Goal: Task Accomplishment & Management: Manage account settings

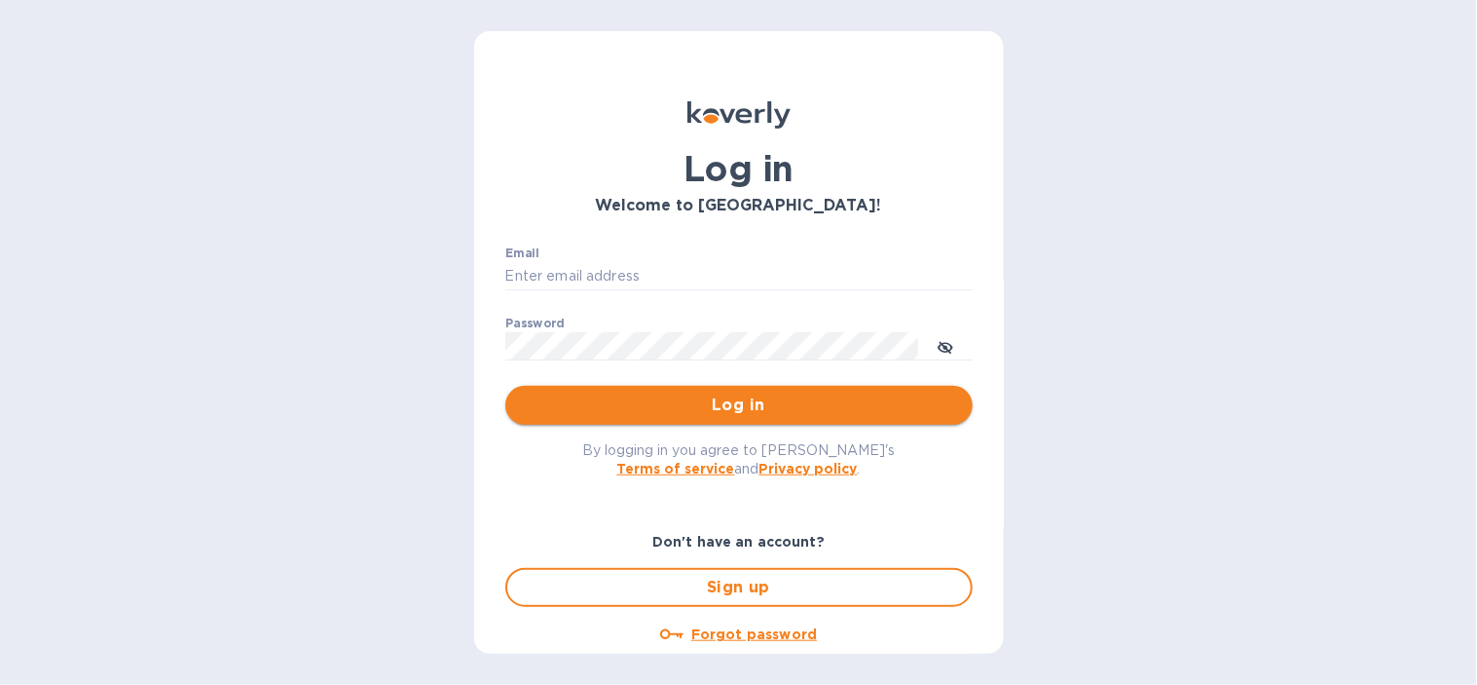
type input "[EMAIL_ADDRESS][DOMAIN_NAME]"
click at [726, 414] on span "Log in" at bounding box center [739, 404] width 436 height 23
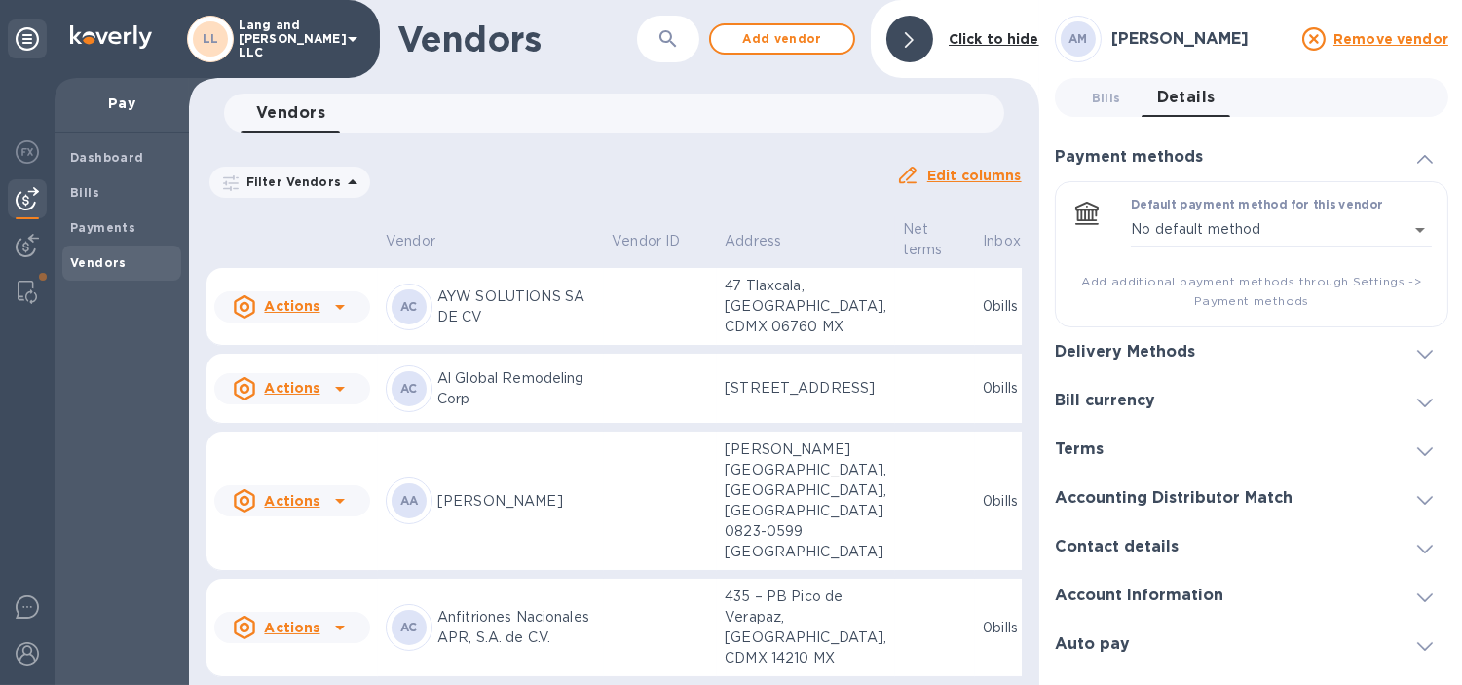
click at [897, 32] on div at bounding box center [909, 39] width 47 height 47
click at [902, 30] on div at bounding box center [909, 39] width 47 height 47
click at [899, 44] on div at bounding box center [909, 39] width 47 height 47
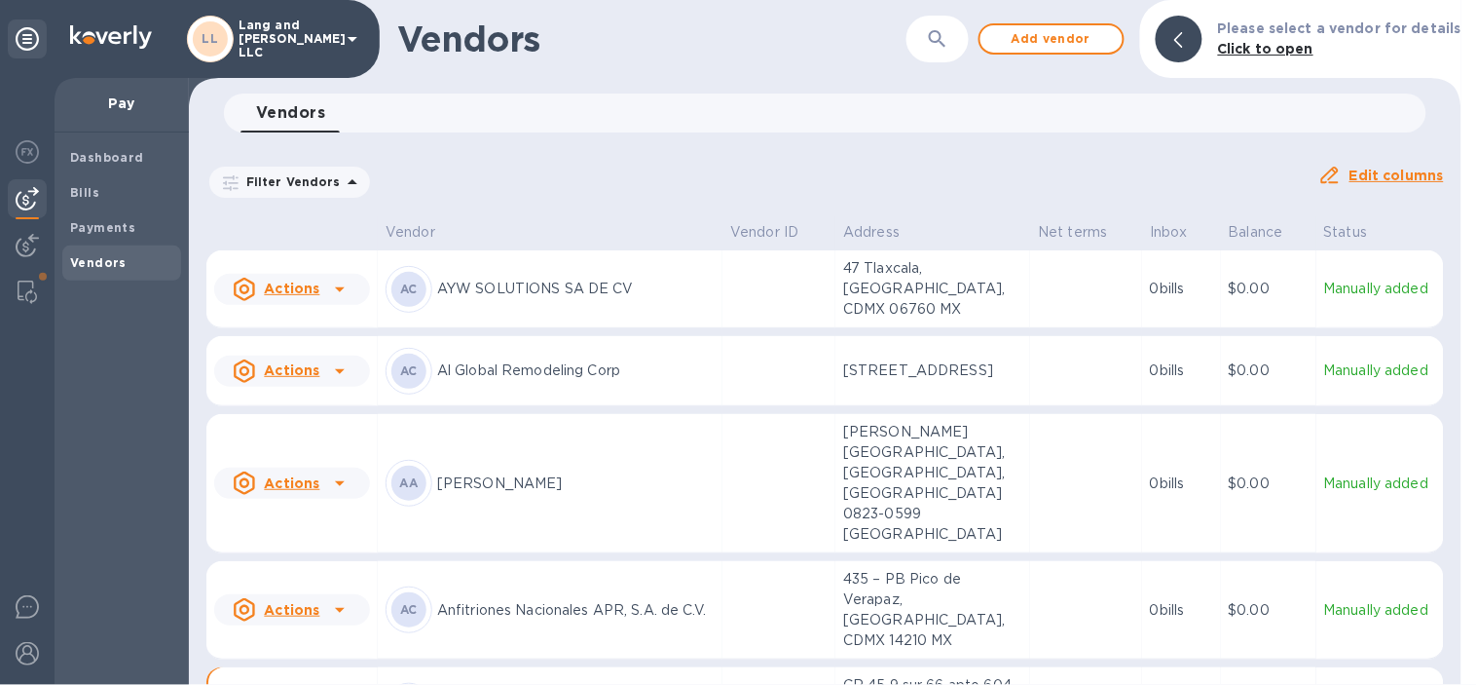
drag, startPoint x: 726, startPoint y: 163, endPoint x: 640, endPoint y: 203, distance: 94.5
click at [726, 164] on div "Filter Vendors Auto pay: All" at bounding box center [754, 182] width 1097 height 37
click at [1066, 42] on span "Add vendor" at bounding box center [1051, 38] width 111 height 23
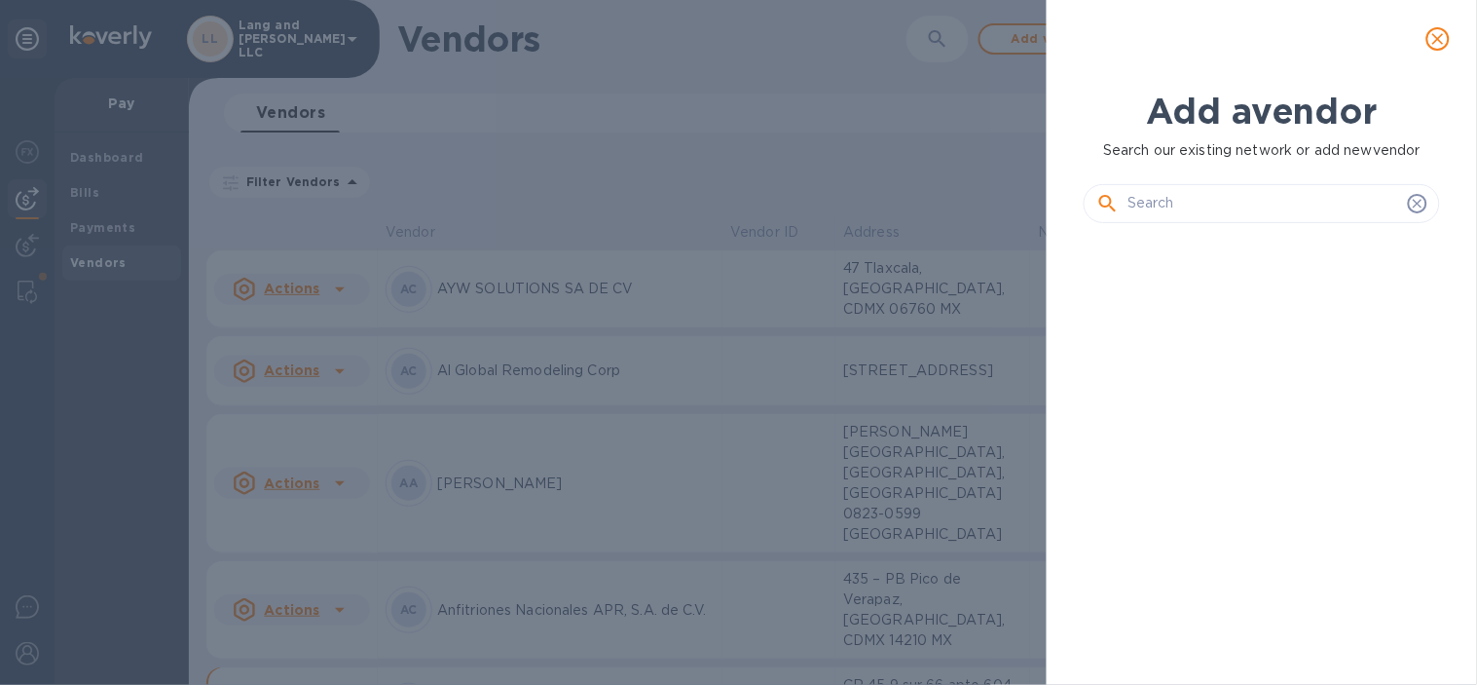
scroll to position [378, 363]
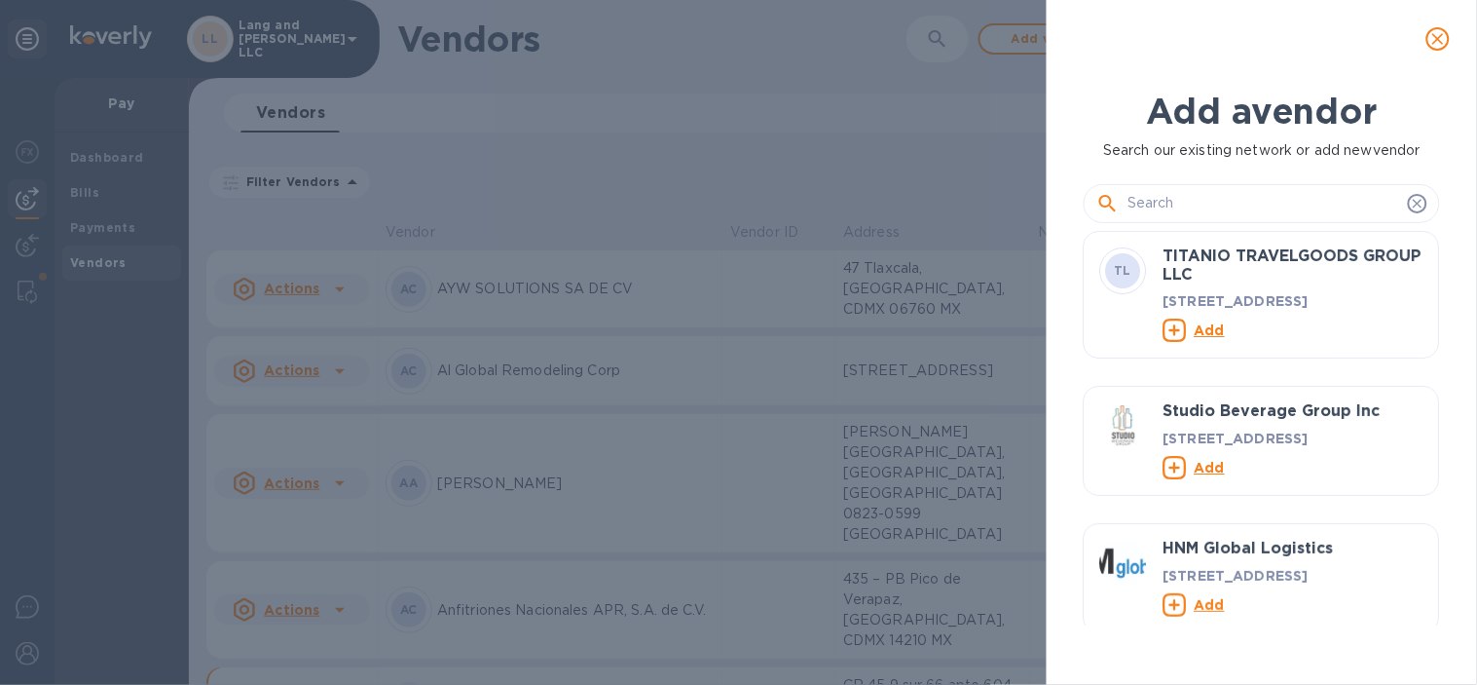
click at [1230, 197] on input "text" at bounding box center [1264, 203] width 273 height 29
paste input "A&T Insurance Brokerage, Inc."
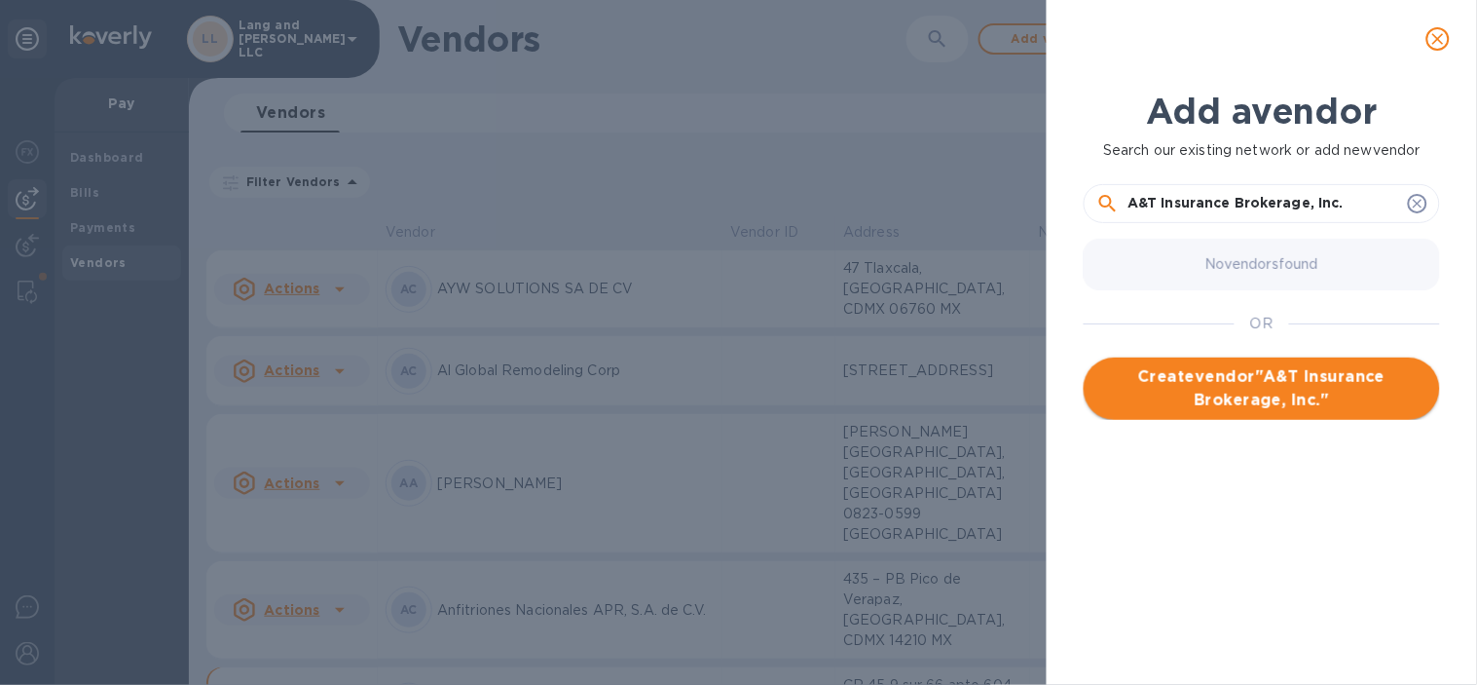
type input "A&T Insurance Brokerage, Inc."
click at [1274, 403] on span "Create vendor " A&T Insurance Brokerage, Inc. "" at bounding box center [1262, 388] width 325 height 47
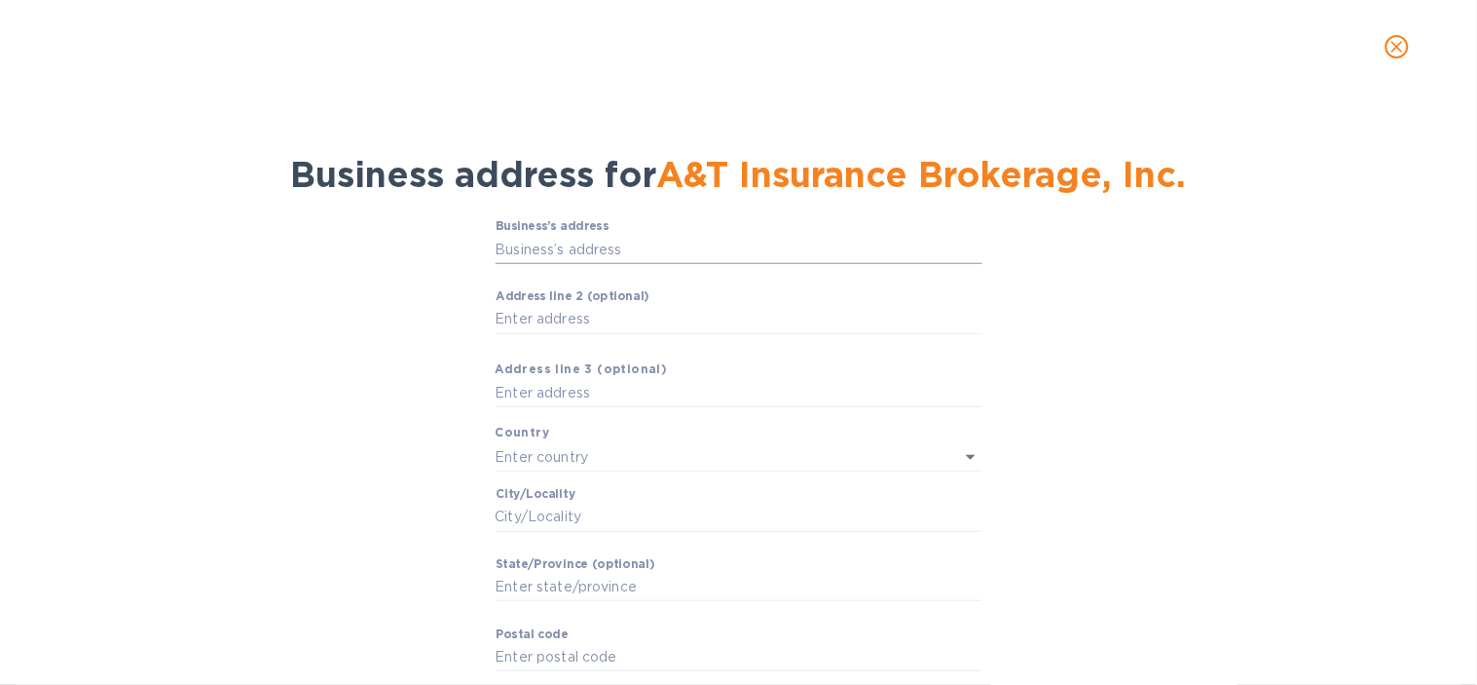
click at [594, 245] on input "Business’s аddress" at bounding box center [739, 249] width 487 height 29
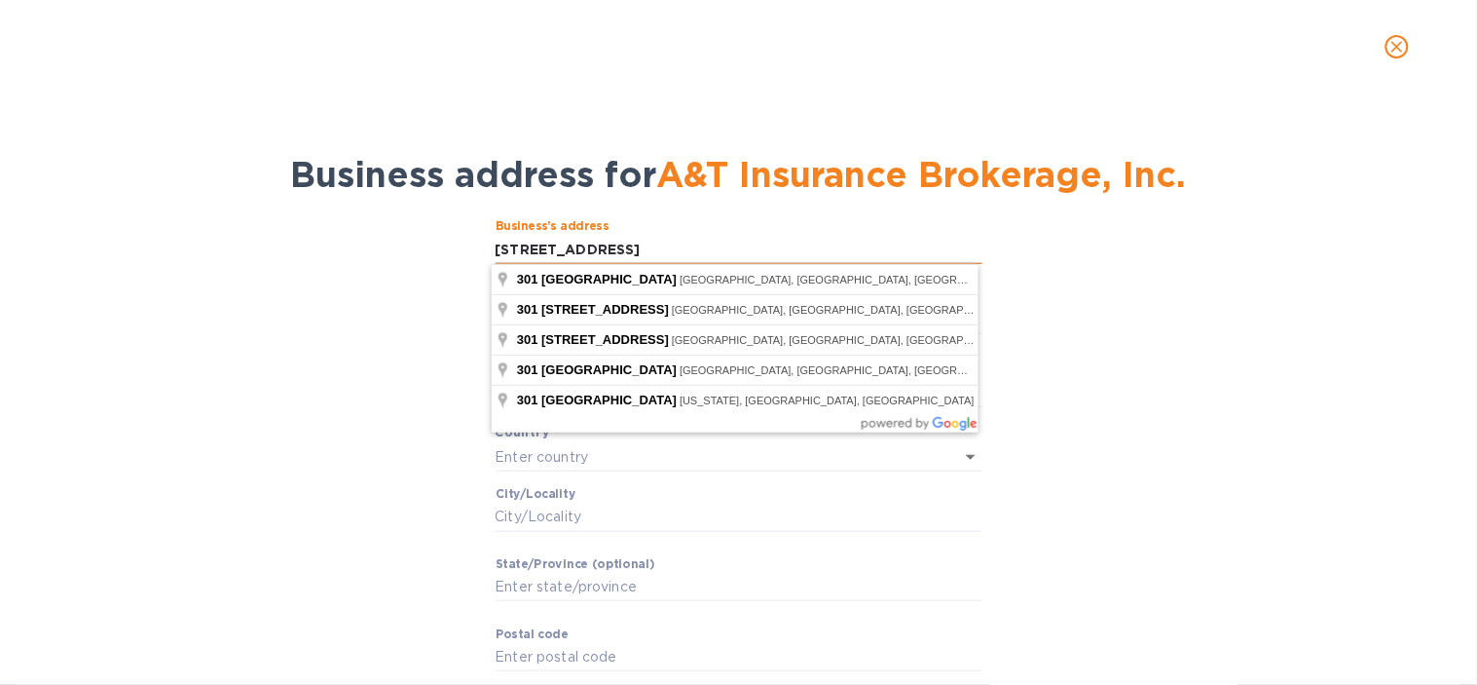
click at [538, 246] on input "[STREET_ADDRESS]" at bounding box center [739, 249] width 487 height 29
click at [541, 246] on input "[STREET_ADDRESS]" at bounding box center [739, 249] width 487 height 29
click at [606, 255] on input "[STREET_ADDRESS]" at bounding box center [739, 249] width 487 height 29
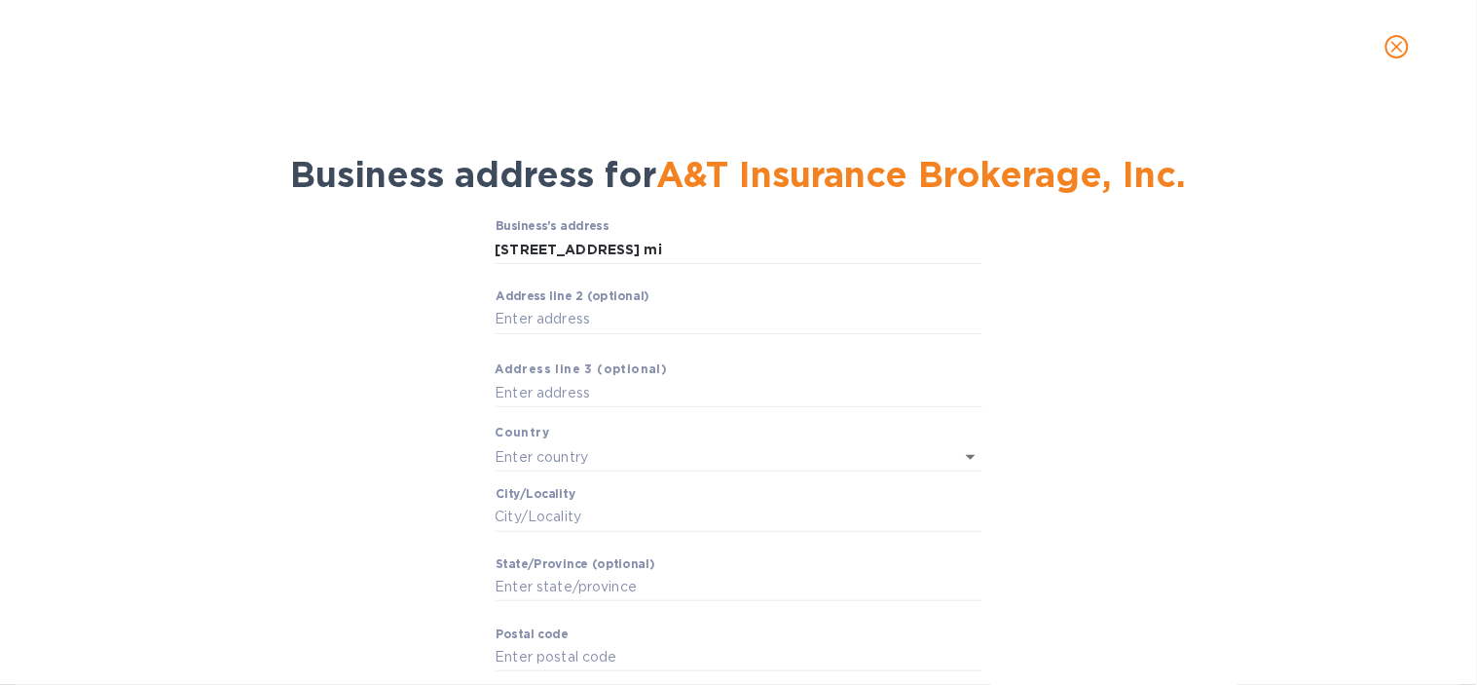
type input "[STREET_ADDRESS]"
type input "[GEOGRAPHIC_DATA]"
type input "FL"
type input "33141"
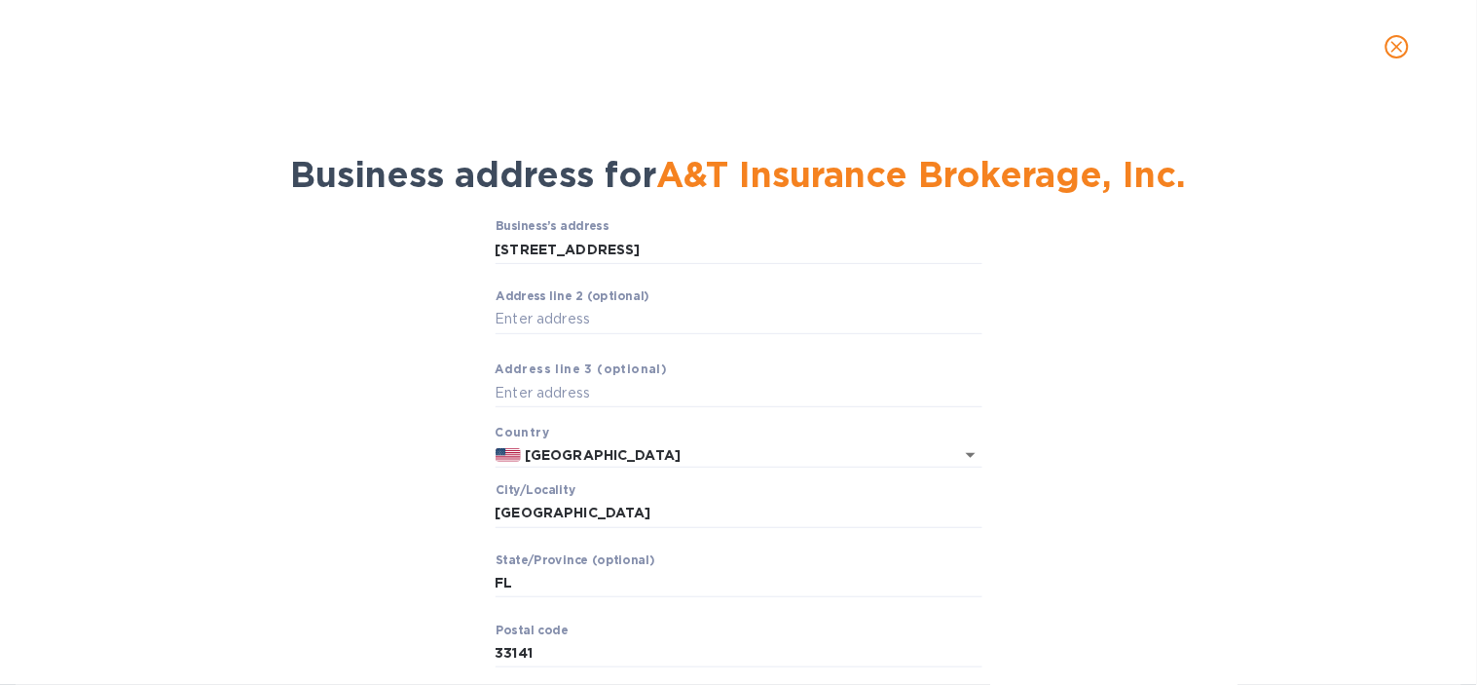
scroll to position [105, 0]
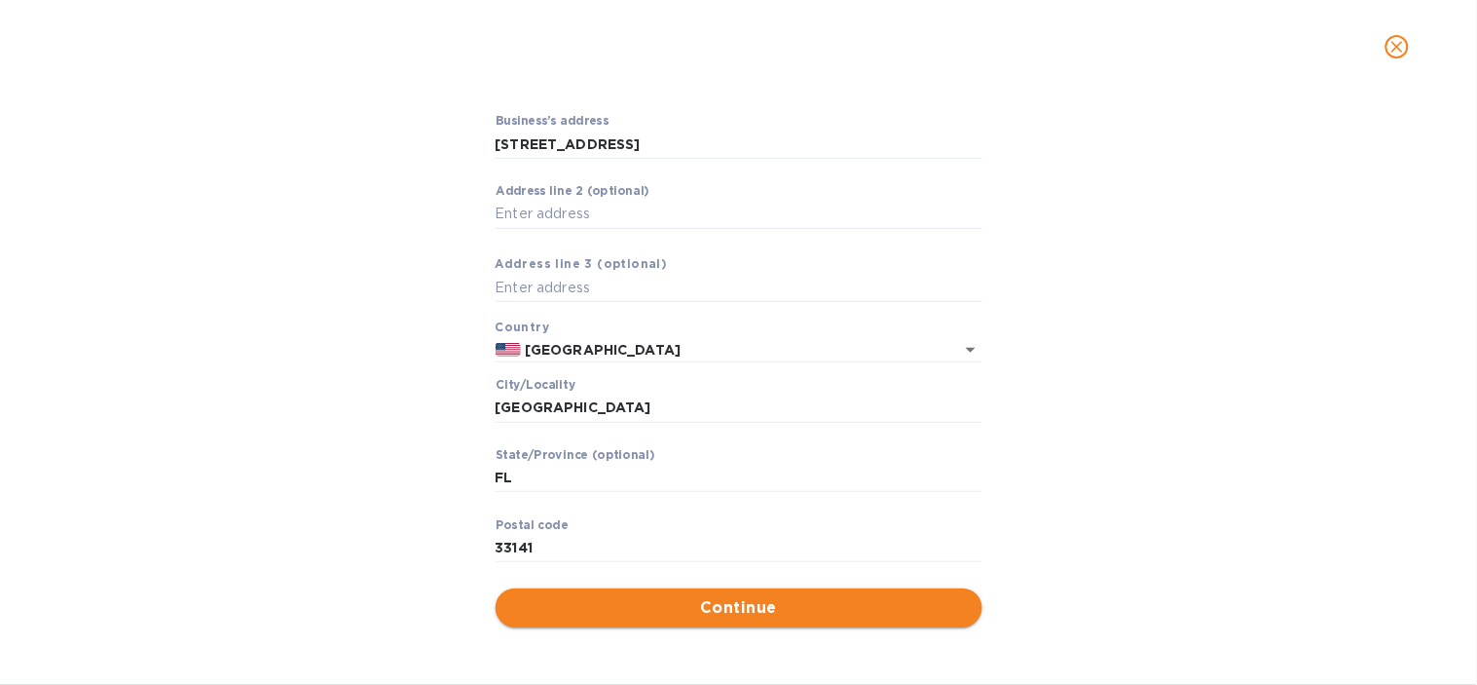
click at [614, 605] on span "Continue" at bounding box center [739, 607] width 456 height 23
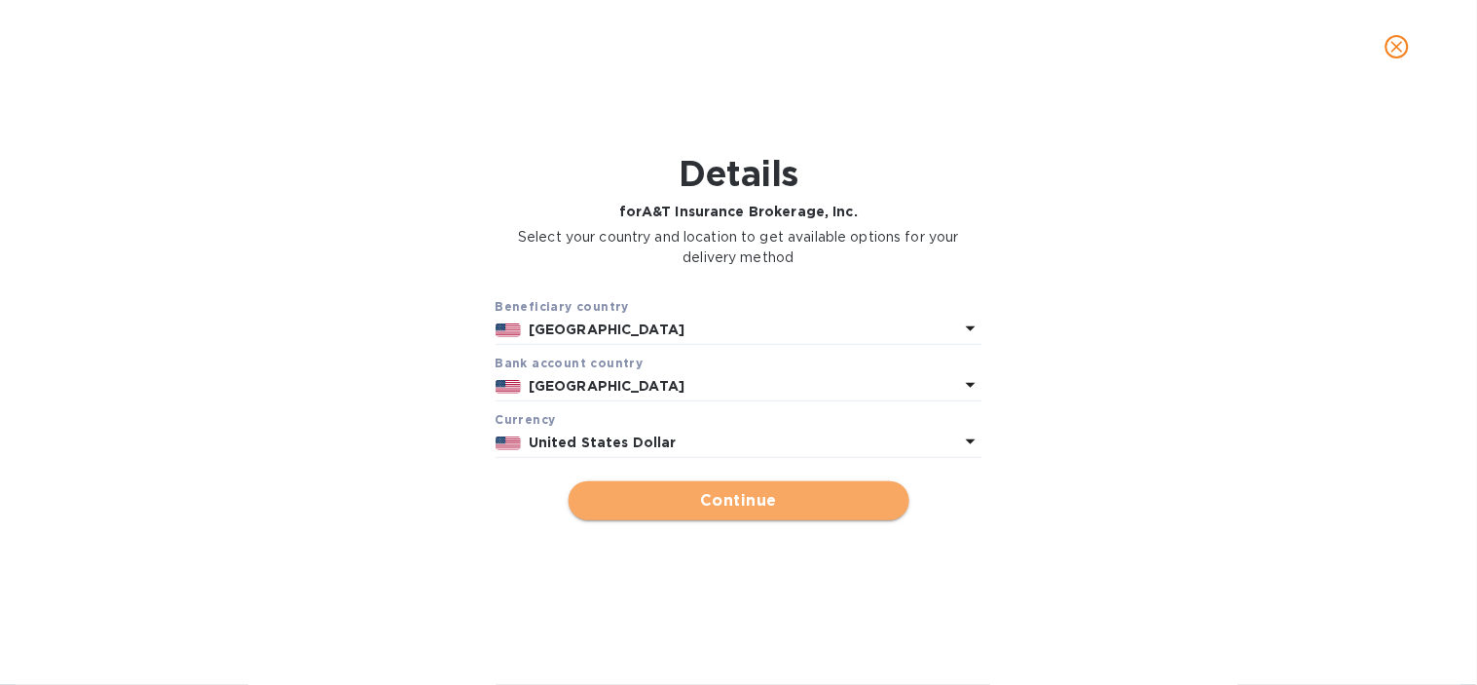
click at [701, 491] on span "Continue" at bounding box center [739, 500] width 310 height 23
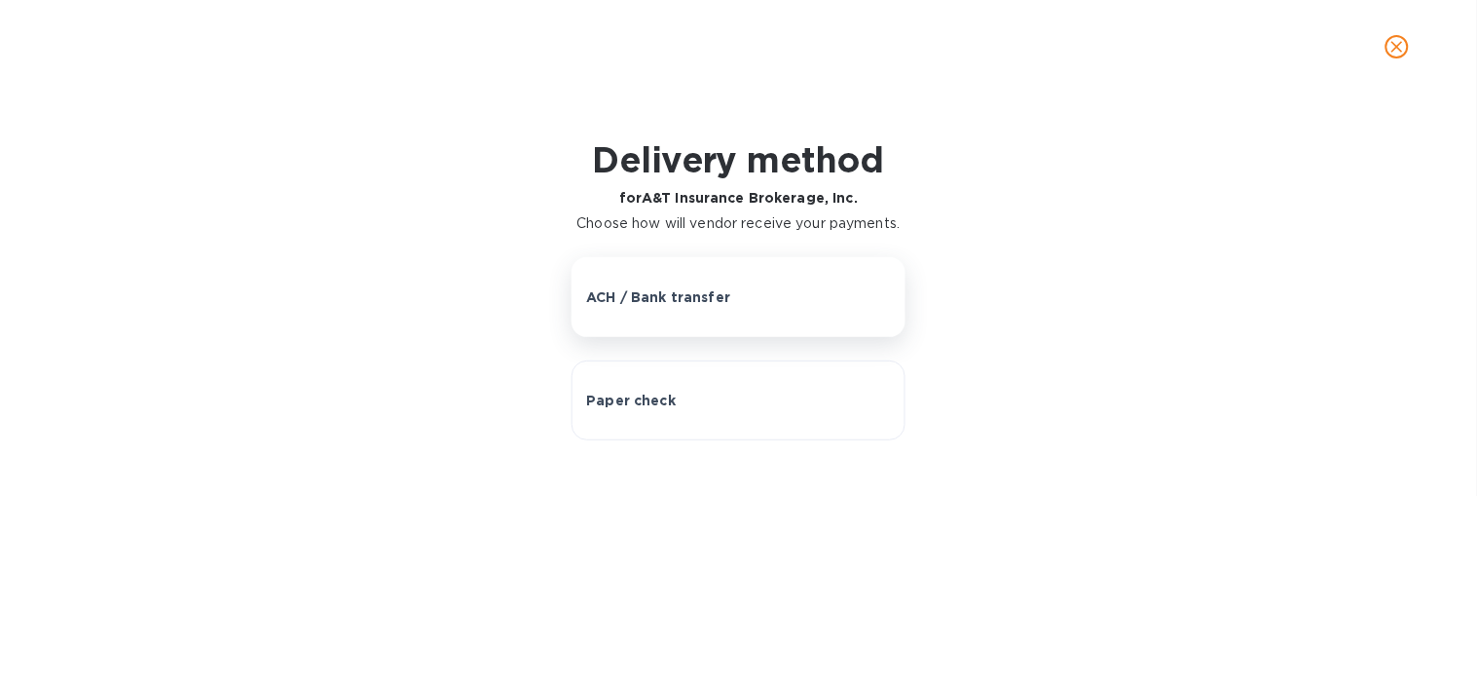
click at [655, 306] on p "ACH / Bank transfer" at bounding box center [658, 296] width 144 height 19
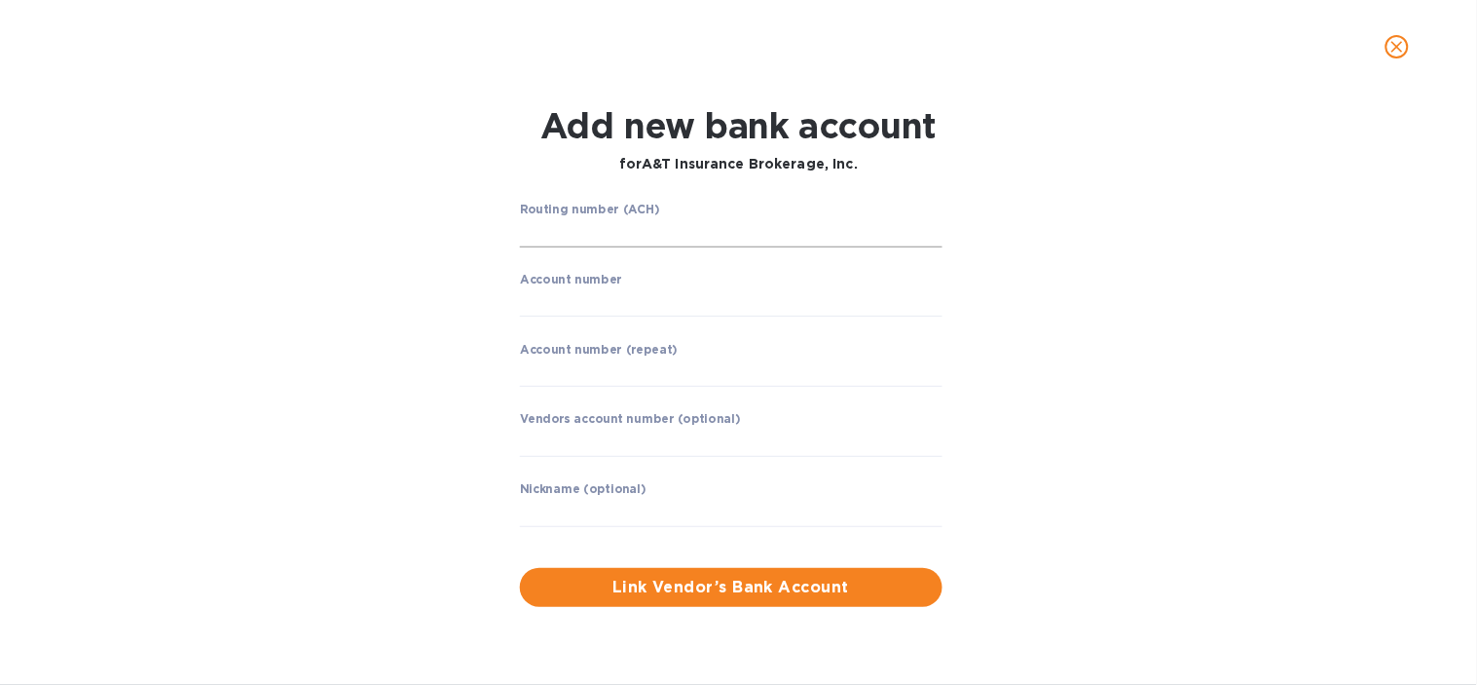
click at [562, 234] on input "string" at bounding box center [731, 232] width 423 height 29
click at [698, 226] on input "string" at bounding box center [731, 232] width 423 height 29
paste input "066004367"
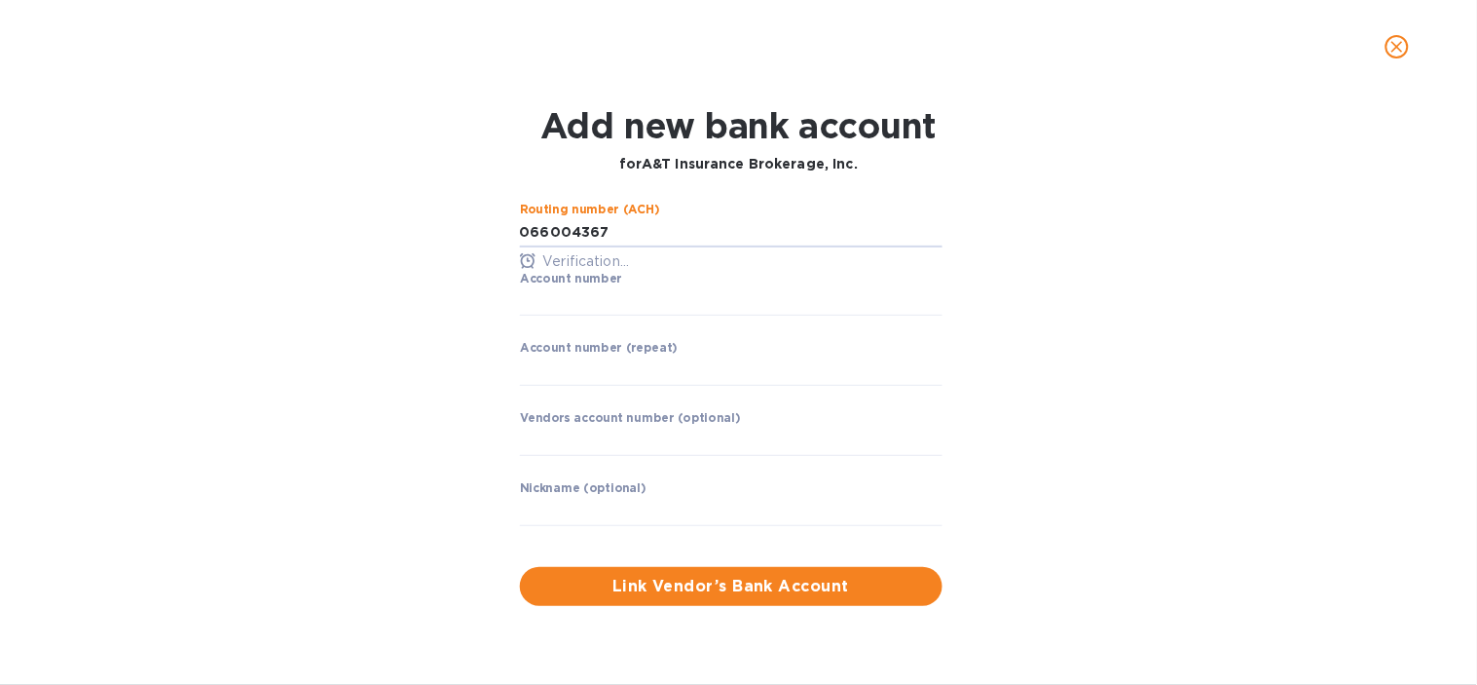
type input "066004367"
click at [349, 357] on div "Routing number (ACH) CITY NATIONAL BANK OF [US_STATE] Account number ​ Account …" at bounding box center [738, 404] width 951 height 427
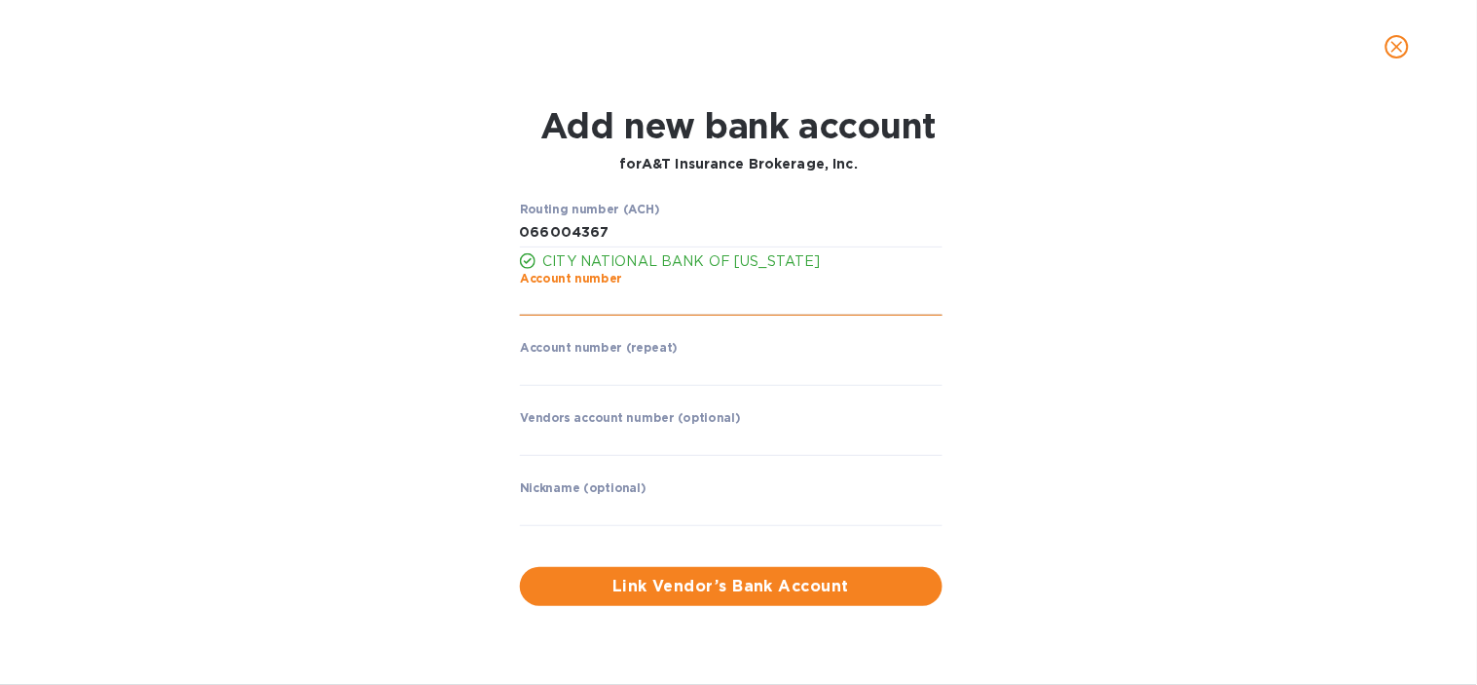
click at [578, 298] on input "string" at bounding box center [731, 301] width 423 height 29
paste input "1751927496"
type input "1751927496"
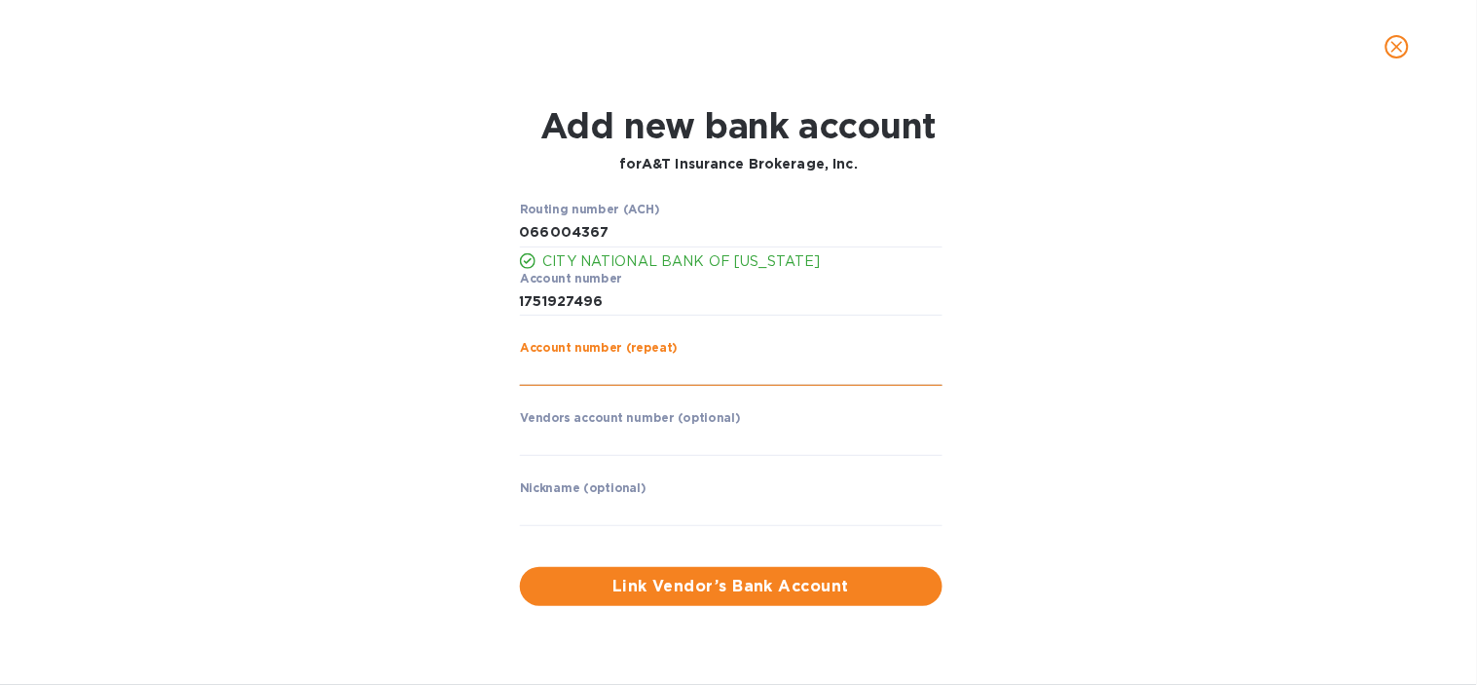
click at [581, 356] on input "string" at bounding box center [731, 370] width 423 height 29
paste input "1751927496"
type input "1751927496"
click at [597, 446] on input "text" at bounding box center [731, 441] width 423 height 29
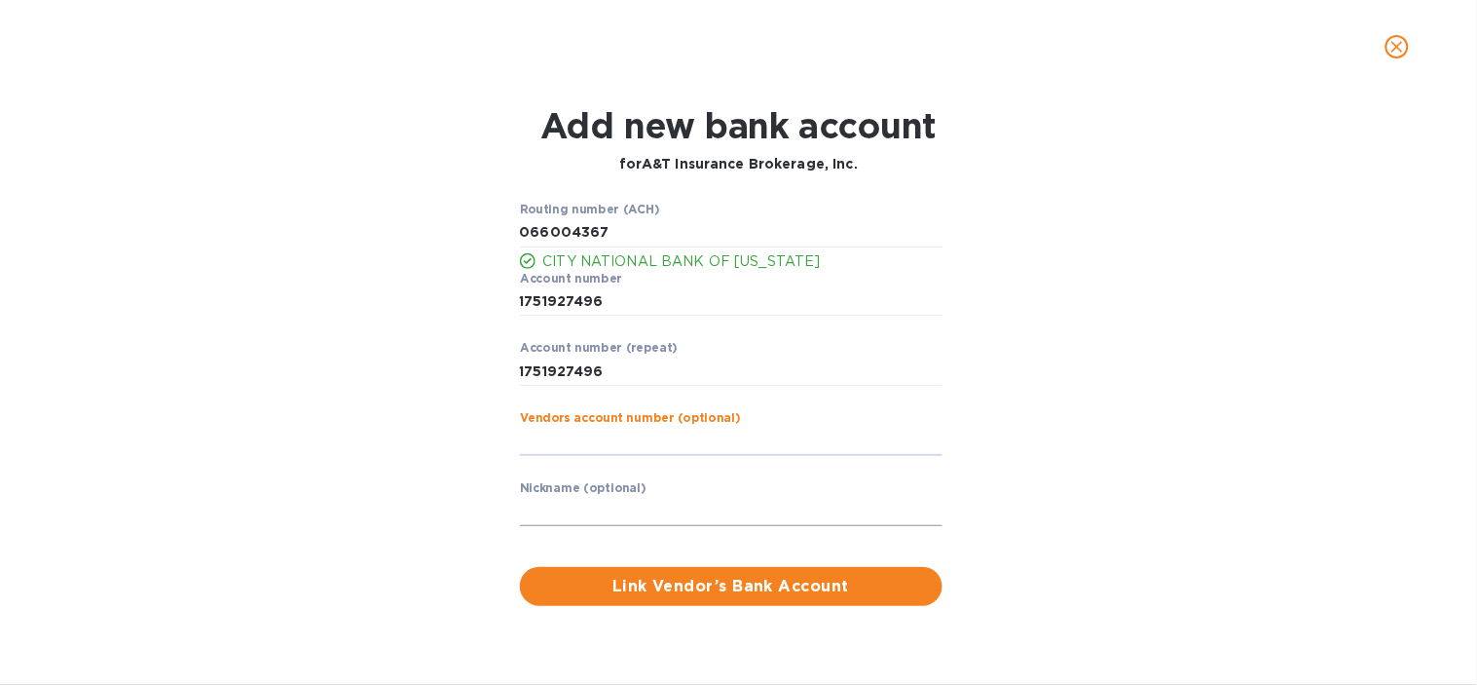
click at [568, 518] on input "text" at bounding box center [731, 511] width 423 height 29
click at [614, 504] on input "text" at bounding box center [731, 511] width 423 height 29
paste input "A&T Insurance Brokerage, Inc."
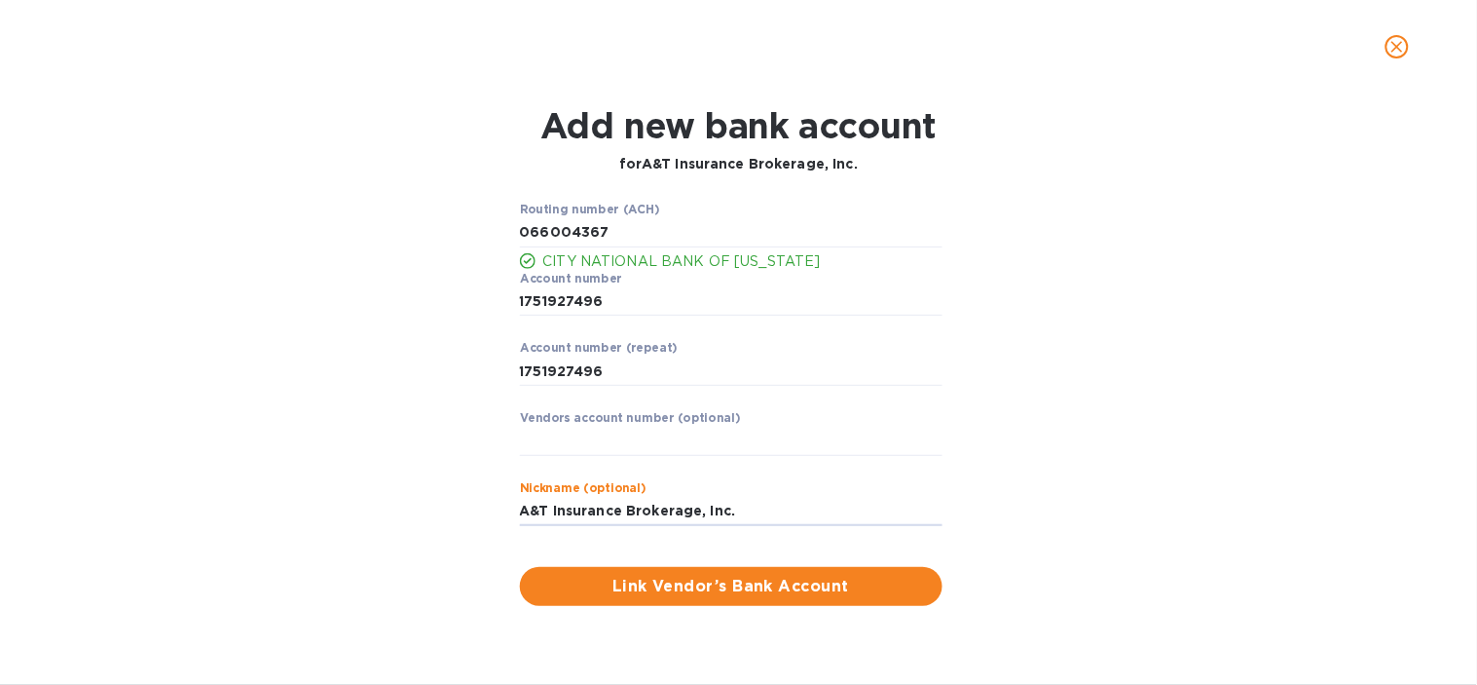
type input "A&T Insurance Brokerage, Inc."
click at [454, 529] on div "Routing number (ACH) CITY NATIONAL BANK OF [US_STATE] Account number ​ Account …" at bounding box center [738, 404] width 951 height 427
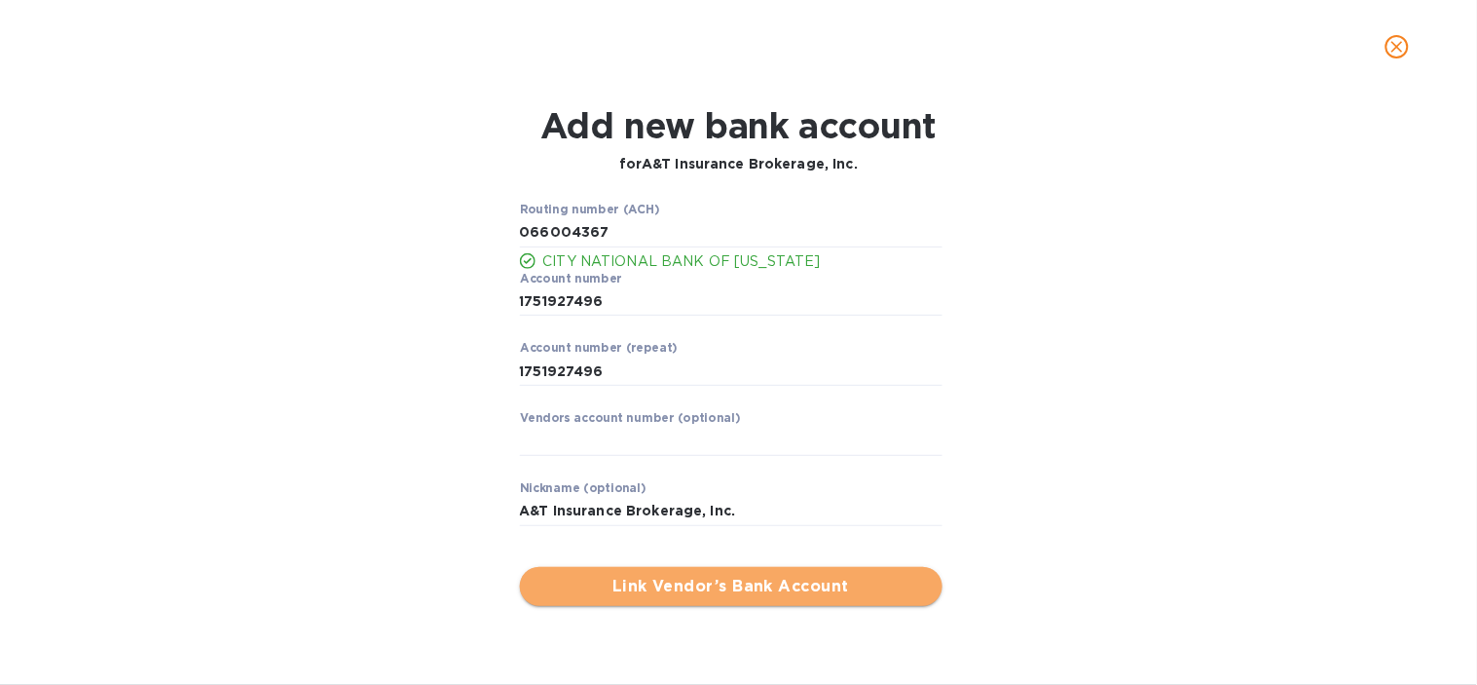
click at [659, 590] on span "Link Vendor’s Bank Account" at bounding box center [731, 586] width 391 height 23
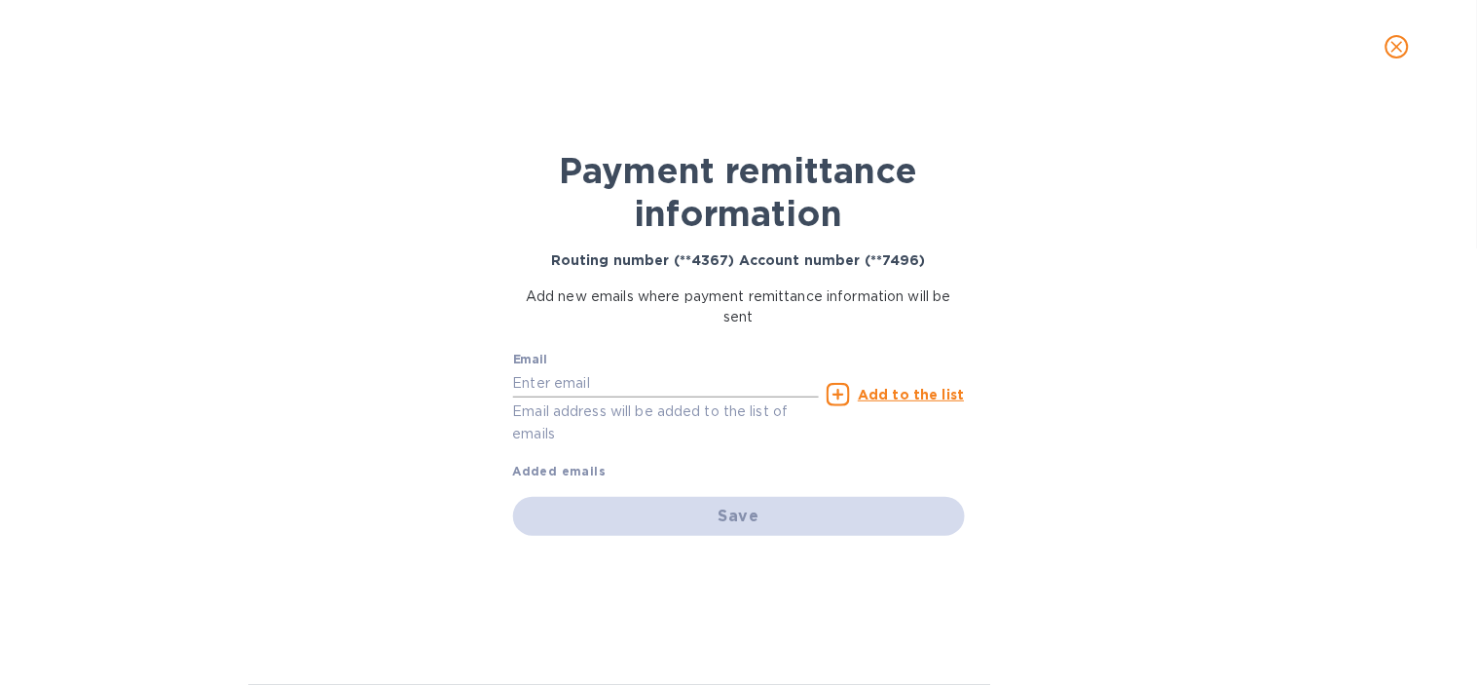
click at [633, 385] on input "text" at bounding box center [666, 382] width 307 height 29
paste input "[PERSON_NAME][EMAIL_ADDRESS][DOMAIN_NAME]"
type input "[PERSON_NAME][EMAIL_ADDRESS][DOMAIN_NAME]"
click at [893, 394] on u "Add to the list" at bounding box center [911, 395] width 106 height 16
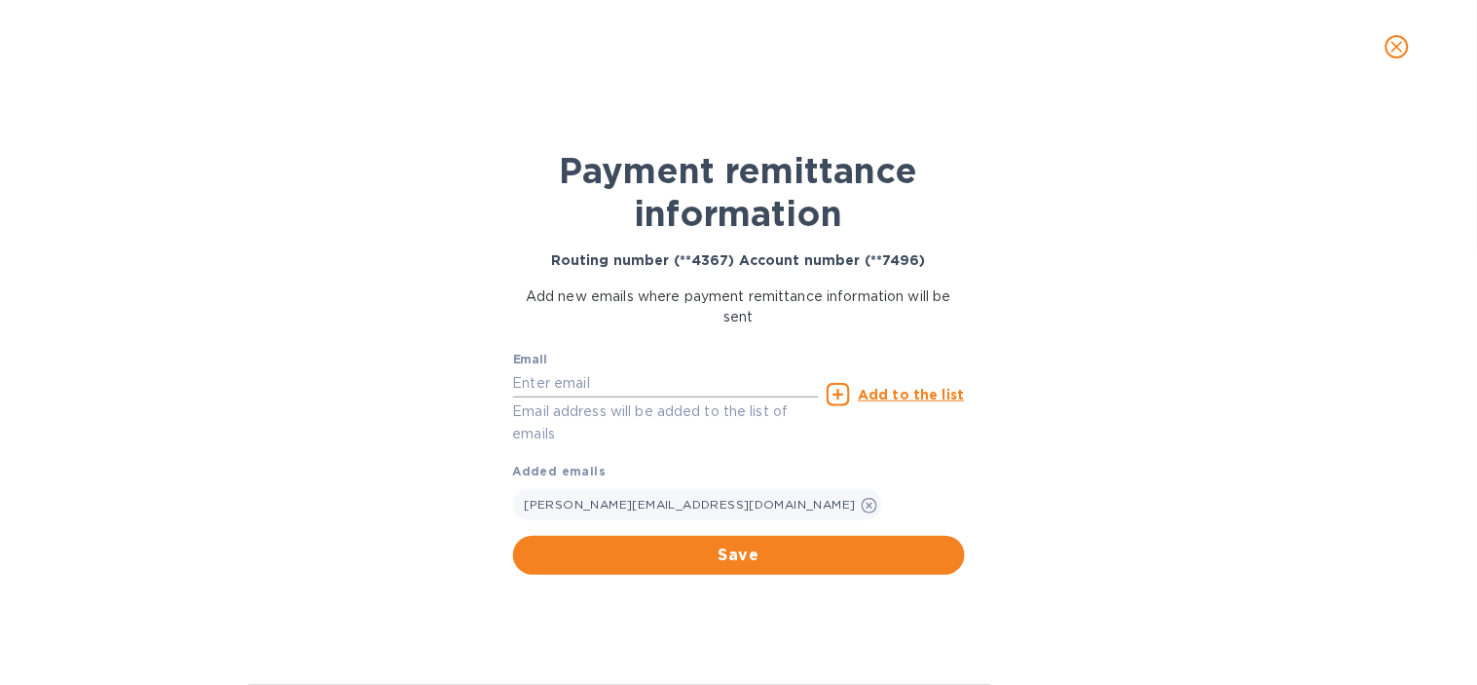
click at [634, 378] on input "text" at bounding box center [666, 382] width 307 height 29
click at [547, 381] on input "[EMAIL_ADDRESS][DOMAIN_NAME]" at bounding box center [666, 382] width 307 height 29
drag, startPoint x: 549, startPoint y: 380, endPoint x: 688, endPoint y: 390, distance: 138.6
click at [550, 380] on input "[EMAIL_ADDRESS][DOMAIN_NAME]" at bounding box center [666, 382] width 307 height 29
type input "[EMAIL_ADDRESS][DOMAIN_NAME]"
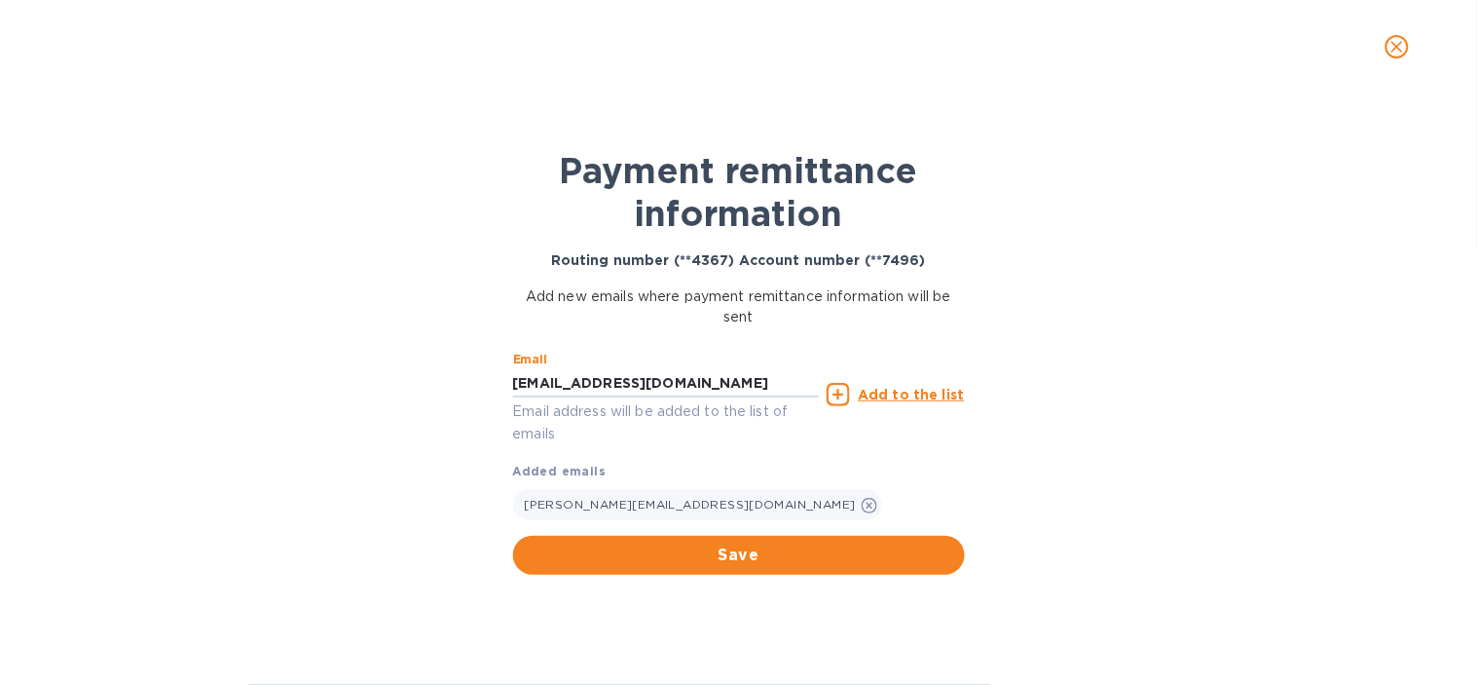
click at [939, 387] on u "Add to the list" at bounding box center [911, 395] width 106 height 16
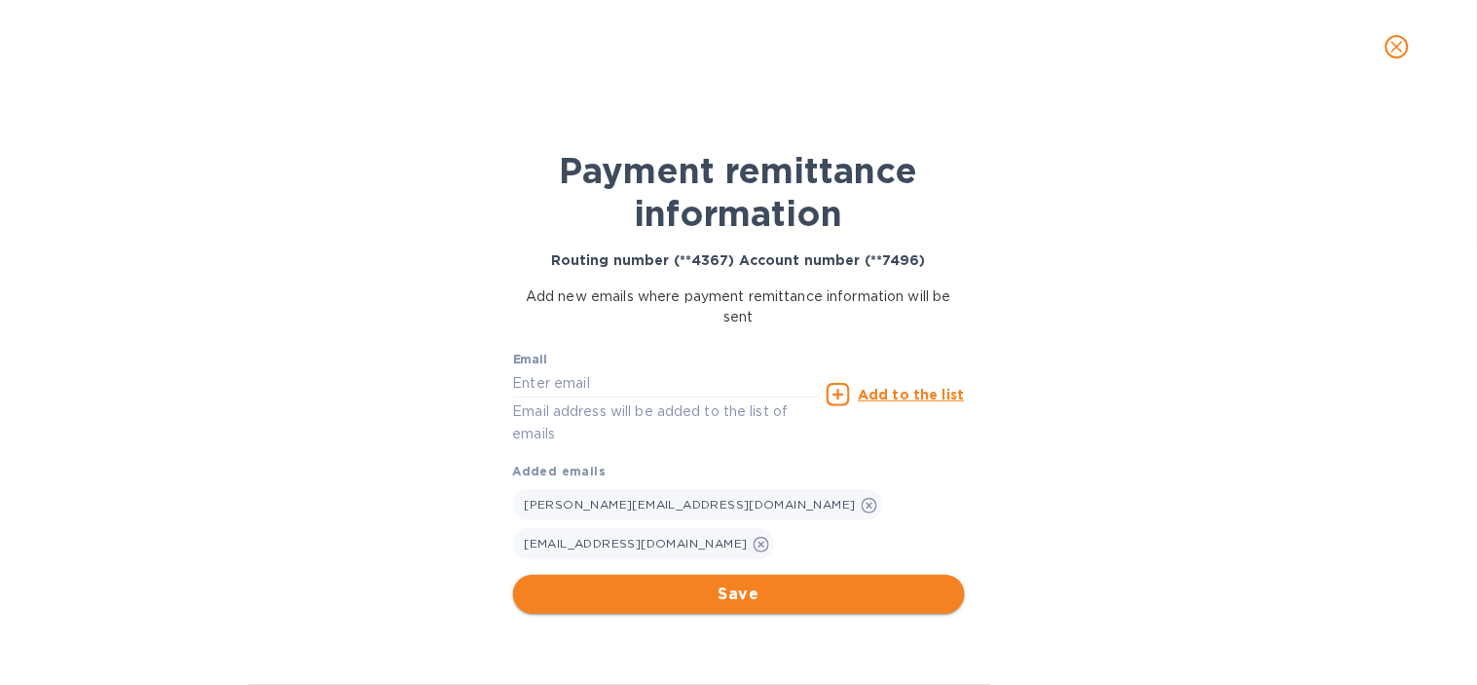
click at [824, 582] on span "Save" at bounding box center [739, 593] width 421 height 23
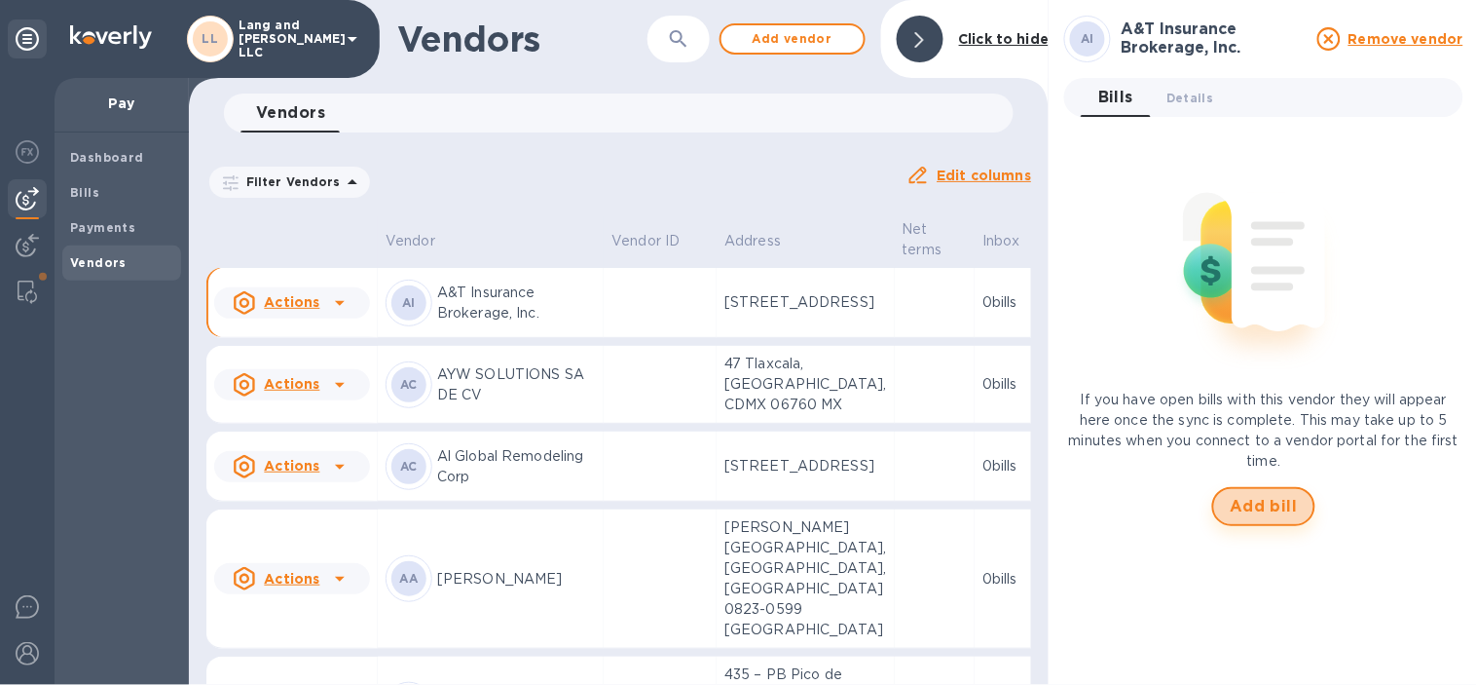
click at [1260, 514] on span "Add bill" at bounding box center [1264, 506] width 68 height 23
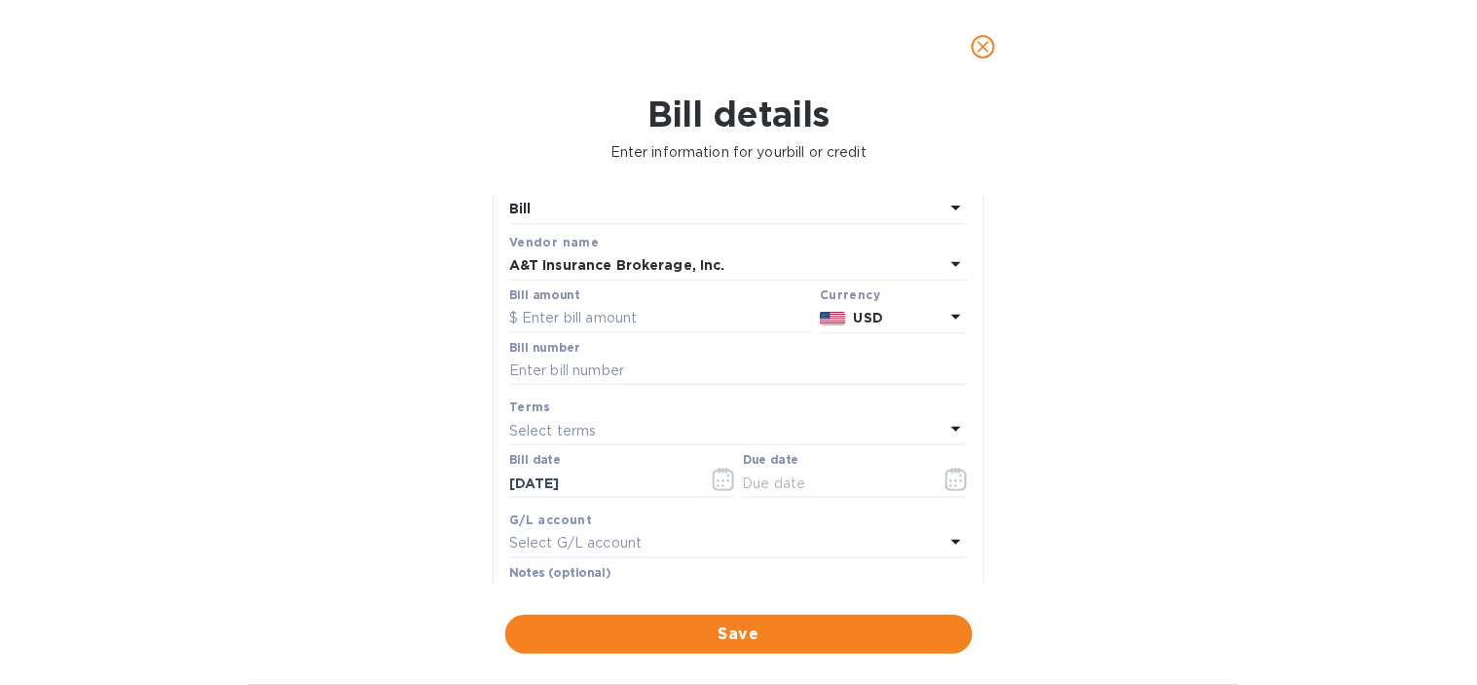
scroll to position [108, 0]
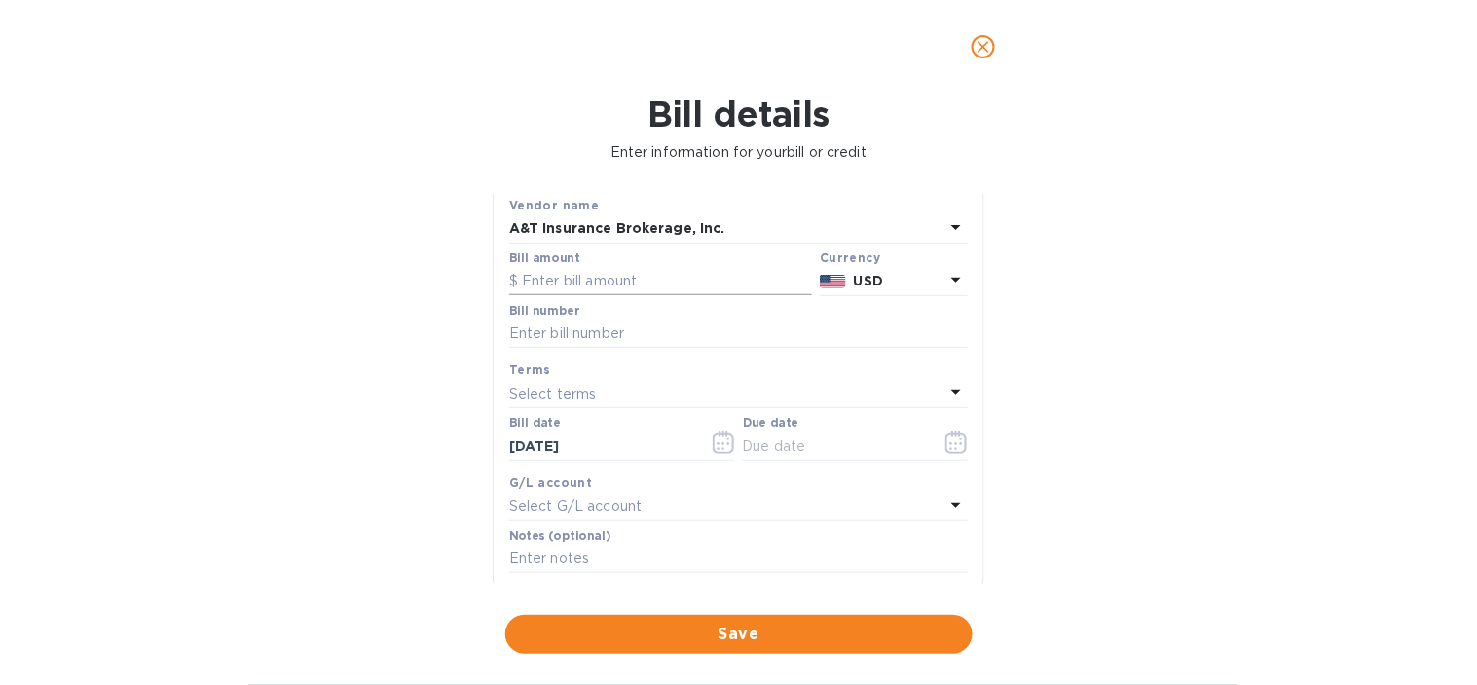
click at [638, 287] on input "text" at bounding box center [660, 281] width 303 height 29
type input "3,366.82"
click at [139, 382] on div "Bill details Enter information for your bill or credit General information Save…" at bounding box center [738, 388] width 1477 height 591
click at [624, 335] on input "text" at bounding box center [738, 333] width 459 height 29
type input "Down Payment"
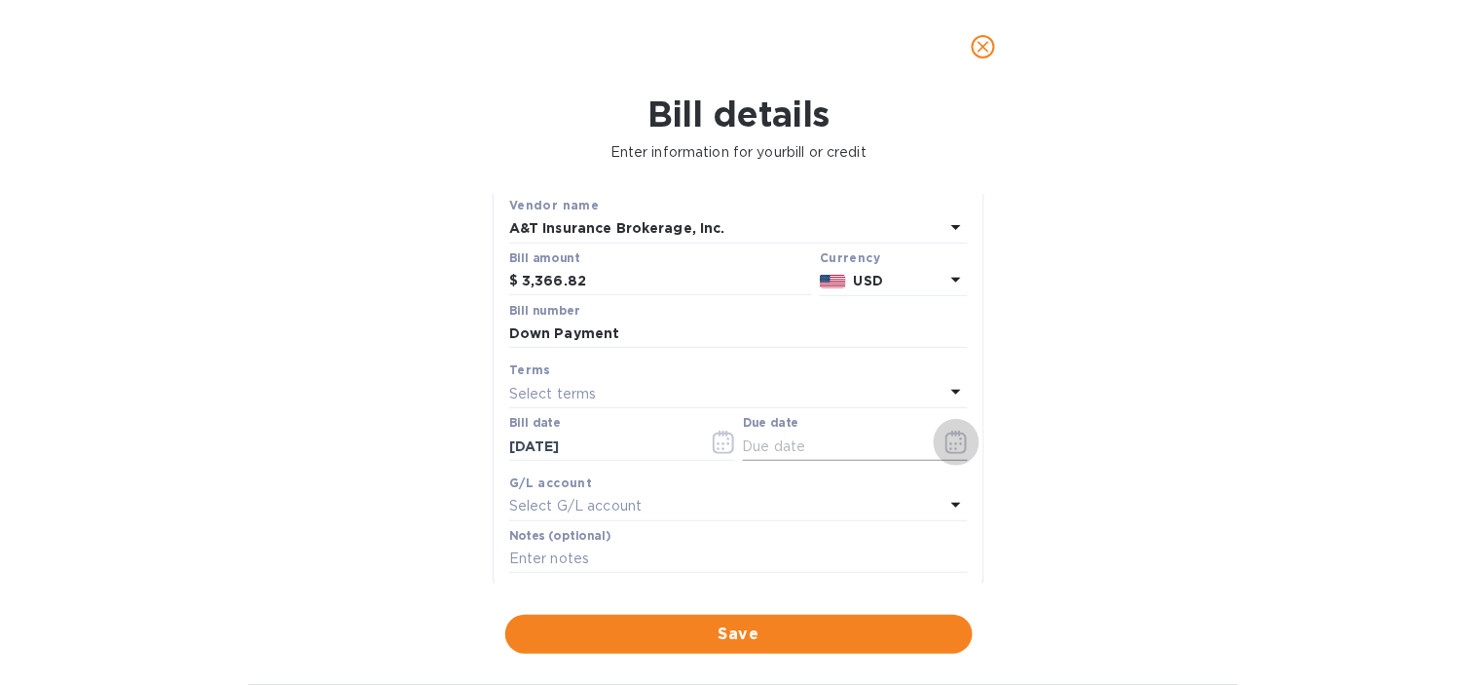
click at [951, 453] on icon "button" at bounding box center [957, 441] width 22 height 23
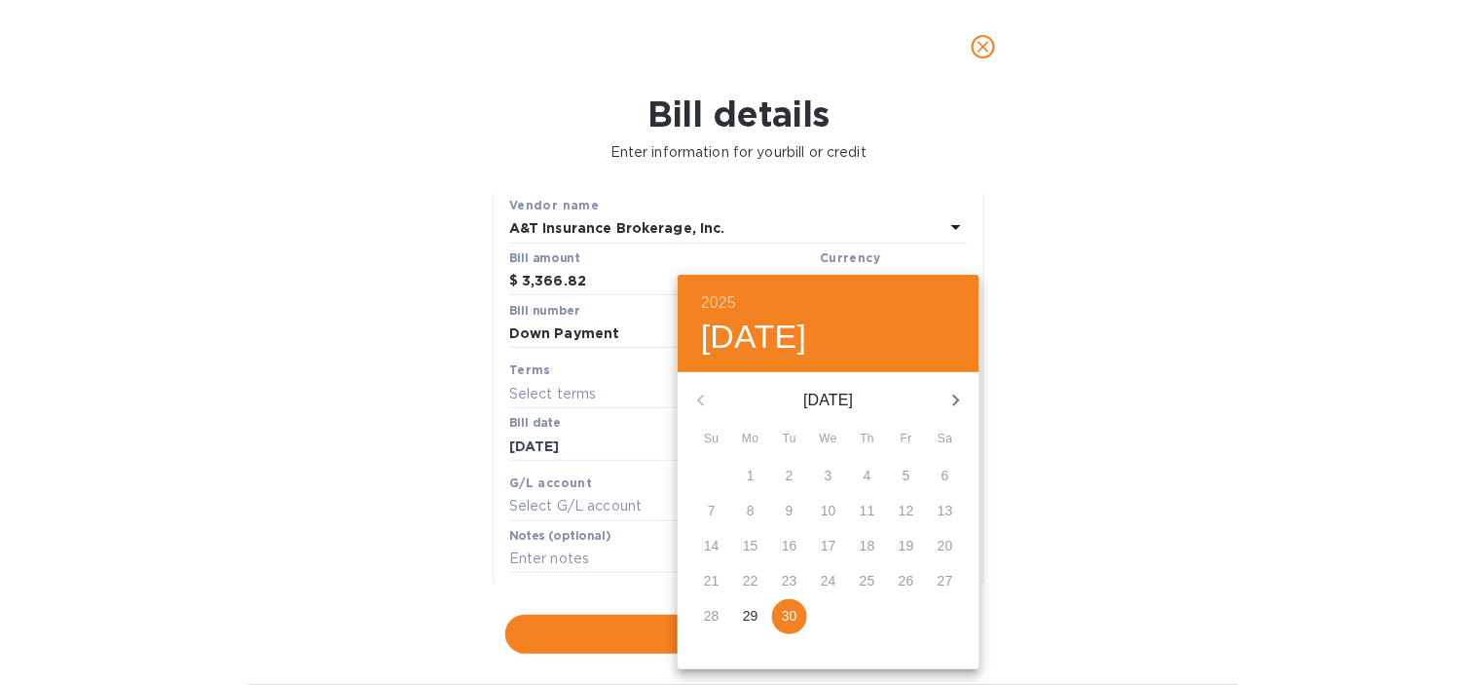
click at [795, 623] on p "30" at bounding box center [790, 615] width 16 height 19
type input "[DATE]"
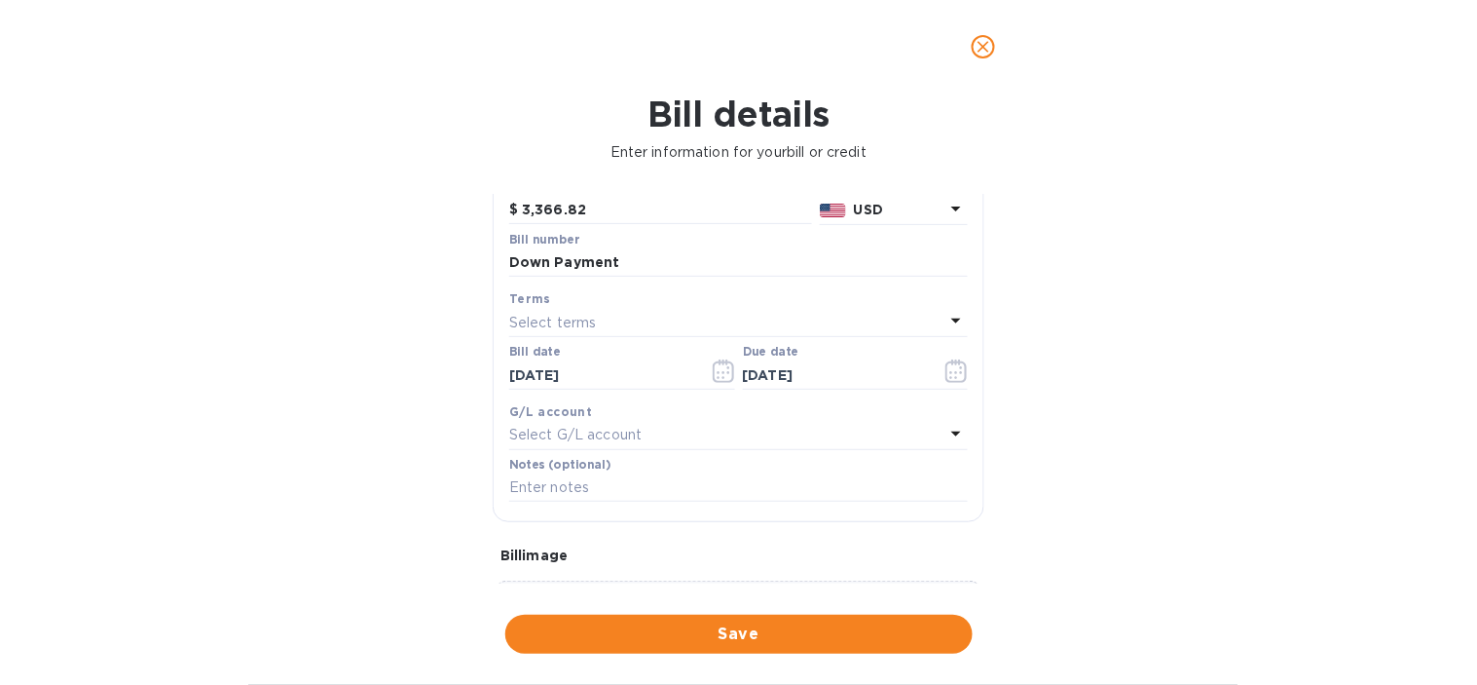
scroll to position [216, 0]
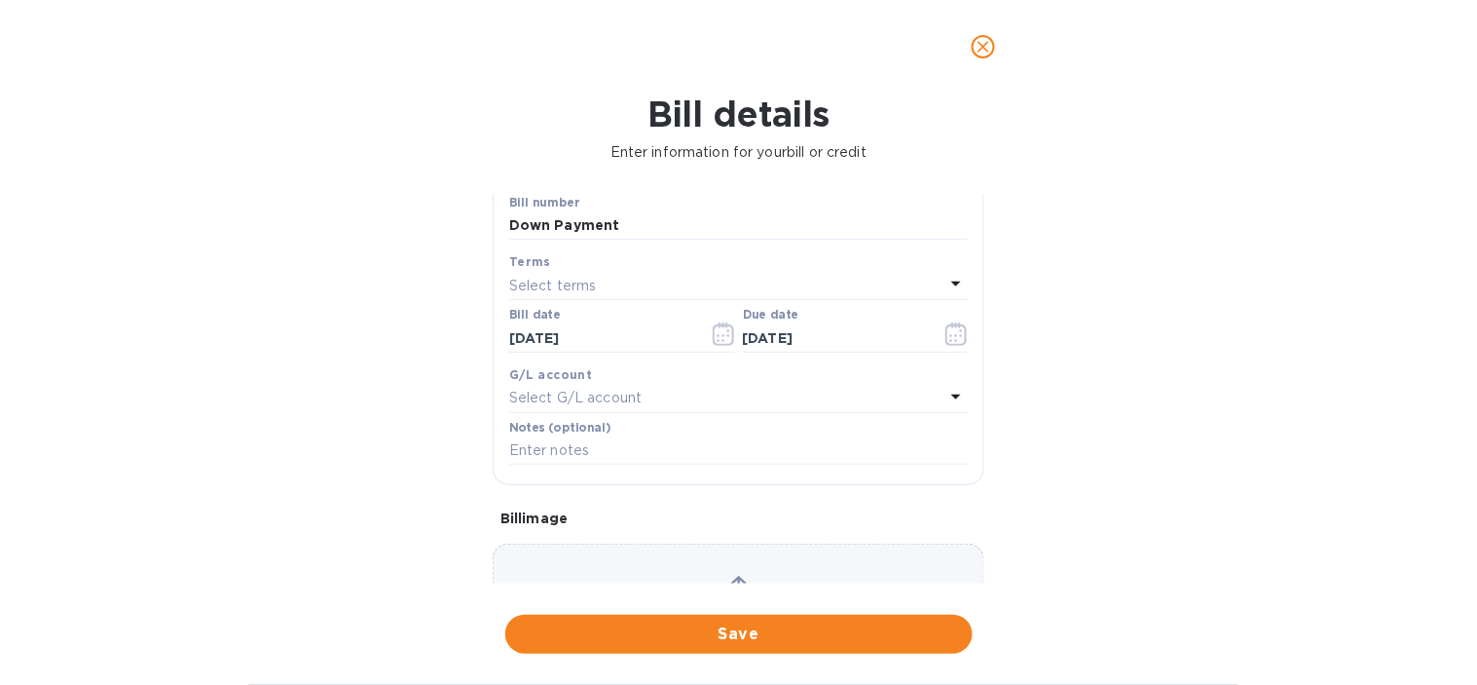
click at [592, 401] on p "Select G/L account" at bounding box center [575, 398] width 132 height 20
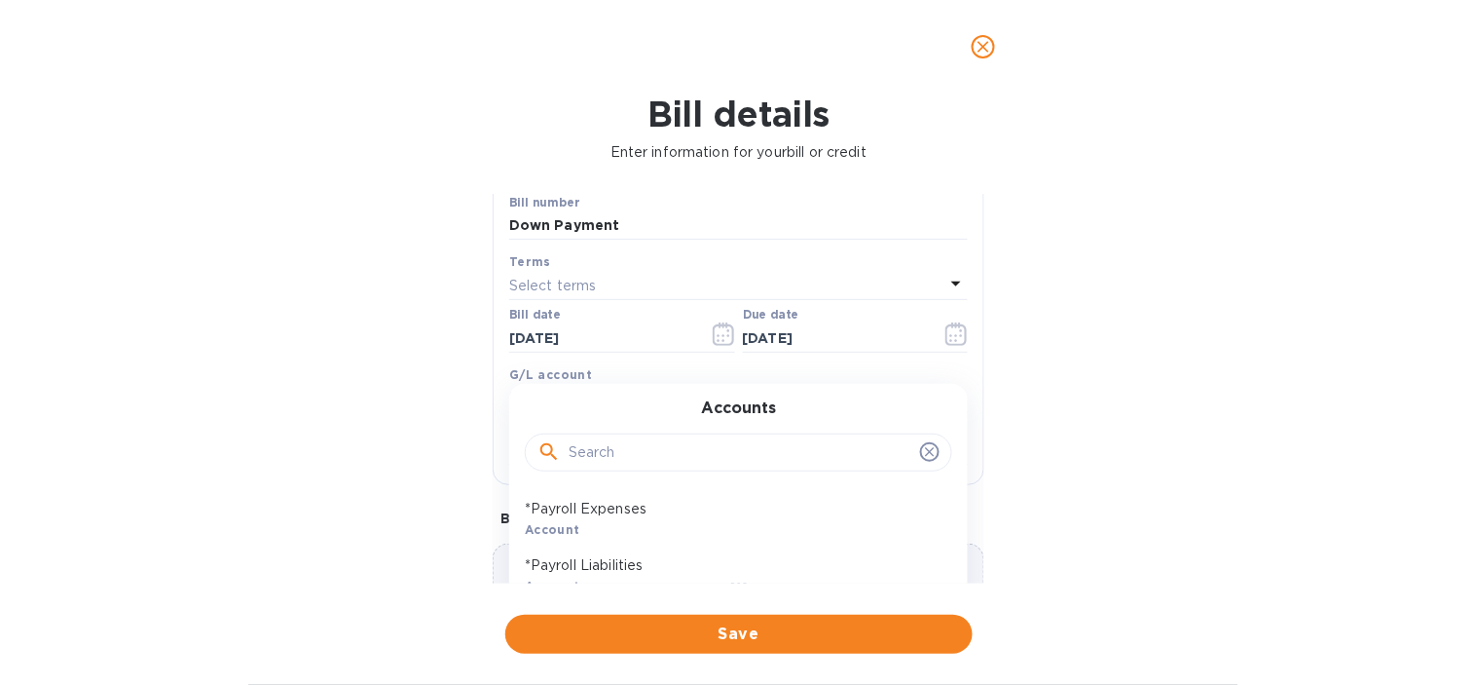
click at [601, 455] on input "text" at bounding box center [741, 452] width 344 height 29
type input "insurance"
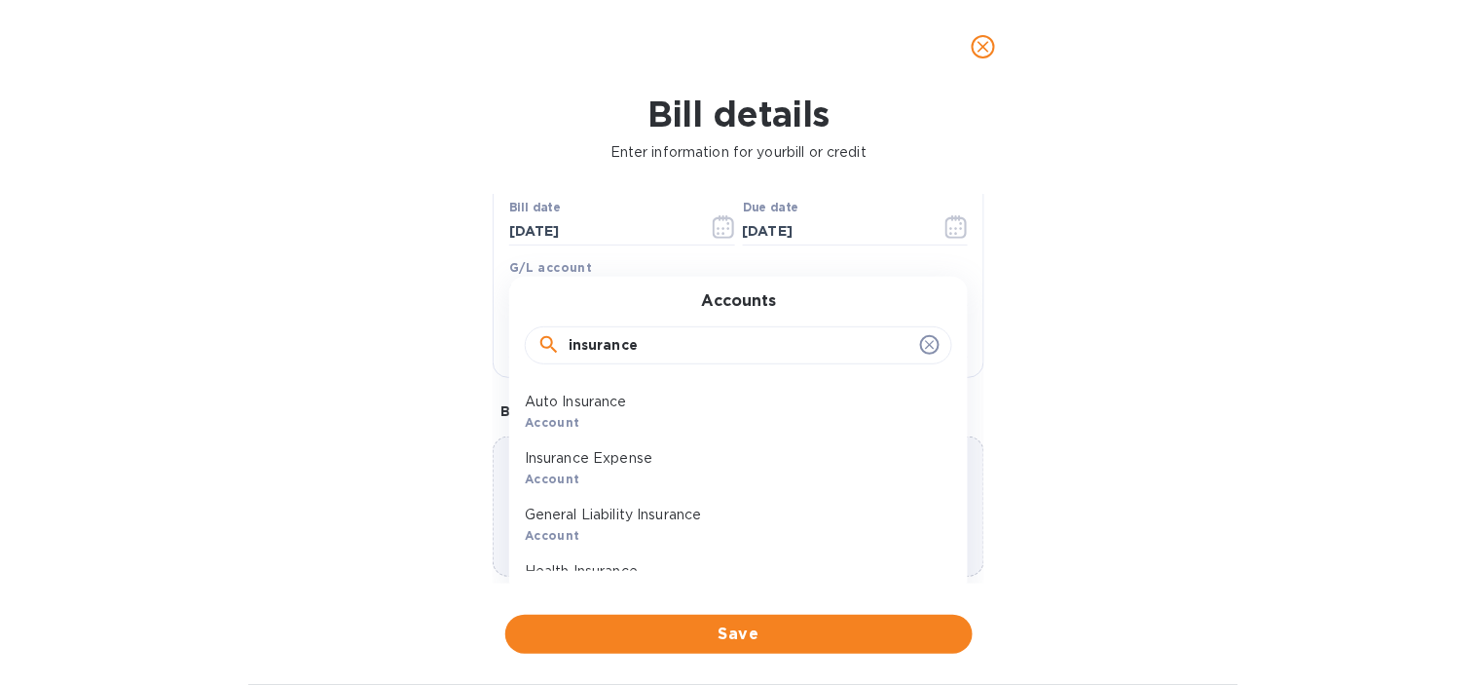
scroll to position [324, 0]
click at [699, 511] on p "General Liability Insurance" at bounding box center [731, 513] width 412 height 20
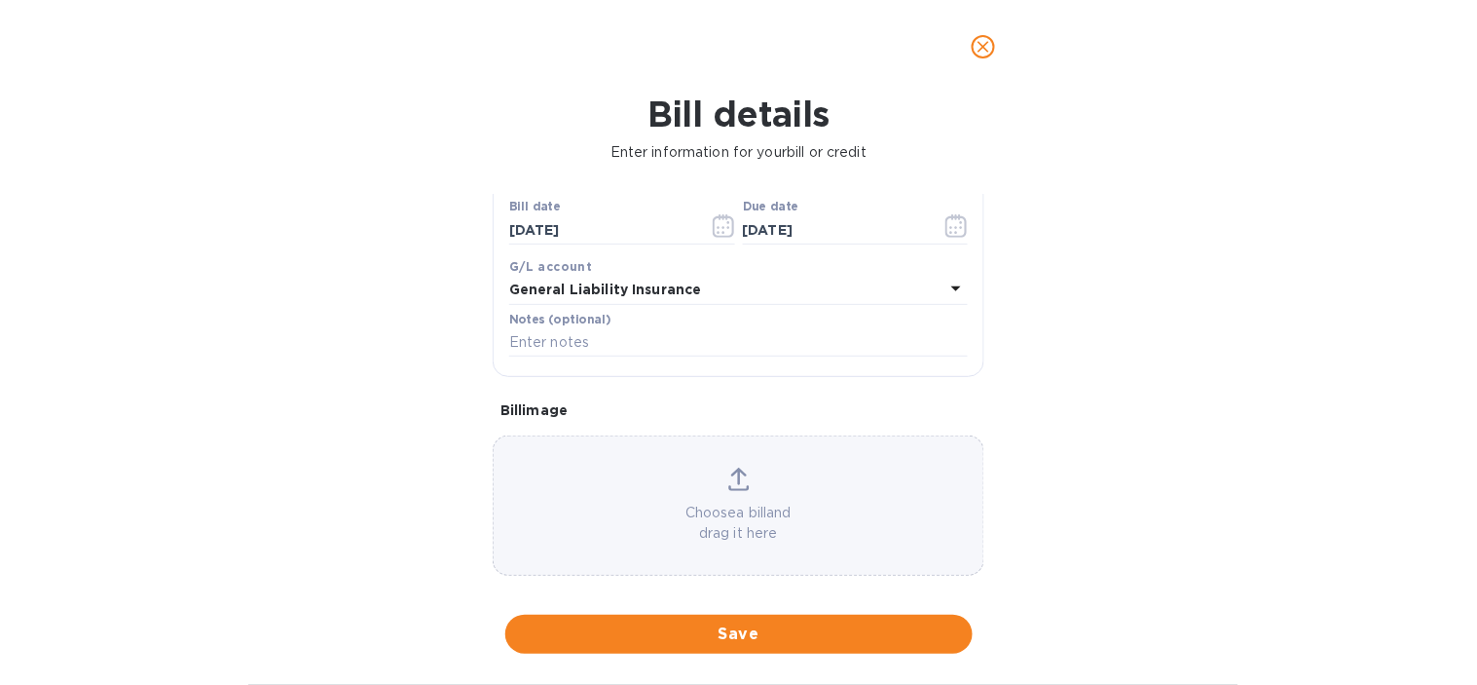
click at [1260, 383] on div "Bill details Enter information for your bill or credit General information Save…" at bounding box center [738, 388] width 1477 height 591
click at [636, 351] on input "text" at bounding box center [738, 342] width 459 height 29
click at [562, 344] on input "text" at bounding box center [738, 342] width 459 height 29
paste input "A&T Insurance Brokerage, Inc Professional Liability Renewal (DOWN PAYMENT)"
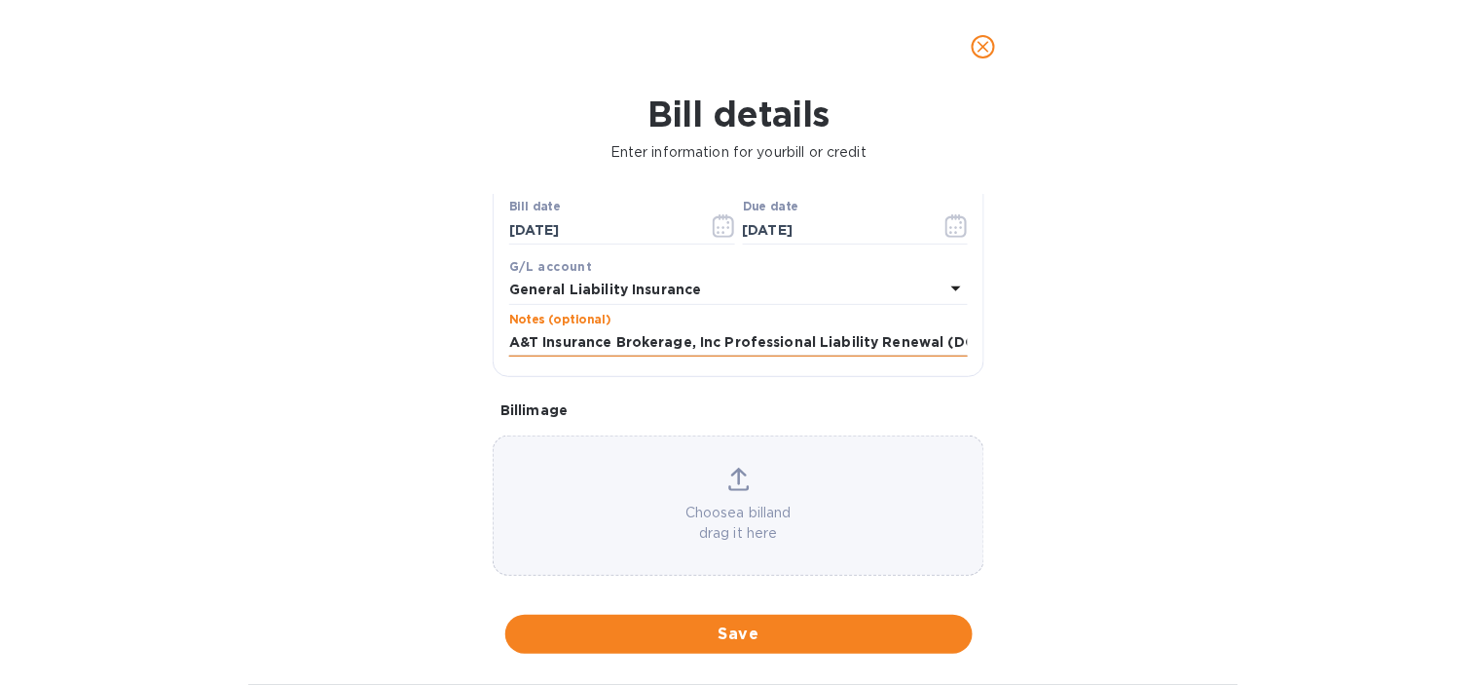
scroll to position [0, 108]
type input "A&T Insurance Brokerage, Inc Professional Liability Renewal (DOWN PAYMENT)"
click at [432, 413] on div "Bill details Enter information for your bill or credit General information Save…" at bounding box center [738, 388] width 1477 height 591
click at [706, 614] on div "Save" at bounding box center [739, 634] width 475 height 47
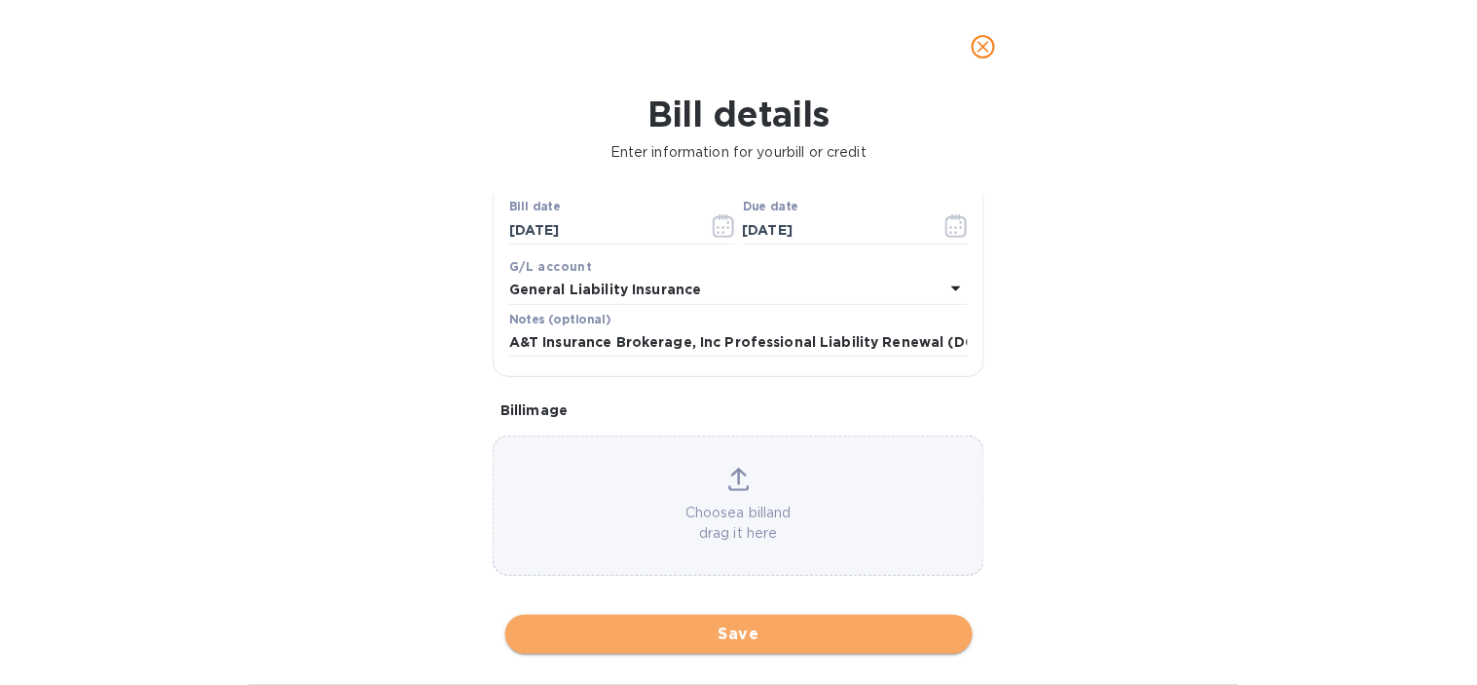
click at [719, 634] on span "Save" at bounding box center [739, 633] width 436 height 23
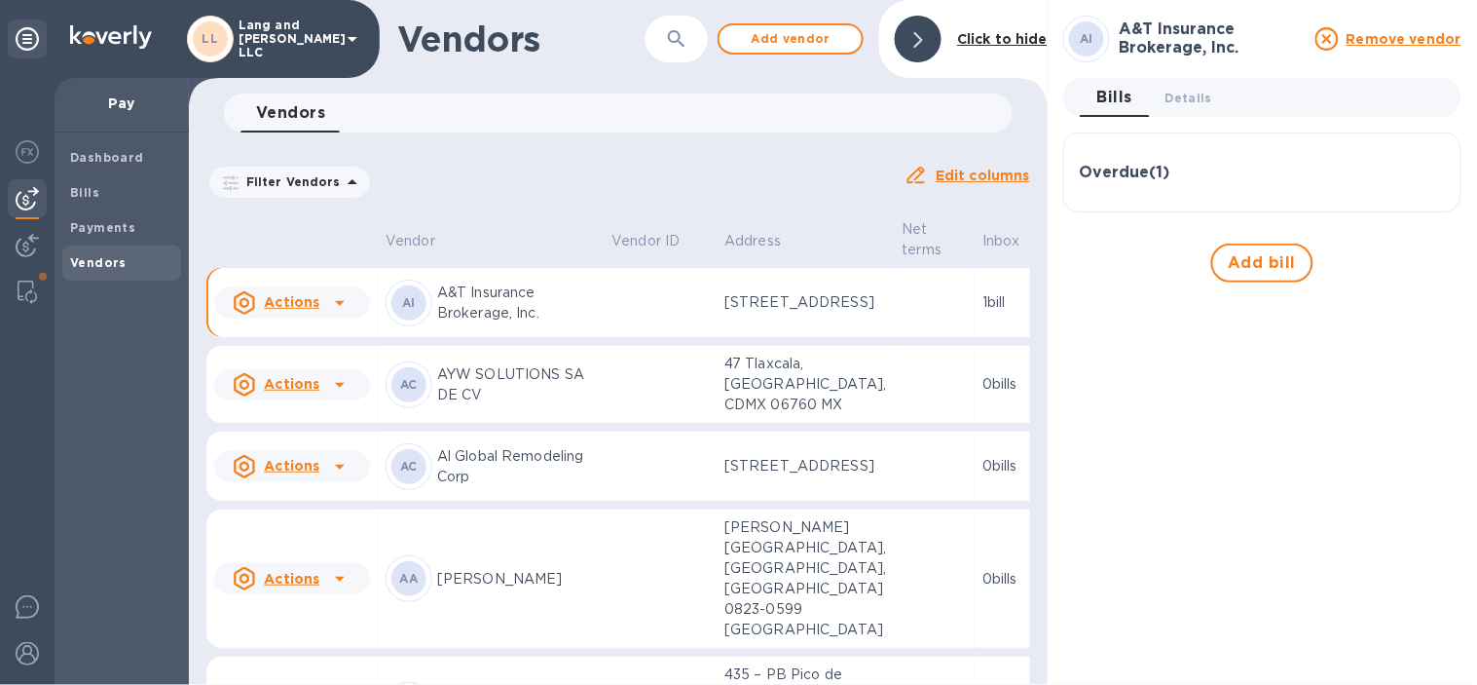
click at [923, 41] on icon at bounding box center [918, 40] width 9 height 16
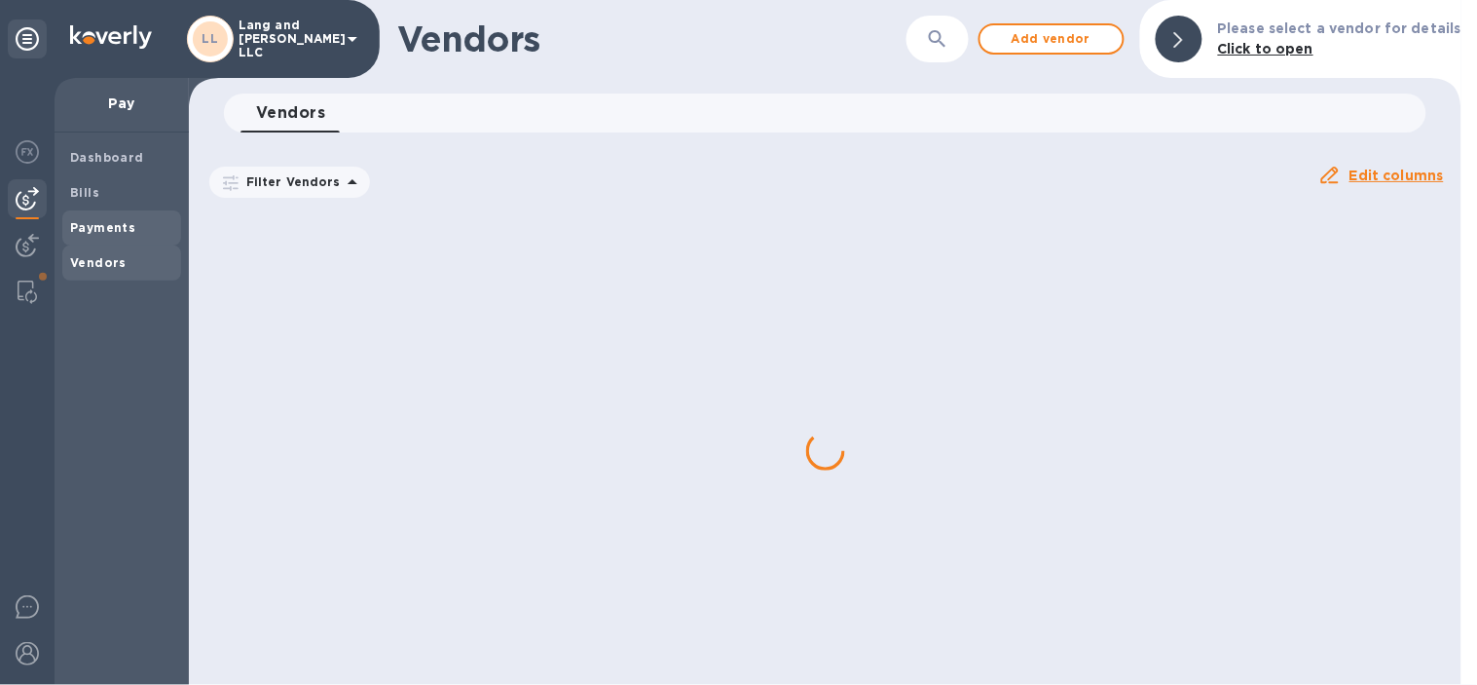
click at [99, 221] on b "Payments" at bounding box center [102, 227] width 65 height 15
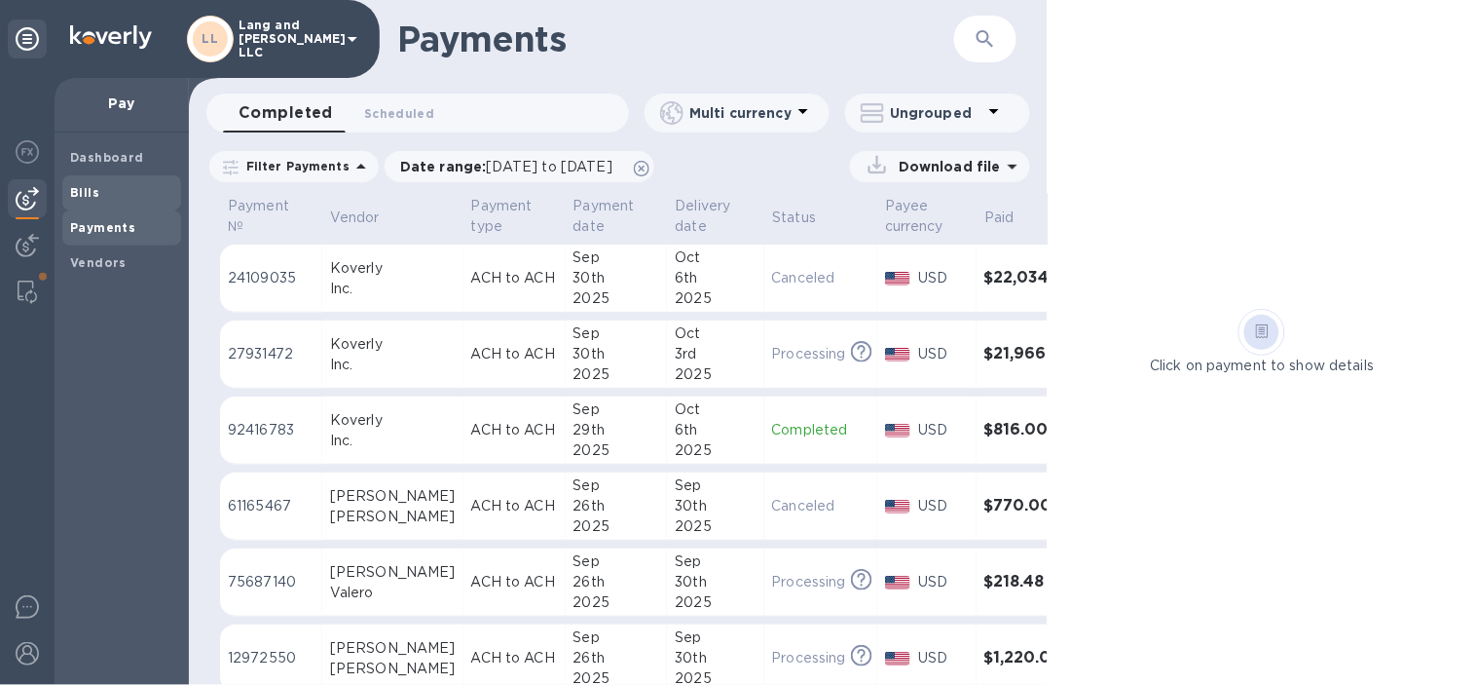
click at [98, 200] on span "Bills" at bounding box center [121, 192] width 103 height 19
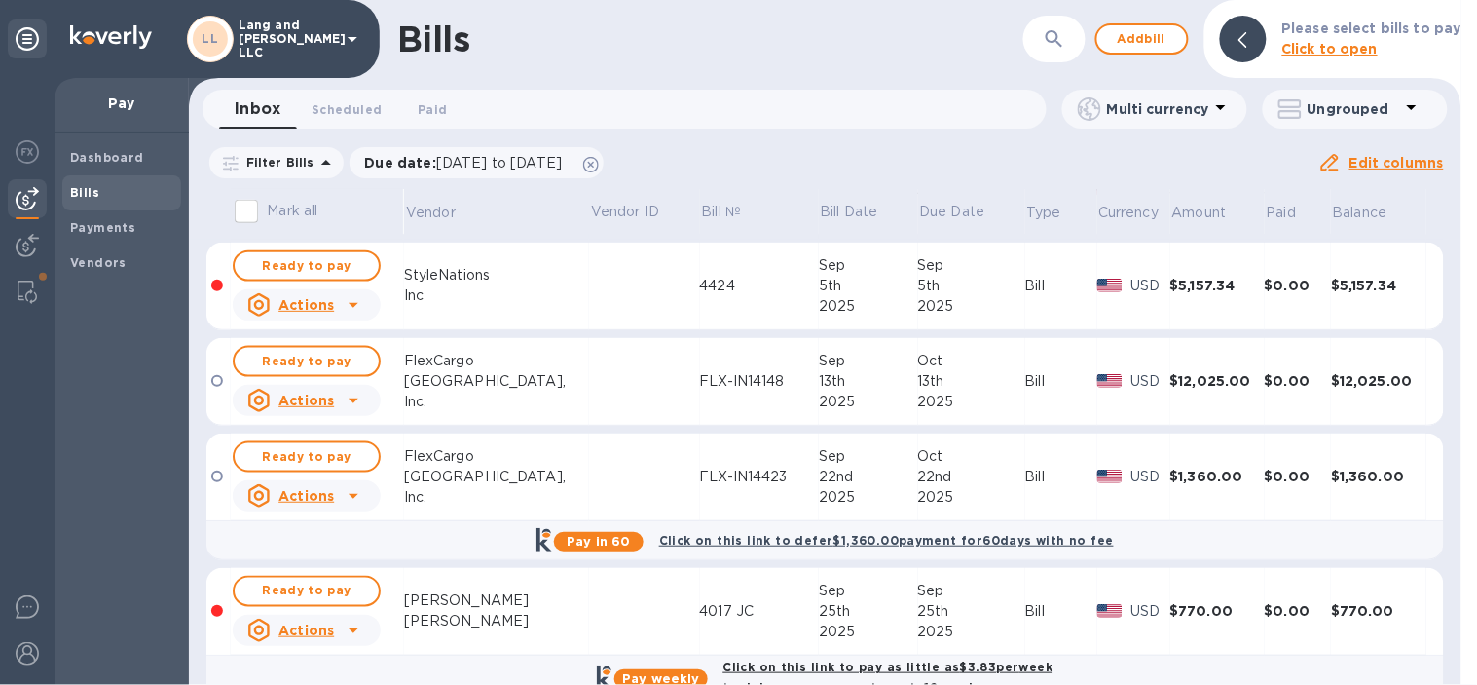
scroll to position [649, 0]
click at [354, 293] on icon at bounding box center [353, 303] width 23 height 23
click at [317, 374] on b "Delete" at bounding box center [313, 382] width 49 height 16
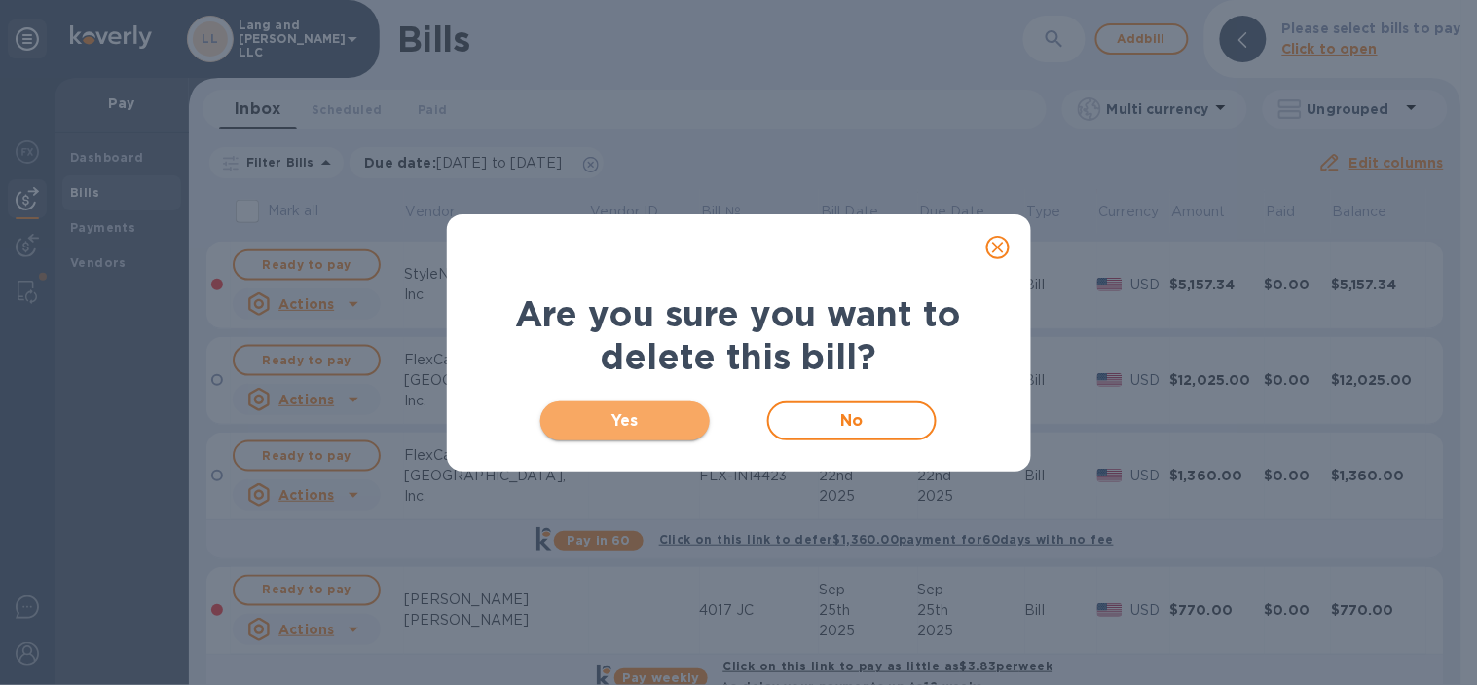
click at [660, 404] on button "Yes" at bounding box center [626, 420] width 170 height 39
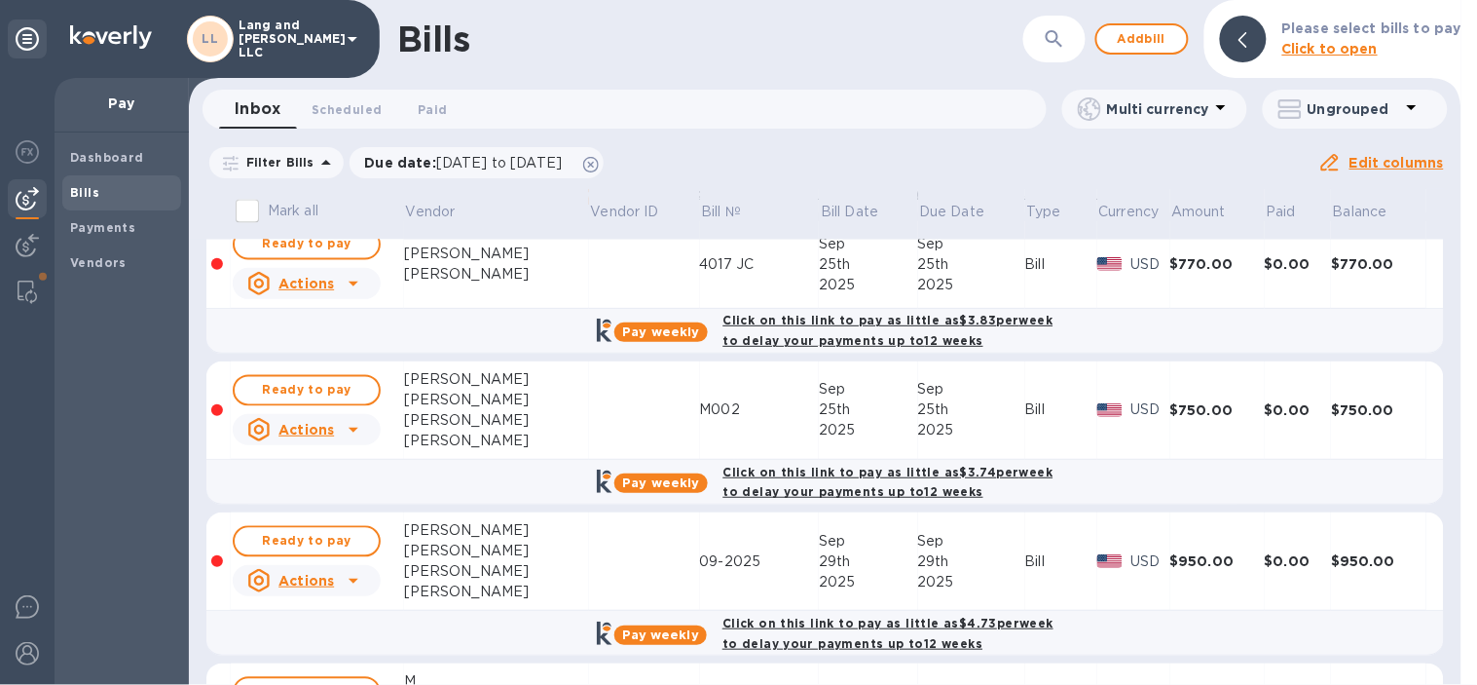
scroll to position [865, 0]
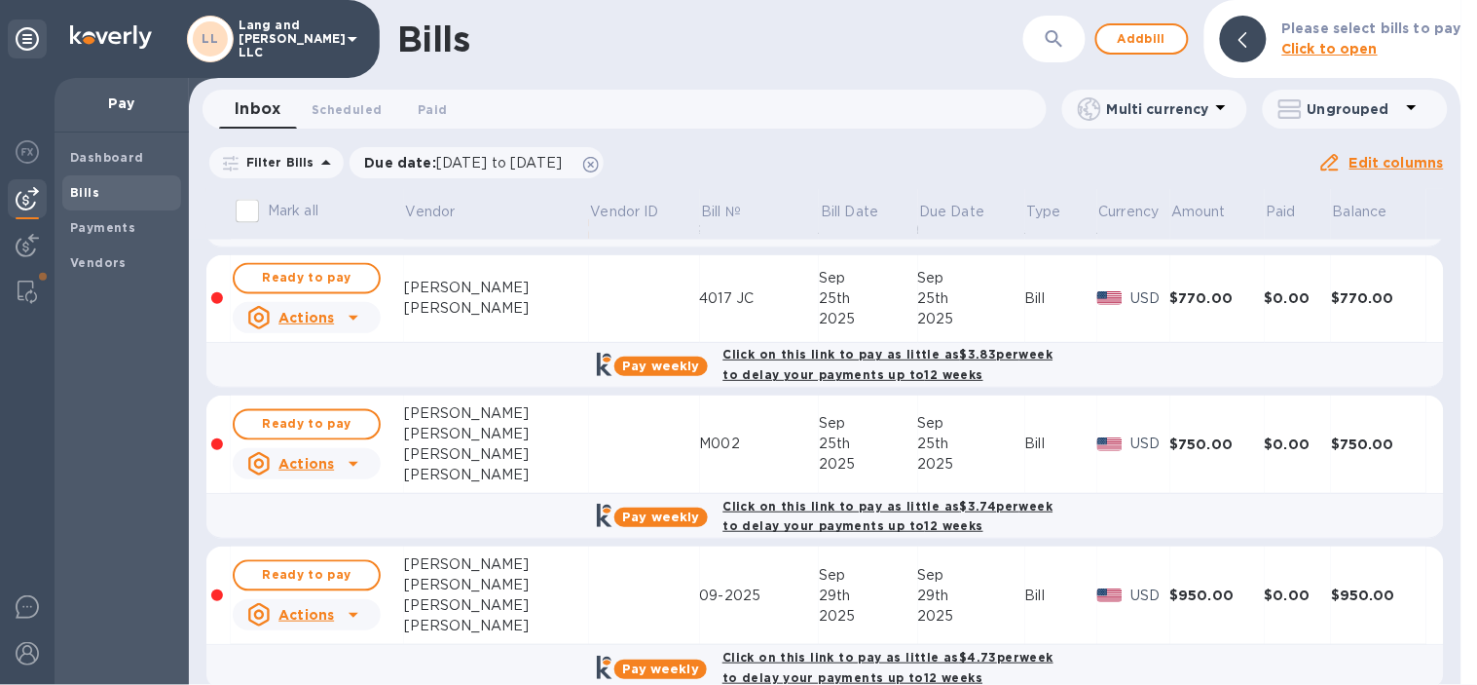
click at [325, 466] on u "Actions" at bounding box center [307, 464] width 56 height 16
click at [305, 582] on b "Delete" at bounding box center [313, 588] width 49 height 16
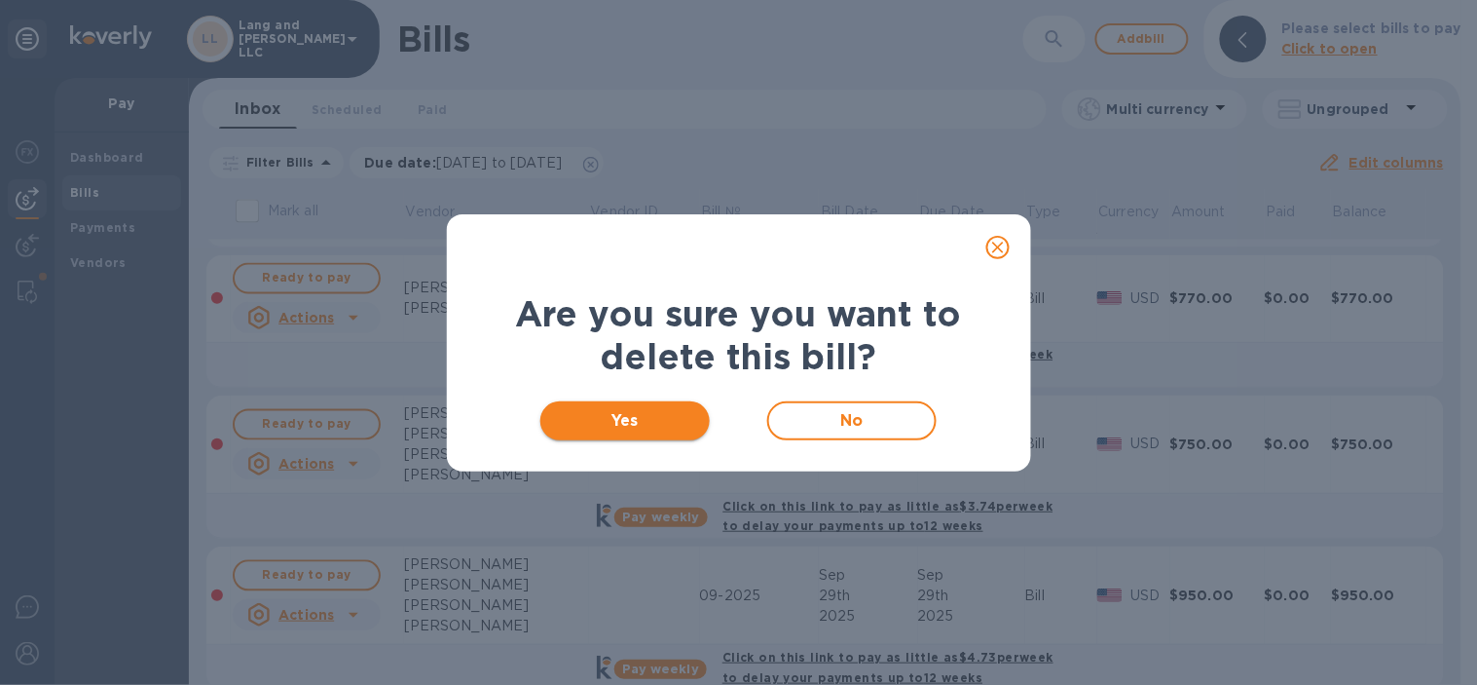
click at [612, 429] on span "Yes" at bounding box center [625, 420] width 139 height 23
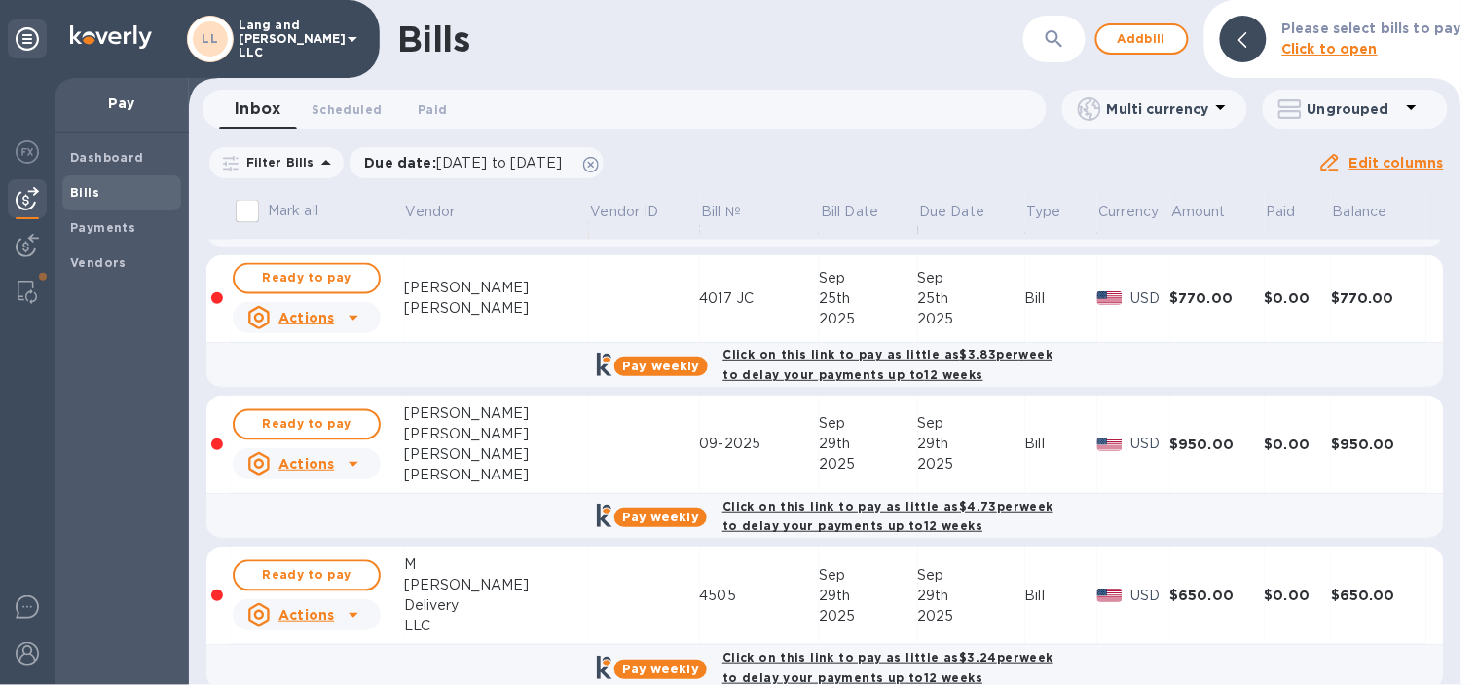
click at [310, 321] on u "Actions" at bounding box center [307, 318] width 56 height 16
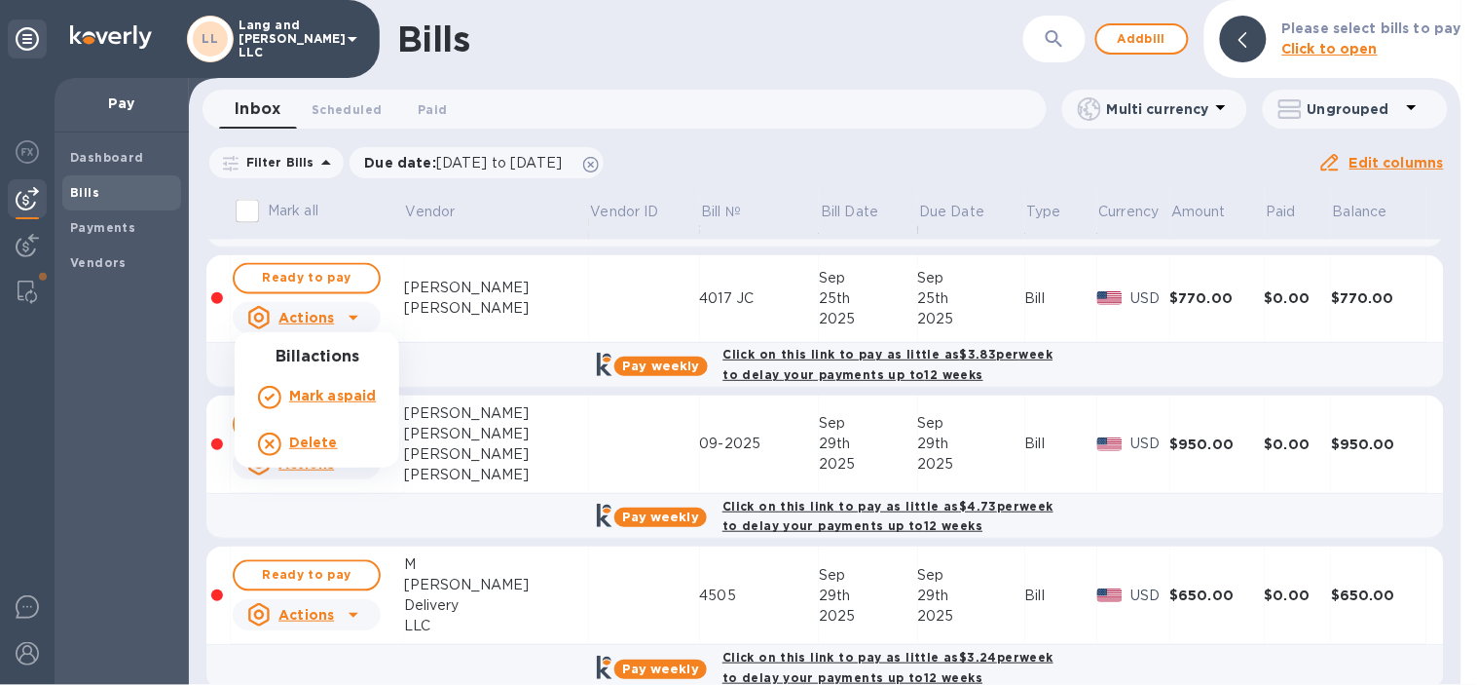
click at [303, 445] on b "Delete" at bounding box center [313, 442] width 49 height 16
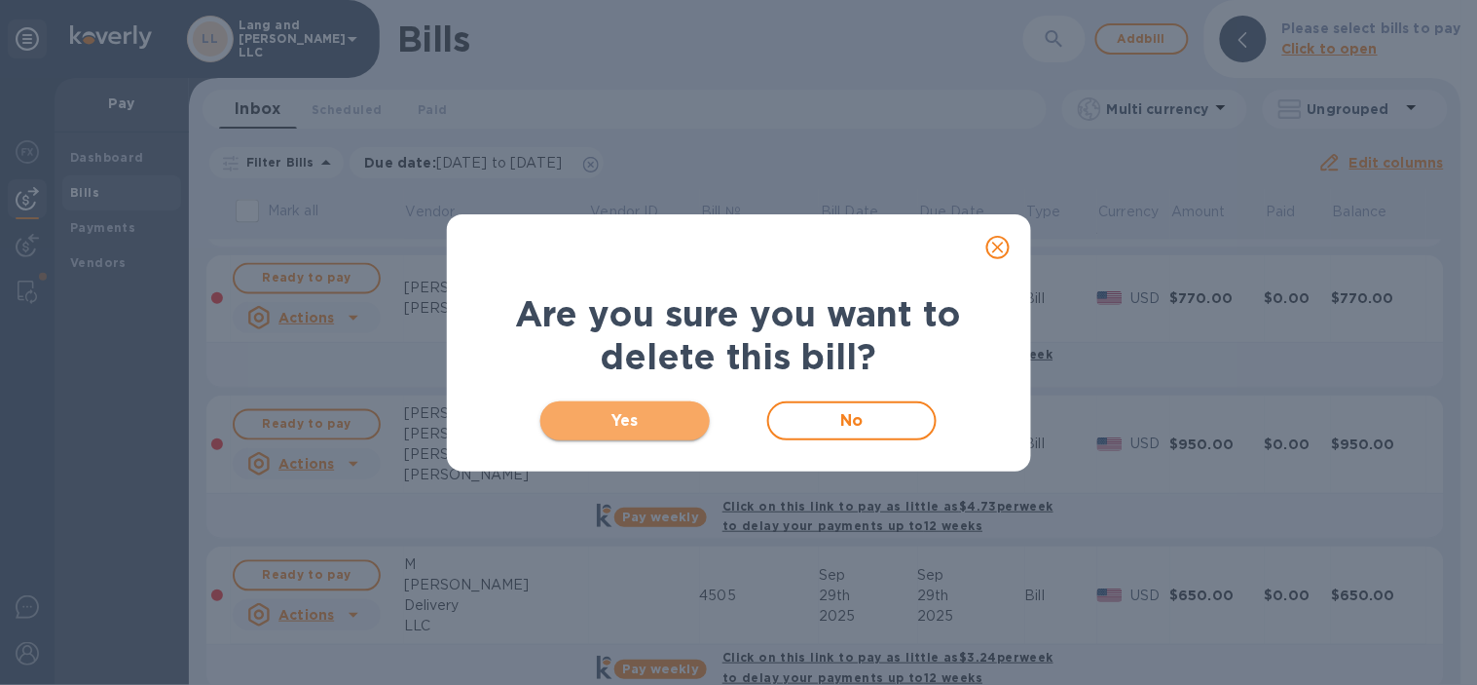
click at [627, 401] on button "Yes" at bounding box center [626, 420] width 170 height 39
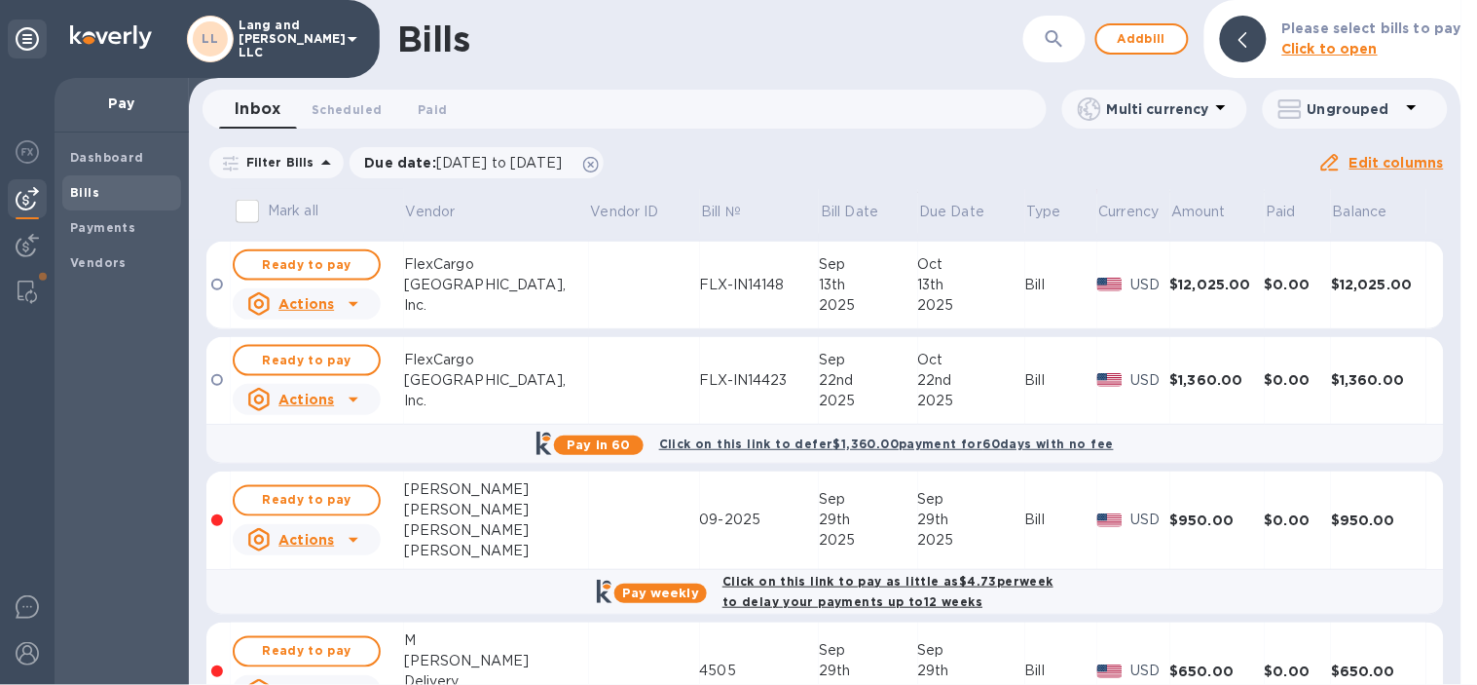
scroll to position [757, 0]
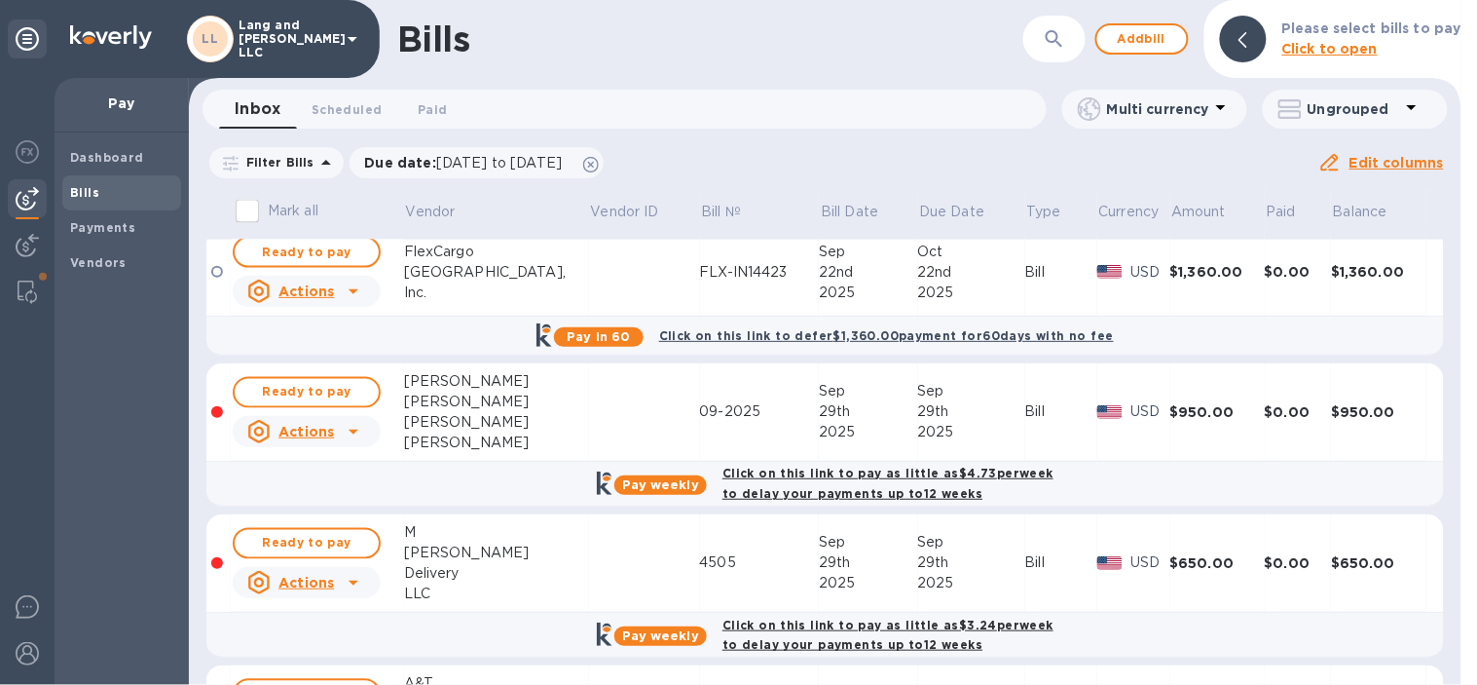
click at [317, 439] on p "Actions" at bounding box center [307, 431] width 56 height 19
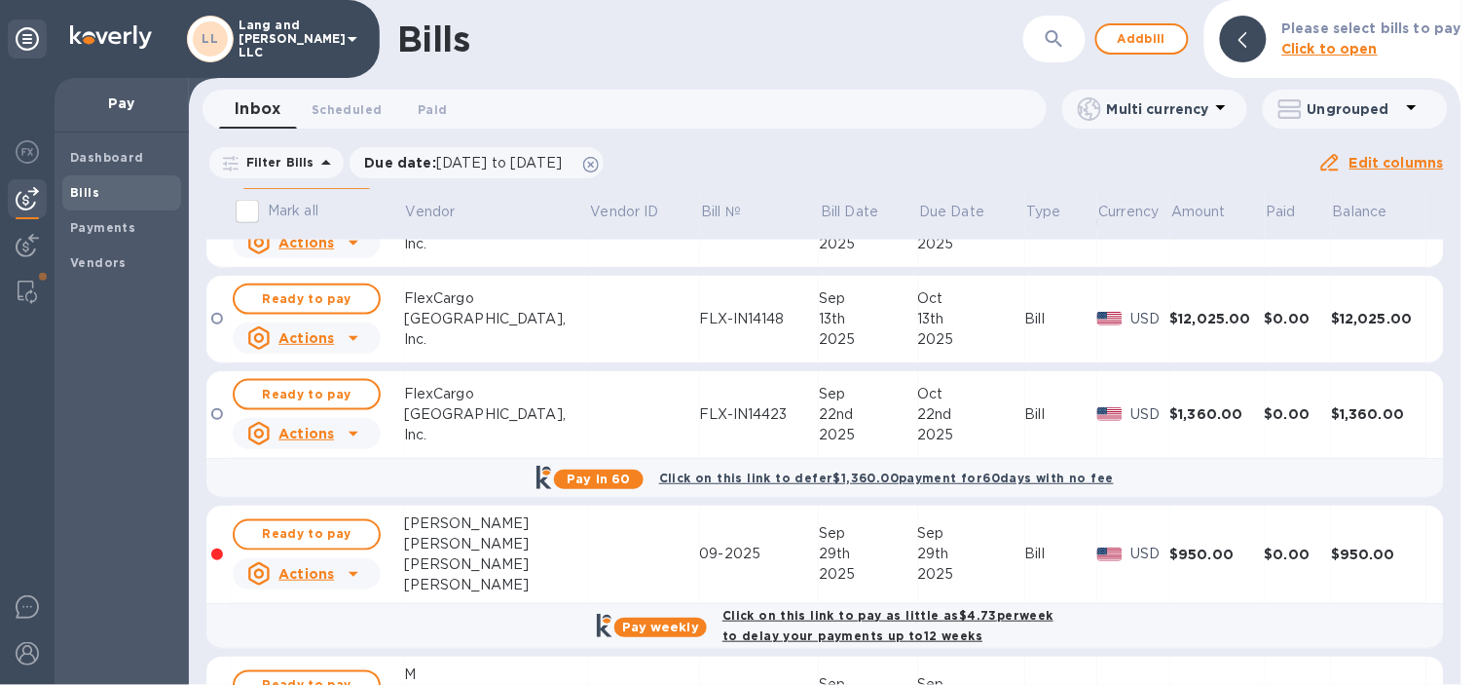
scroll to position [649, 0]
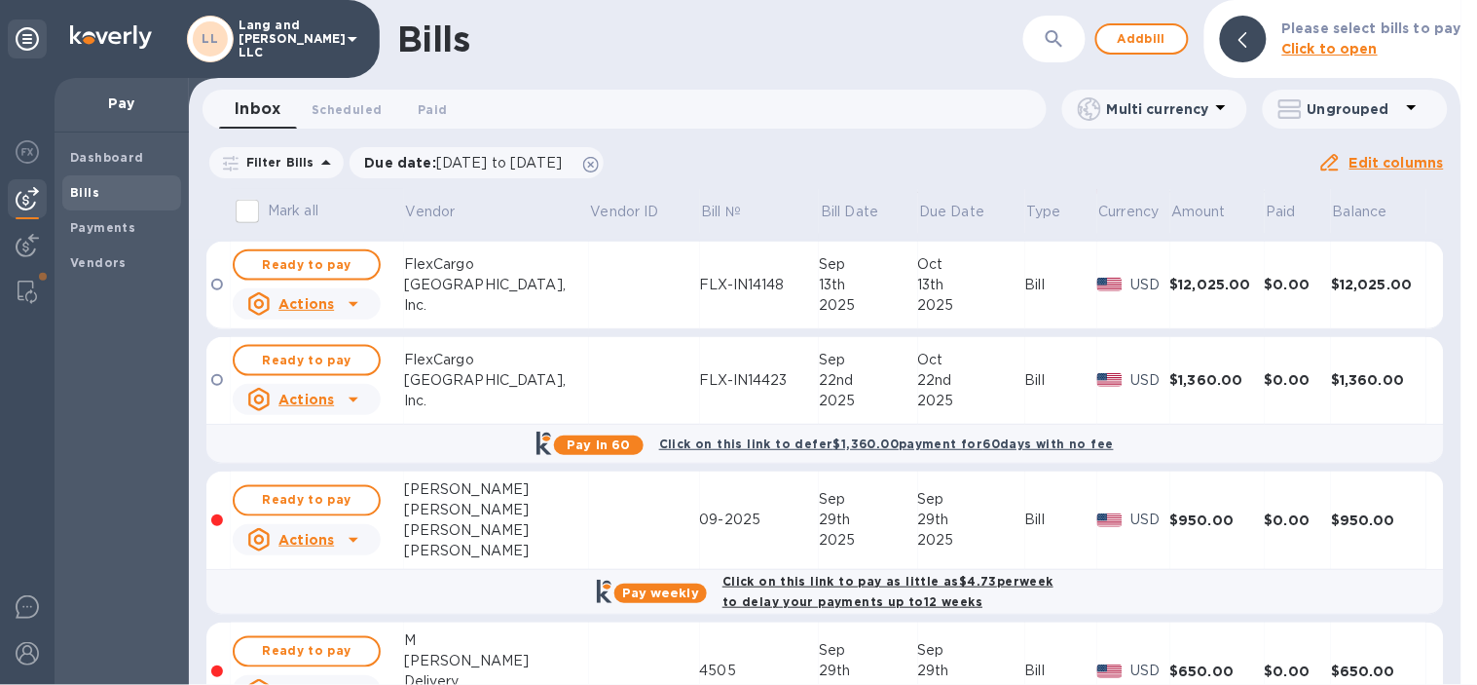
click at [283, 545] on u "Actions" at bounding box center [307, 540] width 56 height 16
click at [321, 614] on b "Delete" at bounding box center [313, 618] width 49 height 16
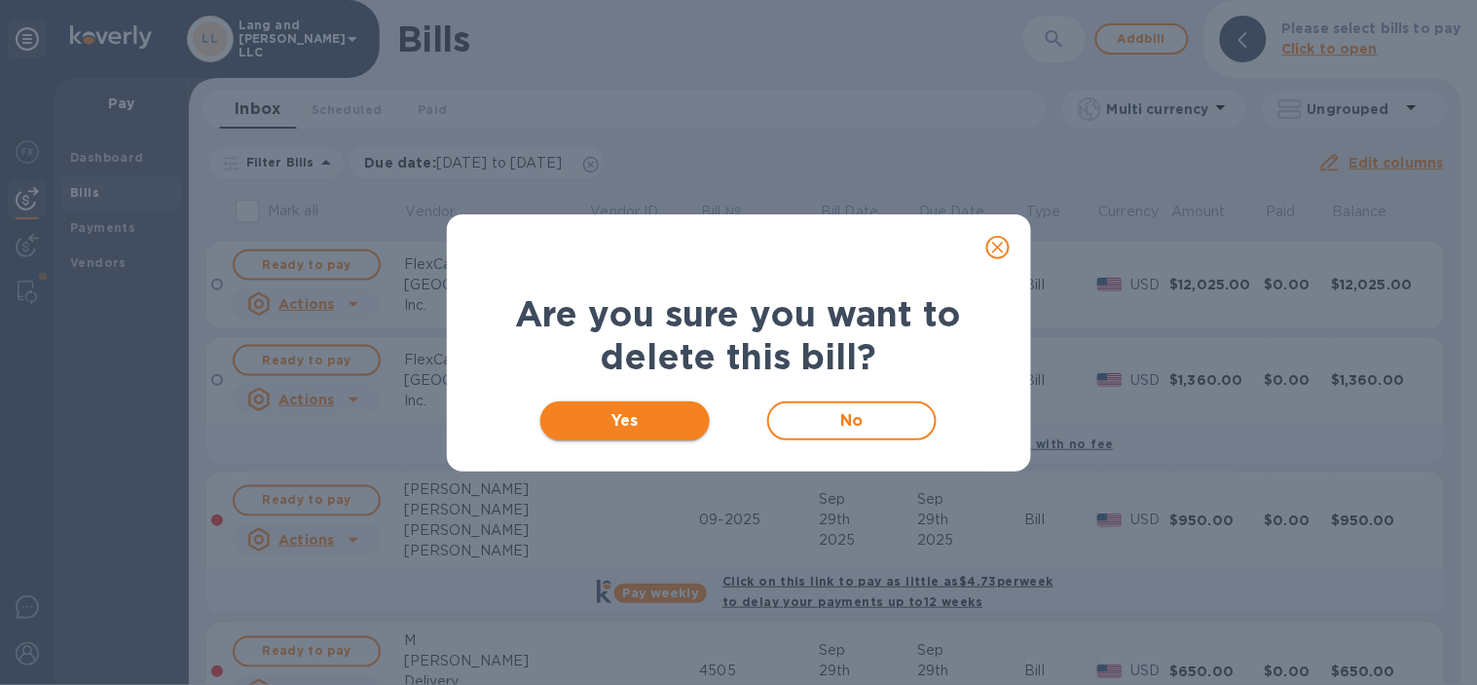
click at [630, 429] on span "Yes" at bounding box center [625, 420] width 139 height 23
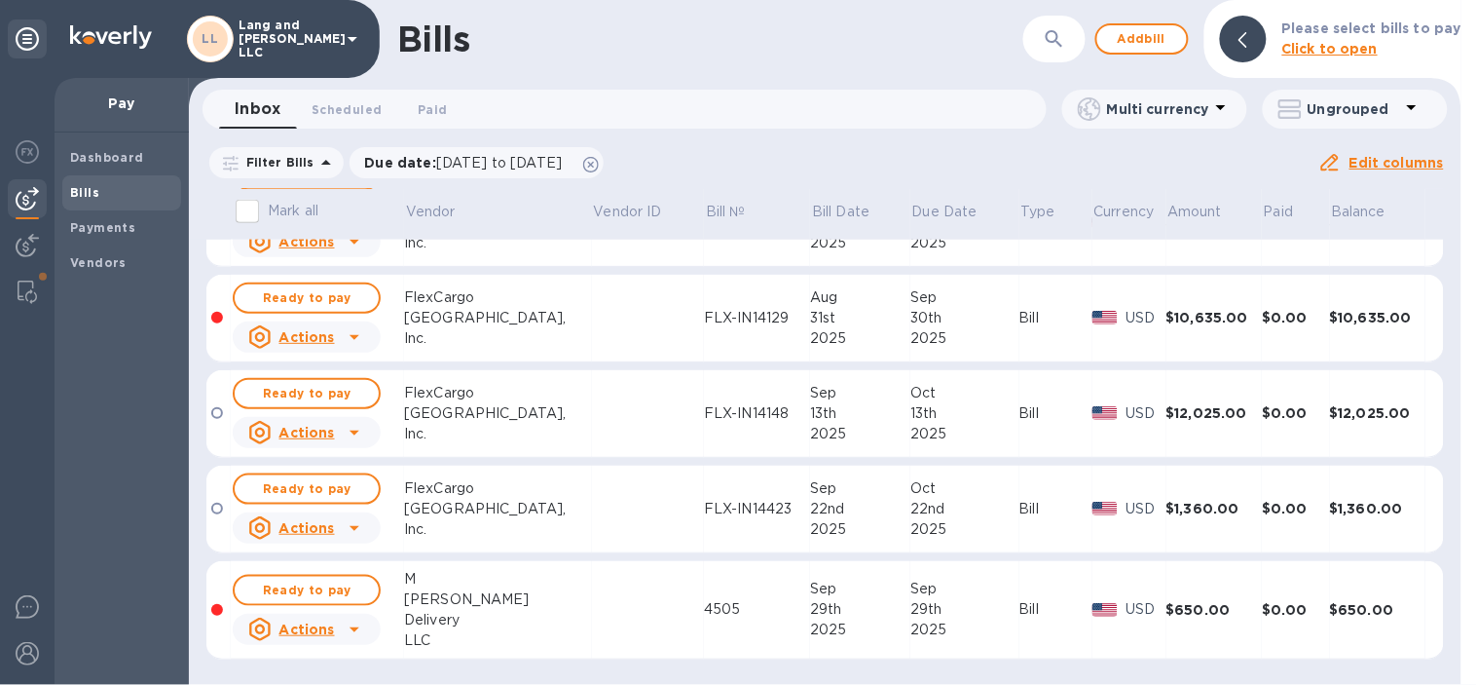
scroll to position [0, 0]
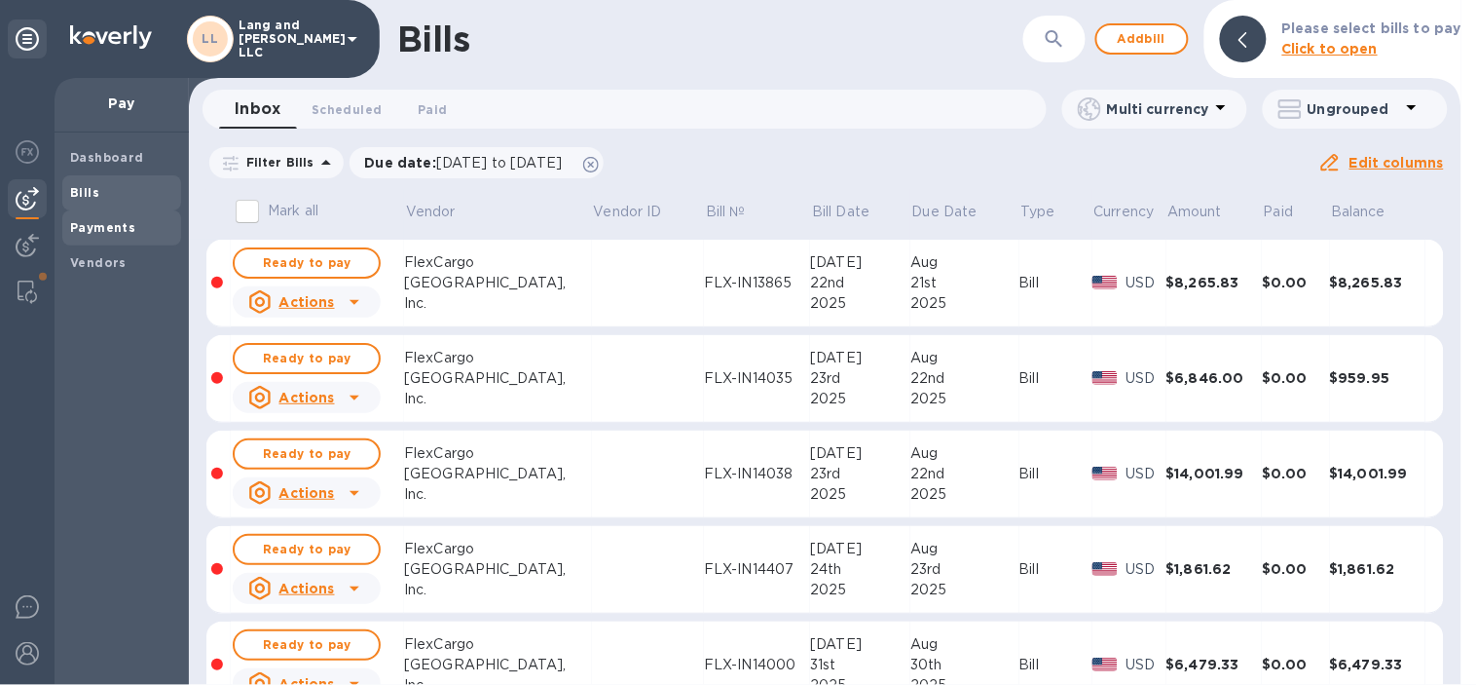
click at [121, 235] on span "Payments" at bounding box center [102, 227] width 65 height 19
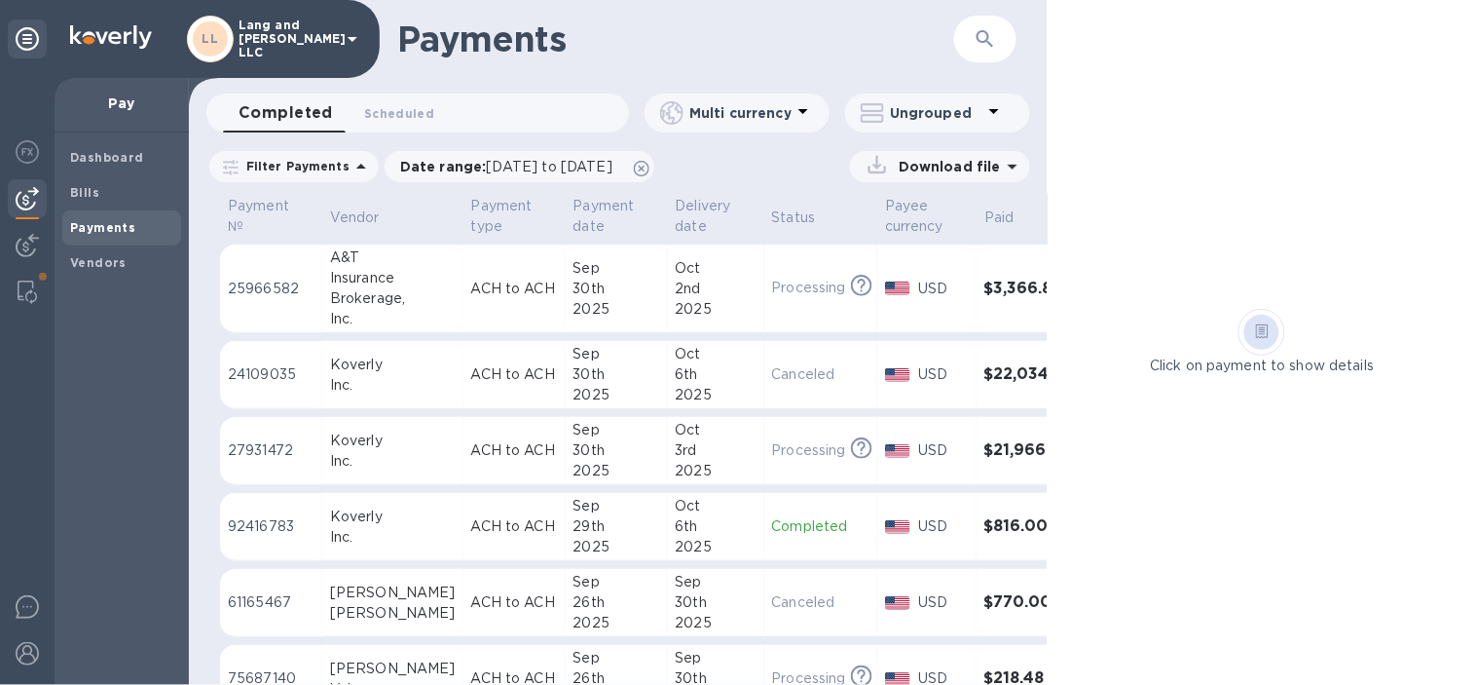
click at [400, 298] on div "Brokerage," at bounding box center [393, 298] width 126 height 20
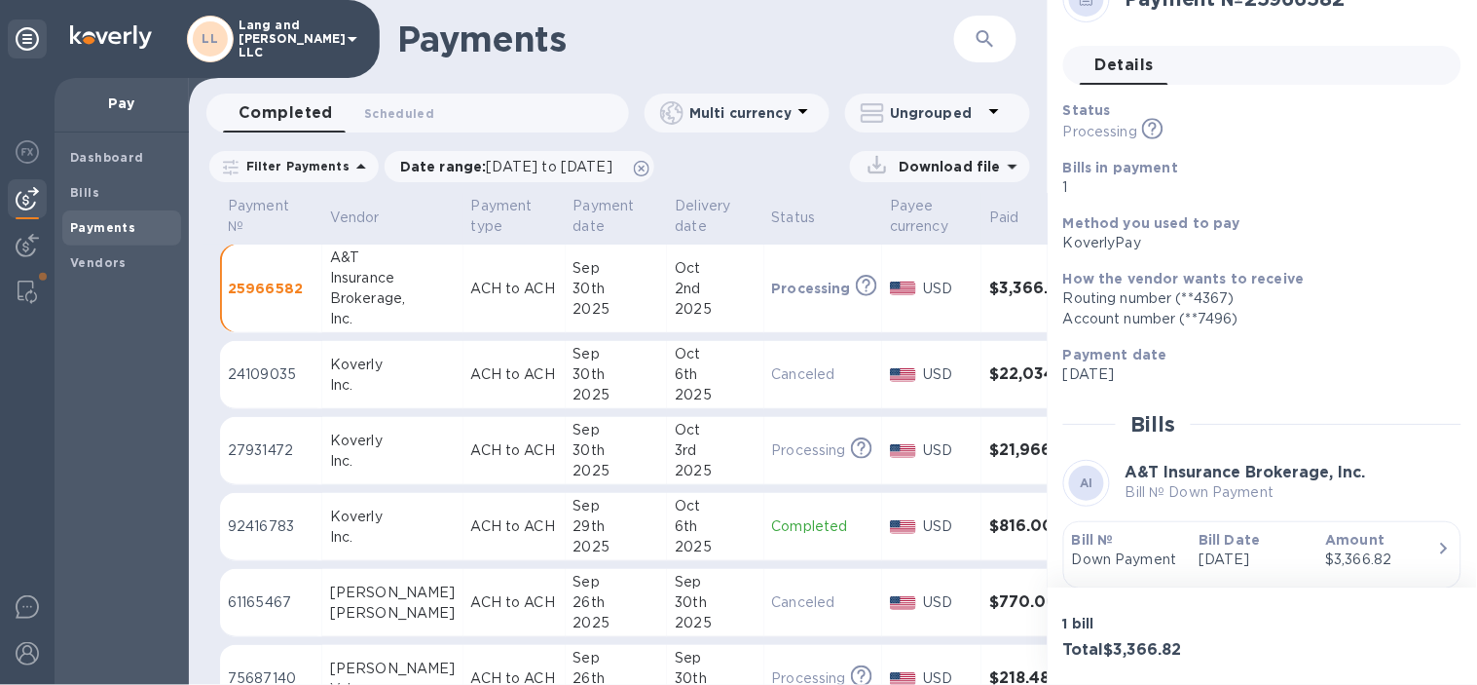
scroll to position [105, 0]
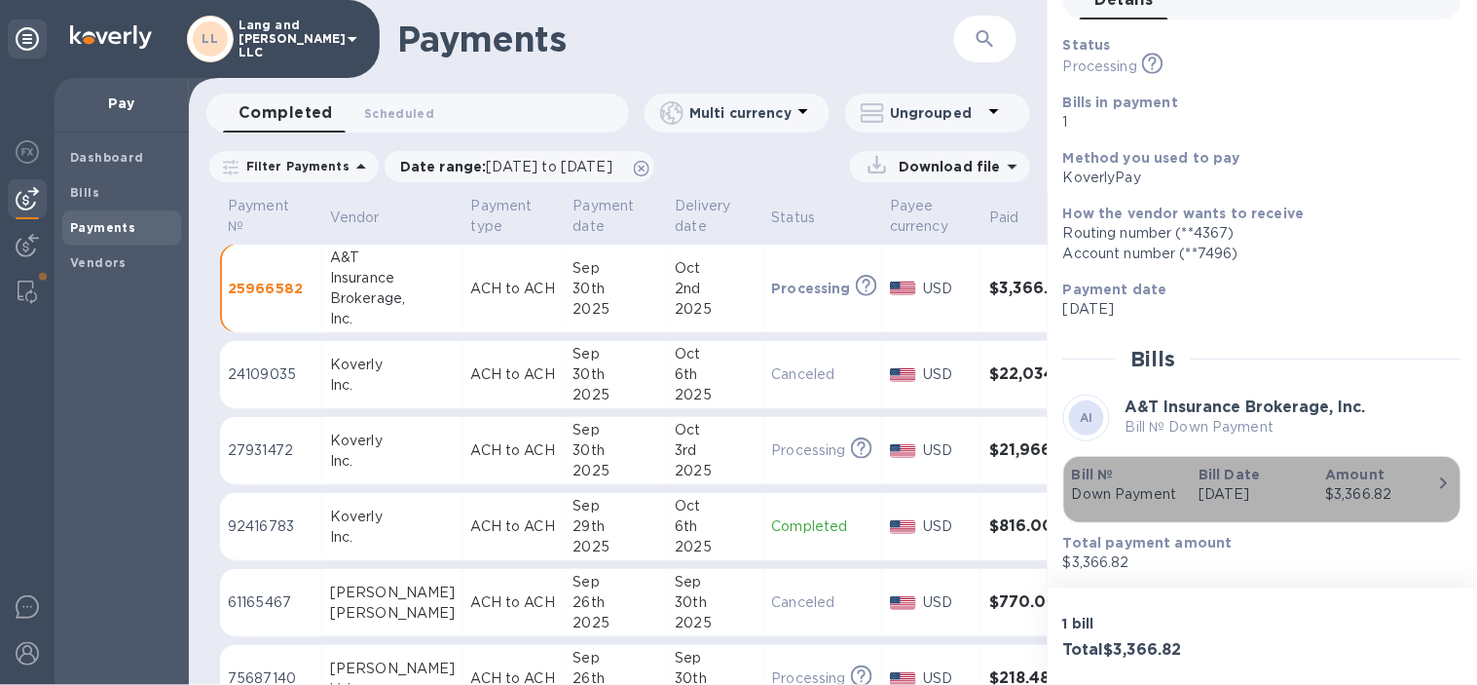
click at [1303, 500] on p "[DATE]" at bounding box center [1254, 494] width 111 height 20
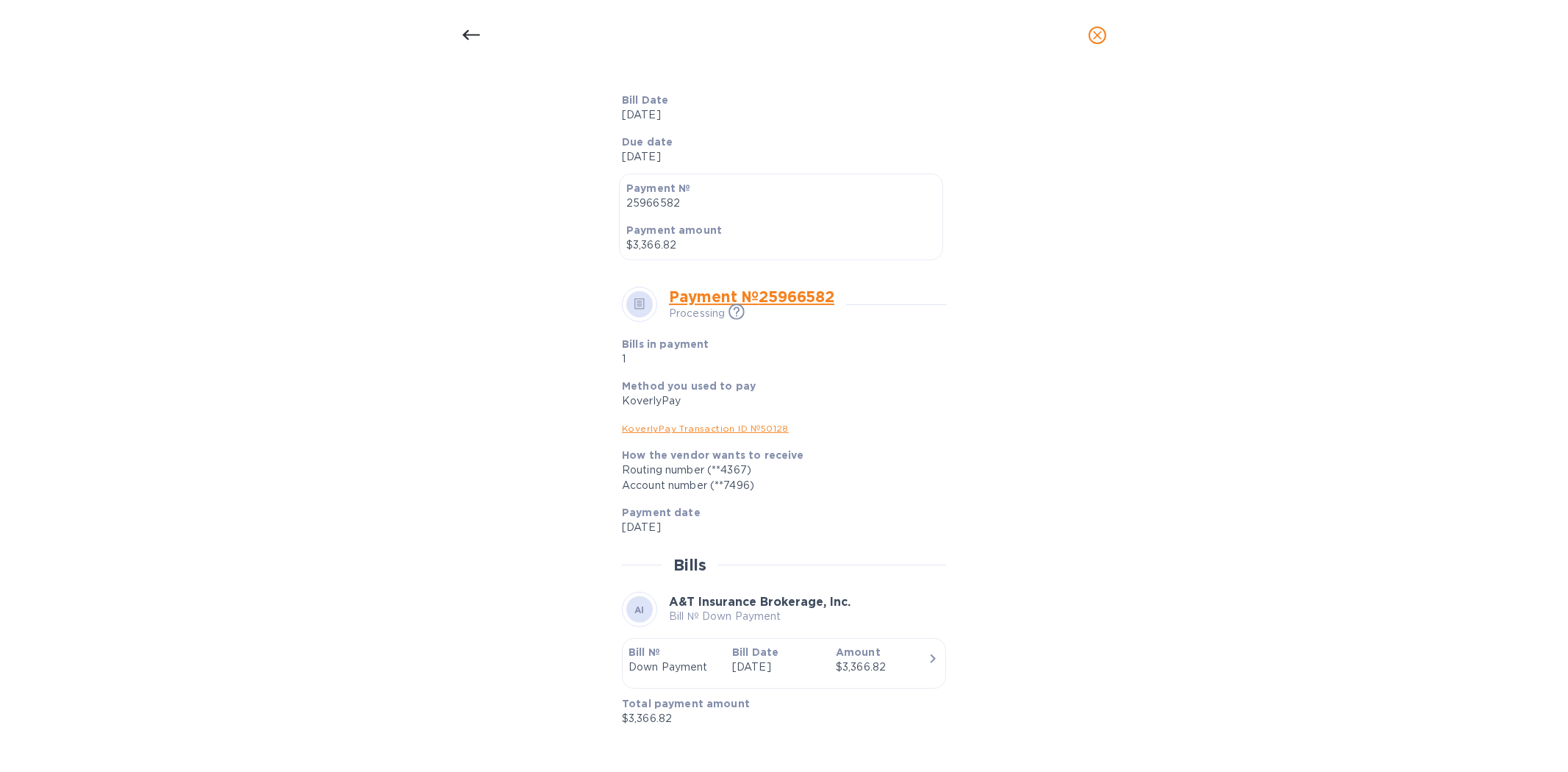
scroll to position [0, 0]
click at [472, 32] on icon at bounding box center [471, 35] width 17 height 17
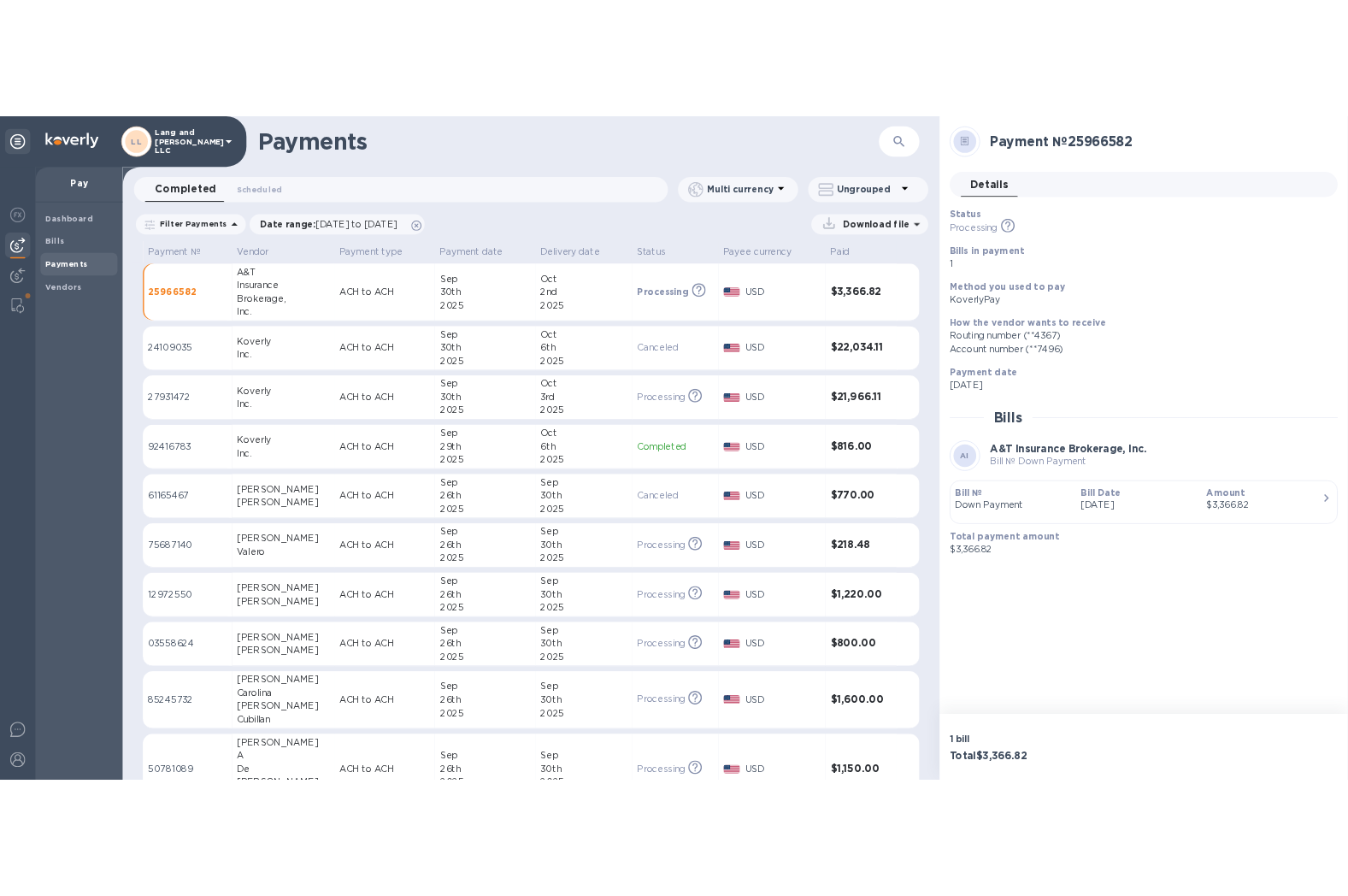
scroll to position [334, 0]
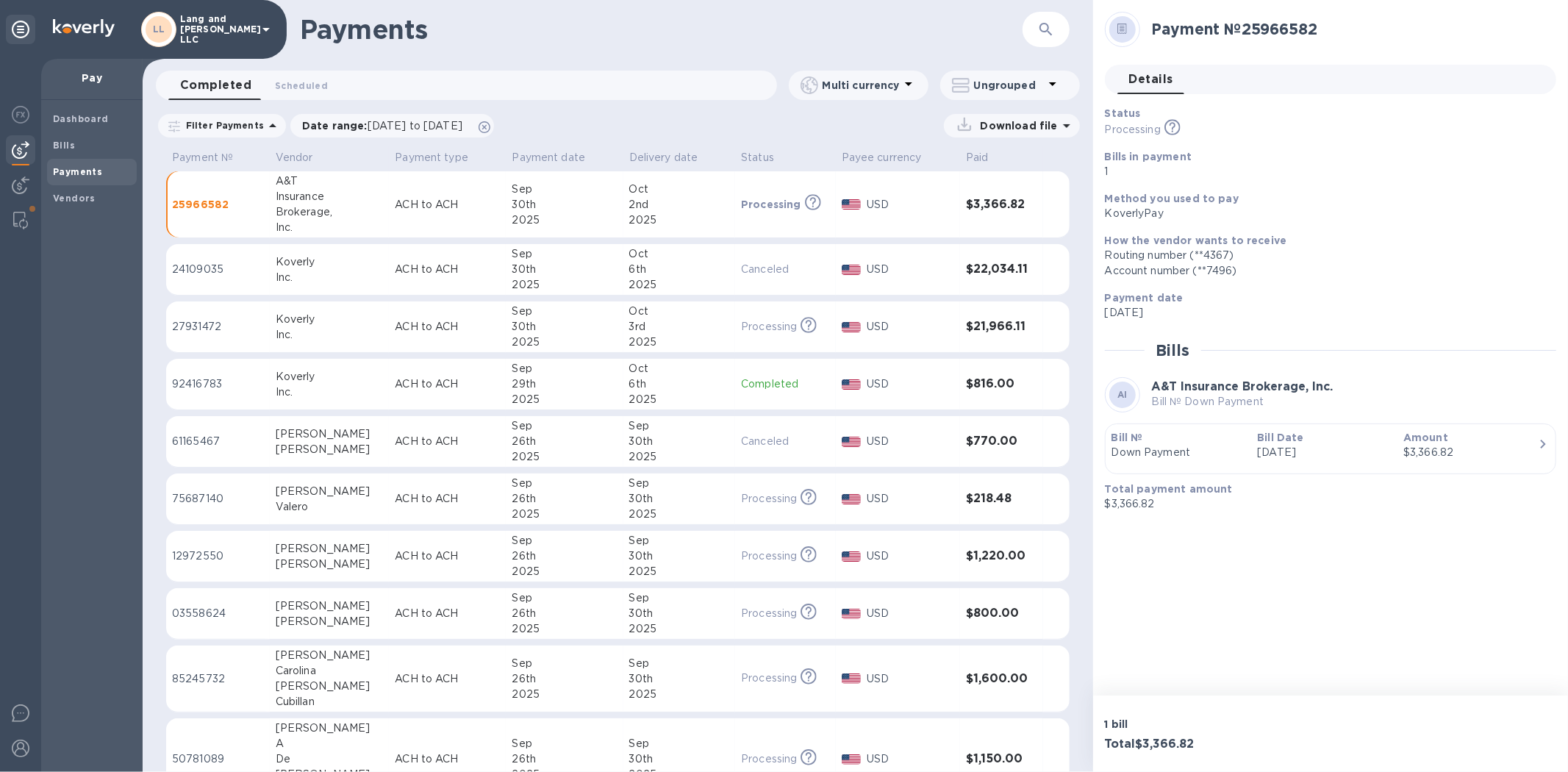
click at [613, 28] on h1 "Payments" at bounding box center [661, 29] width 722 height 31
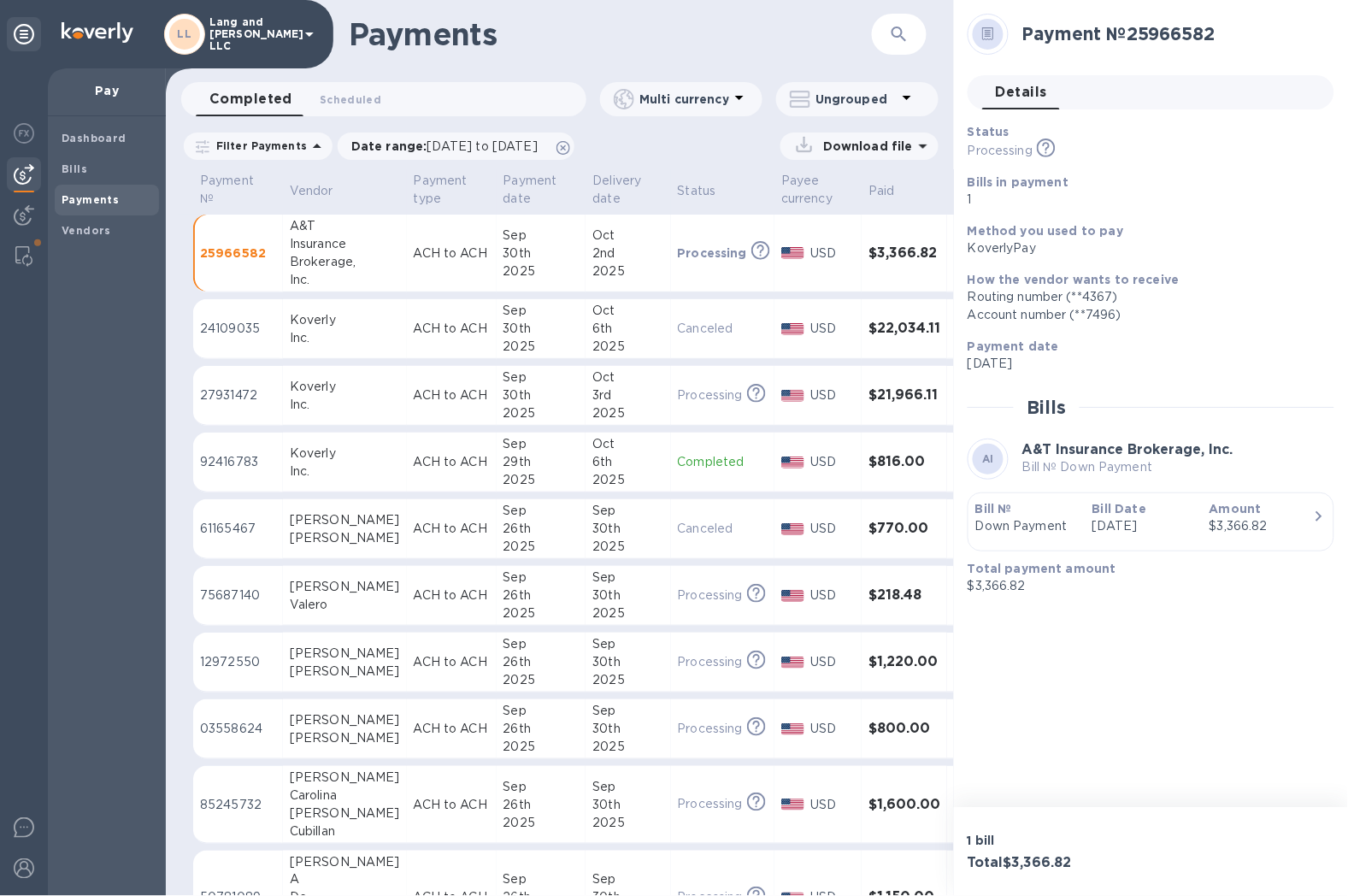
click at [363, 256] on div "Brokerage," at bounding box center [345, 262] width 111 height 18
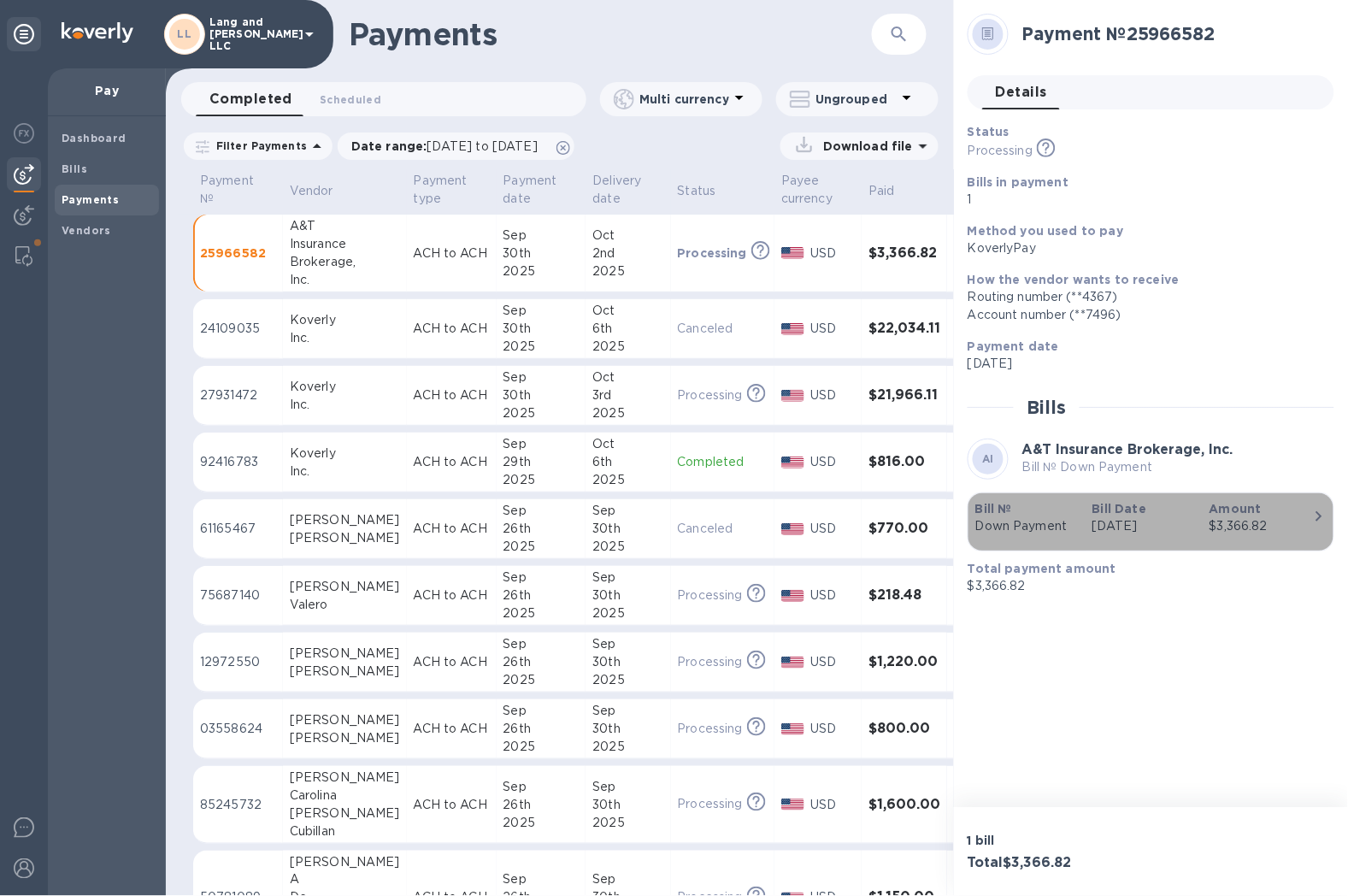
click at [1097, 540] on div "button" at bounding box center [1151, 540] width 351 height 9
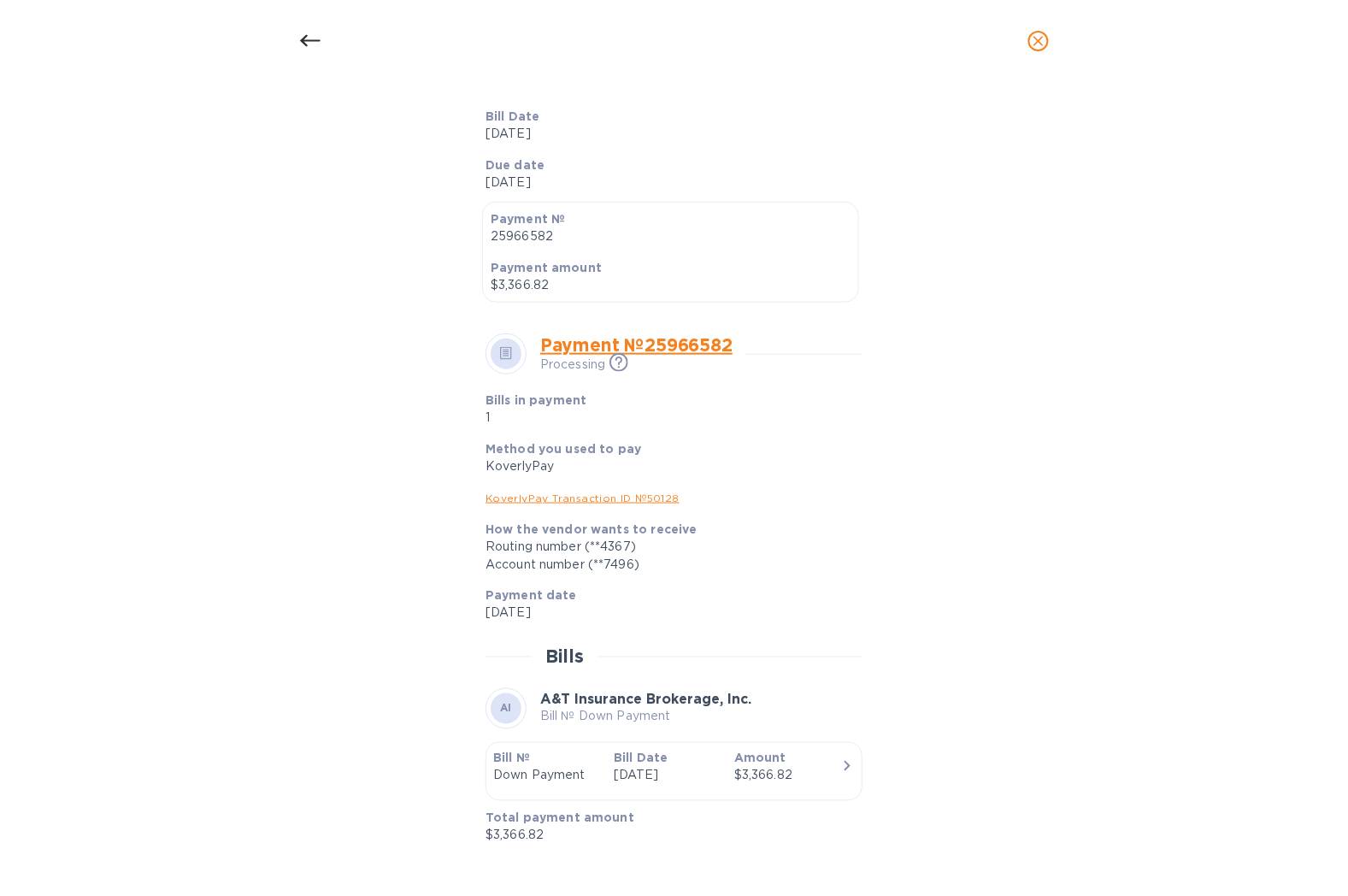
scroll to position [376, 0]
click at [312, 40] on icon at bounding box center [309, 41] width 20 height 12
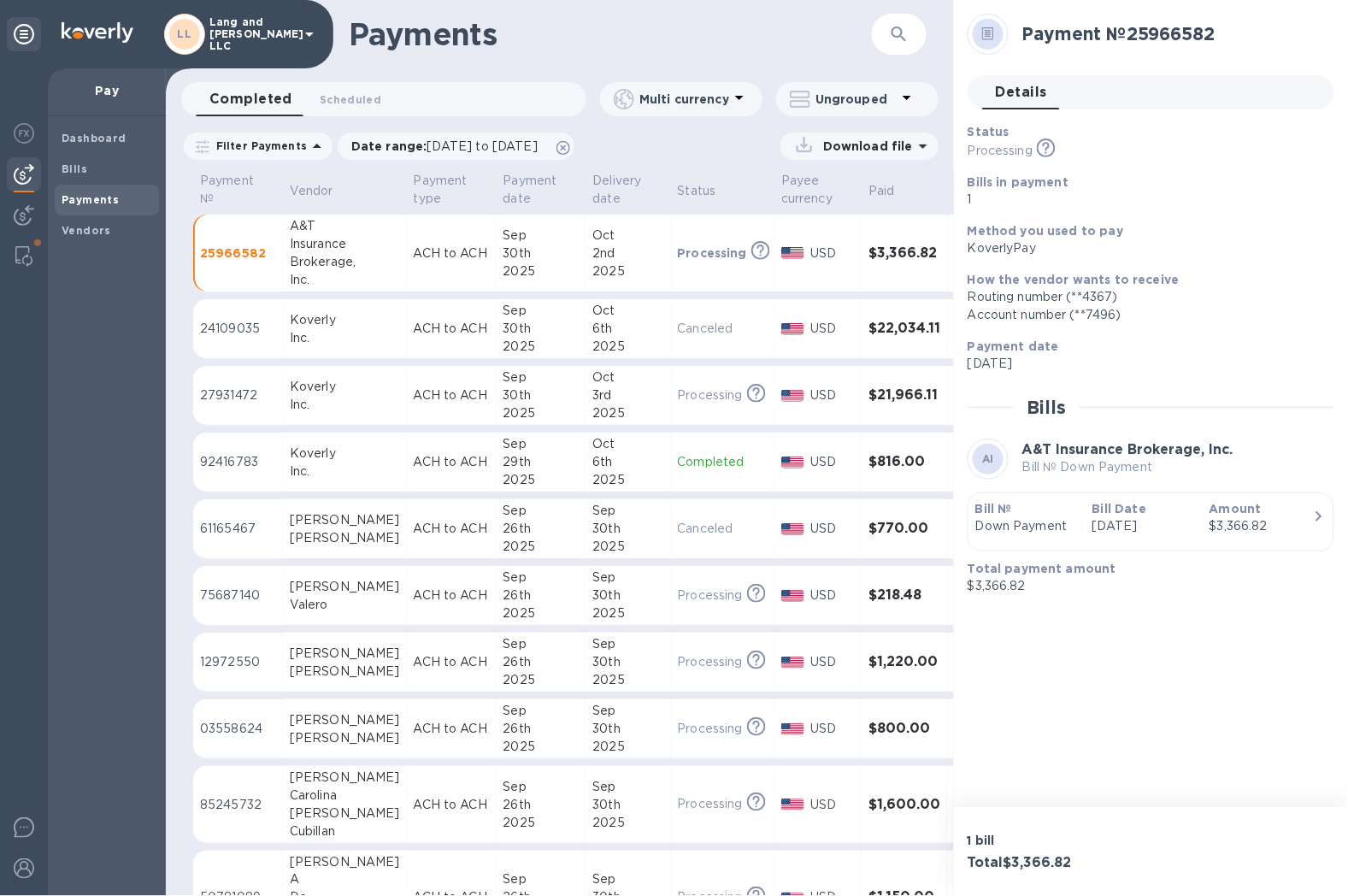
scroll to position [335, 0]
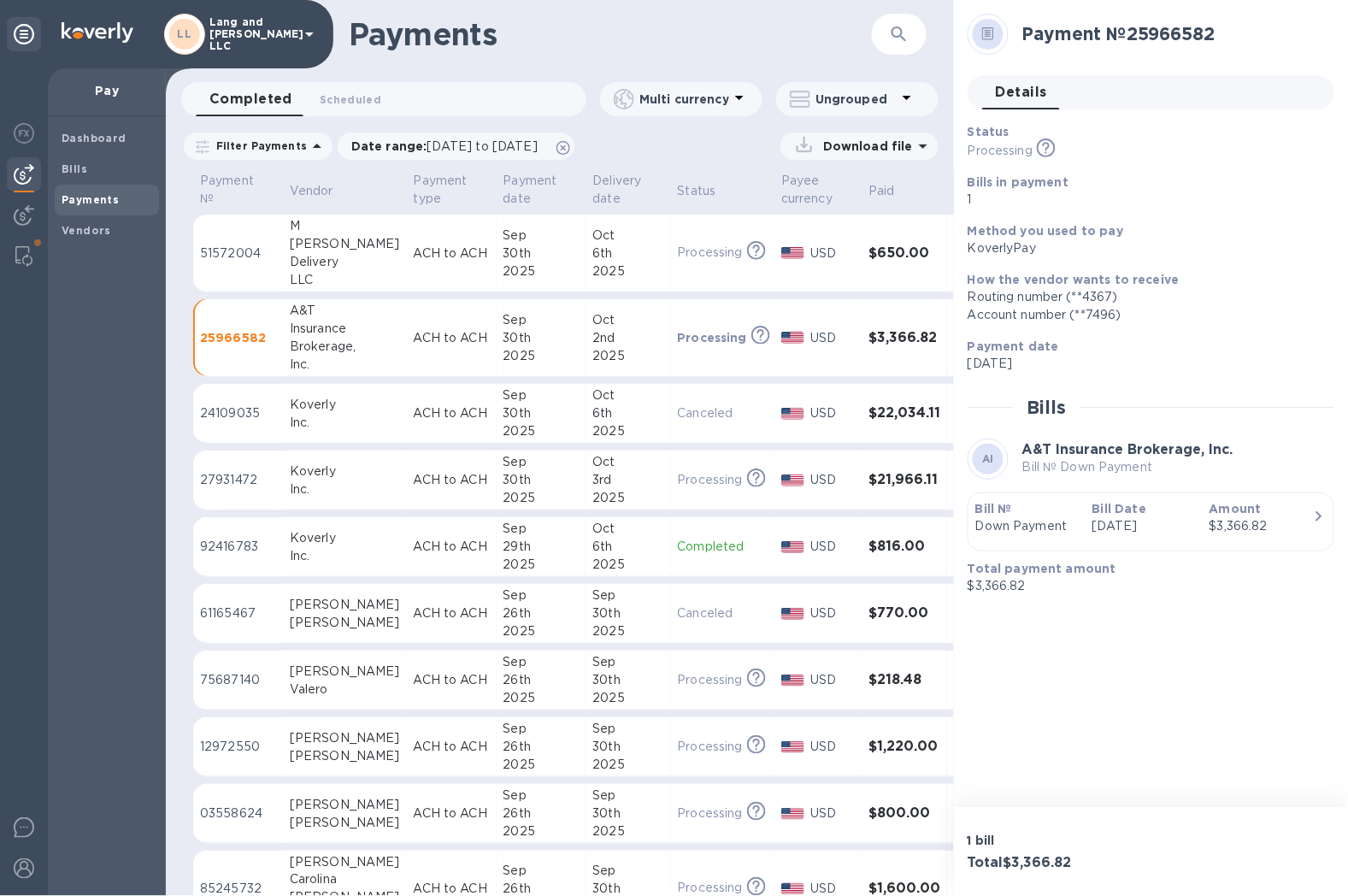
click at [533, 282] on td "[DATE]" at bounding box center [541, 253] width 90 height 78
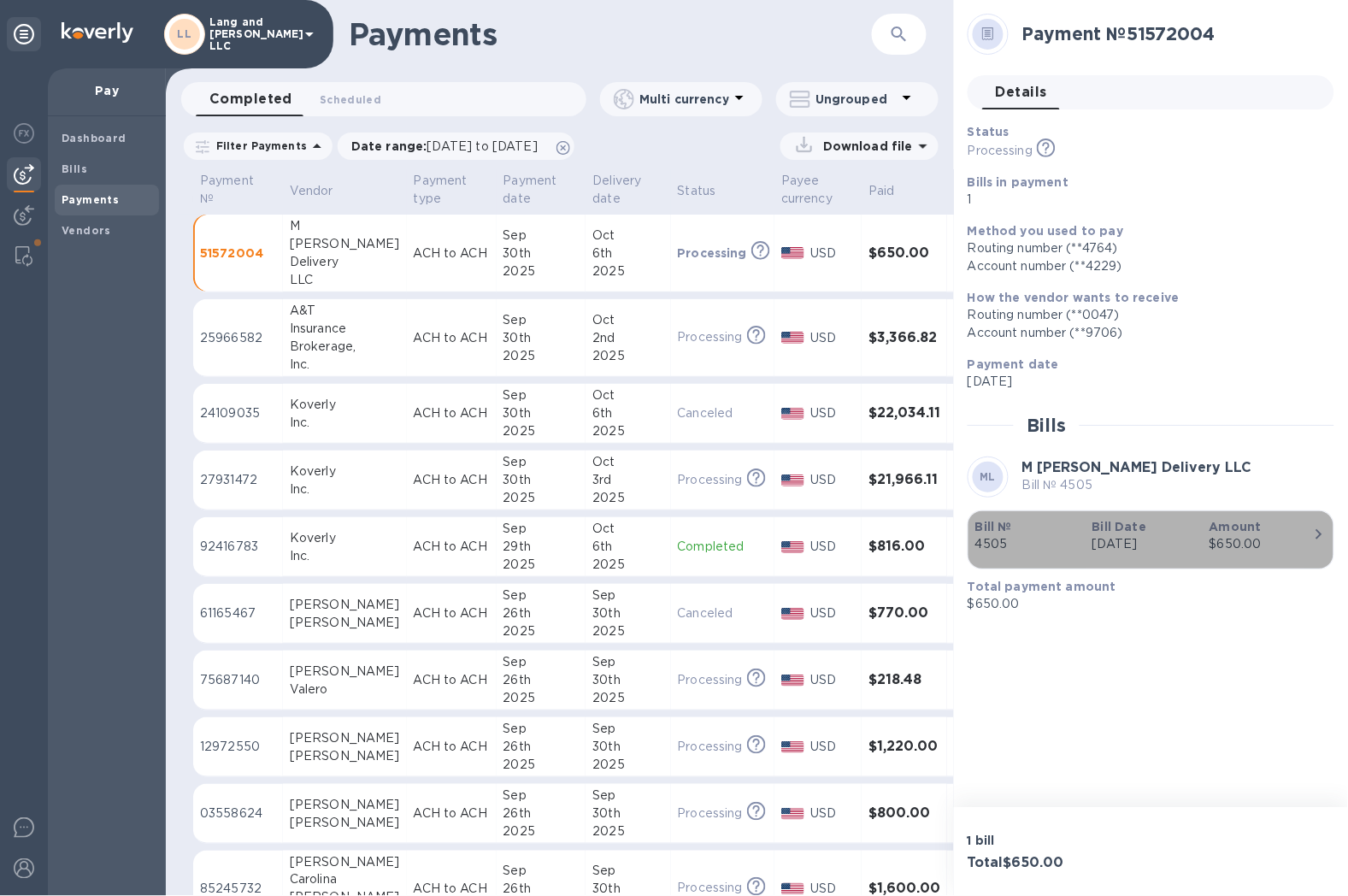
click at [1106, 543] on p "Sep 29th 2025" at bounding box center [1144, 544] width 104 height 18
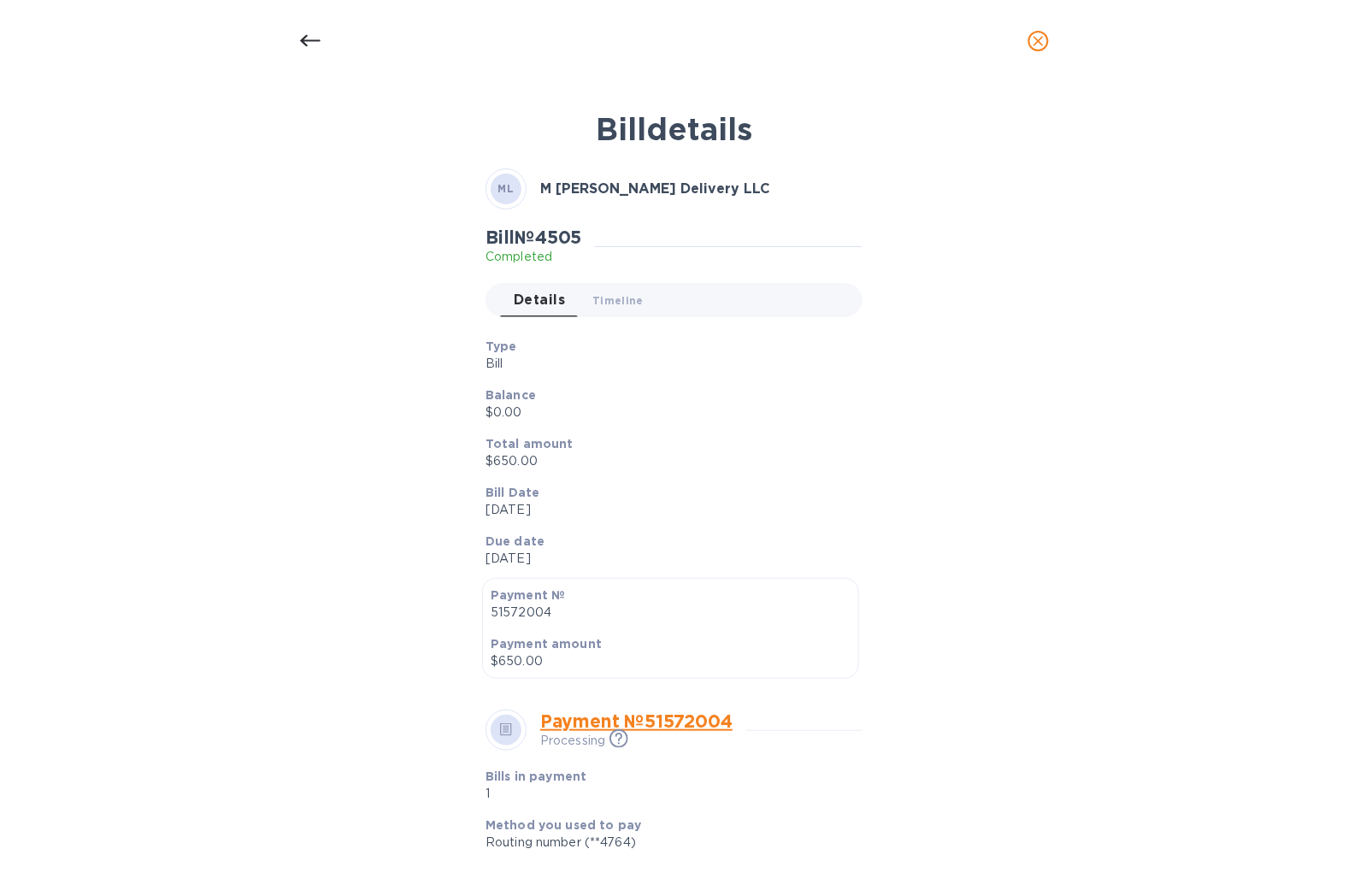
scroll to position [362, 0]
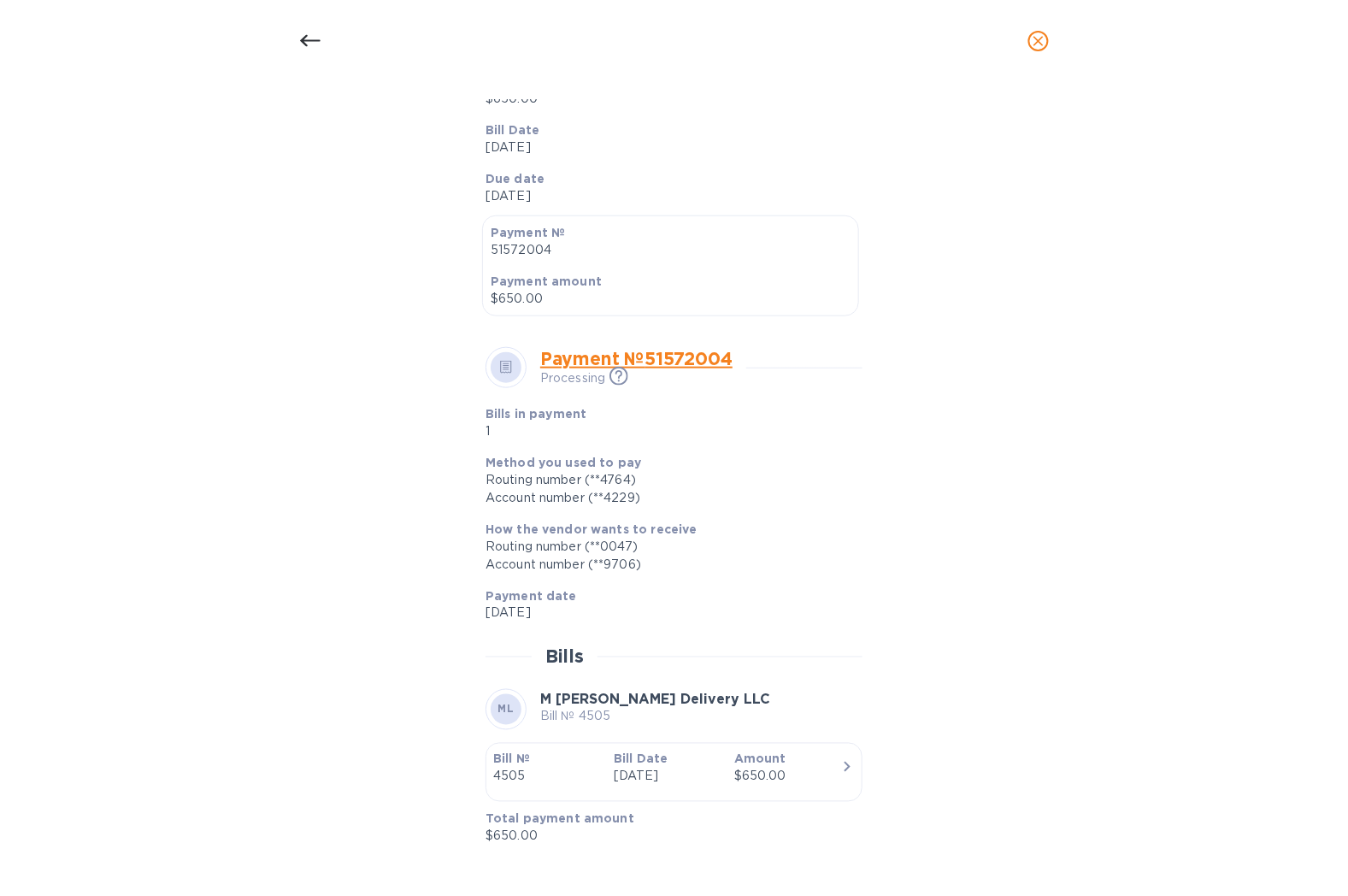
click at [1071, 310] on div "Bill details ML M Manso Delivery LLC Bill № 4505 Completed Details 0 Timeline 0…" at bounding box center [674, 477] width 812 height 753
click at [297, 709] on div "Bill details ML M Manso Delivery LLC Bill № 4505 Completed Details 0 Timeline 0…" at bounding box center [674, 477] width 812 height 753
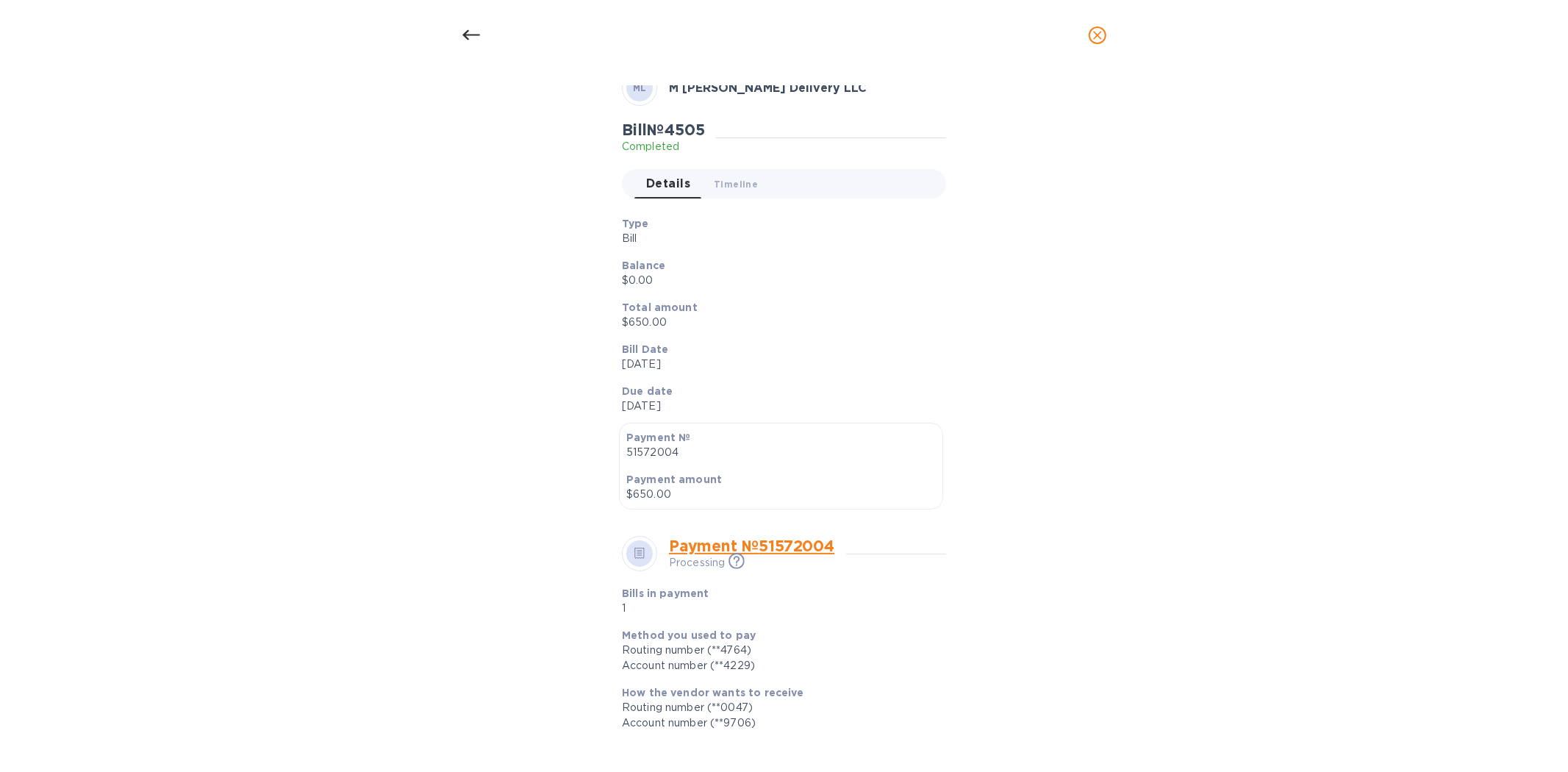
scroll to position [0, 0]
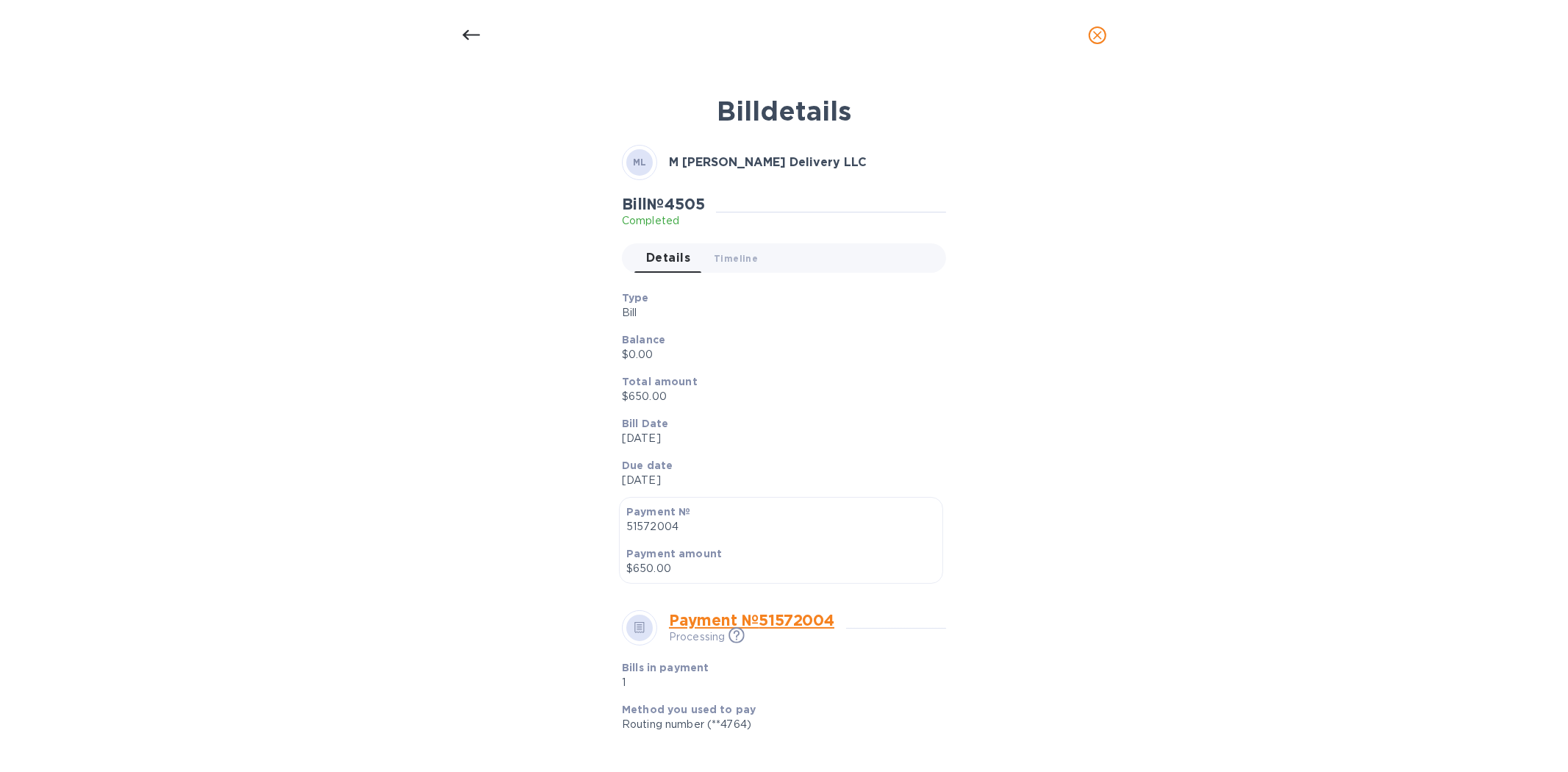
click at [482, 31] on div at bounding box center [471, 35] width 35 height 35
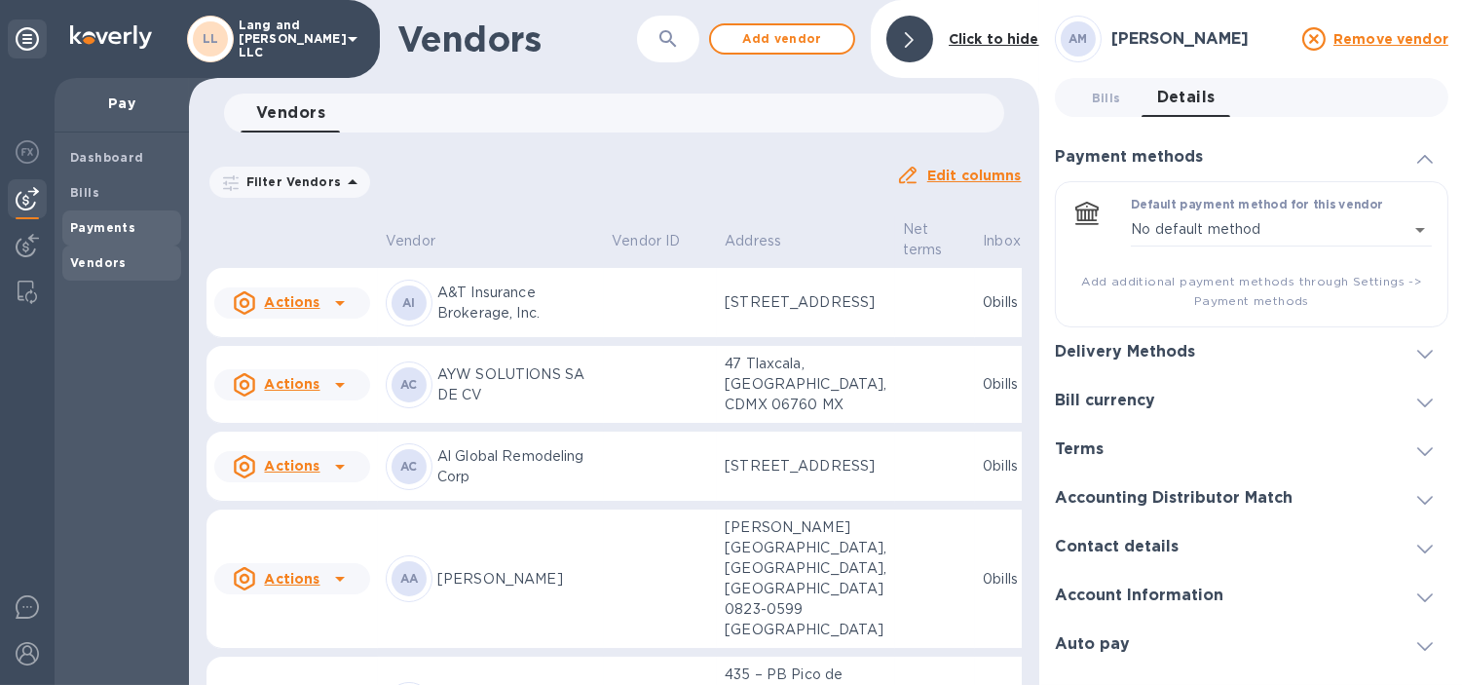
click at [89, 226] on b "Payments" at bounding box center [102, 227] width 65 height 15
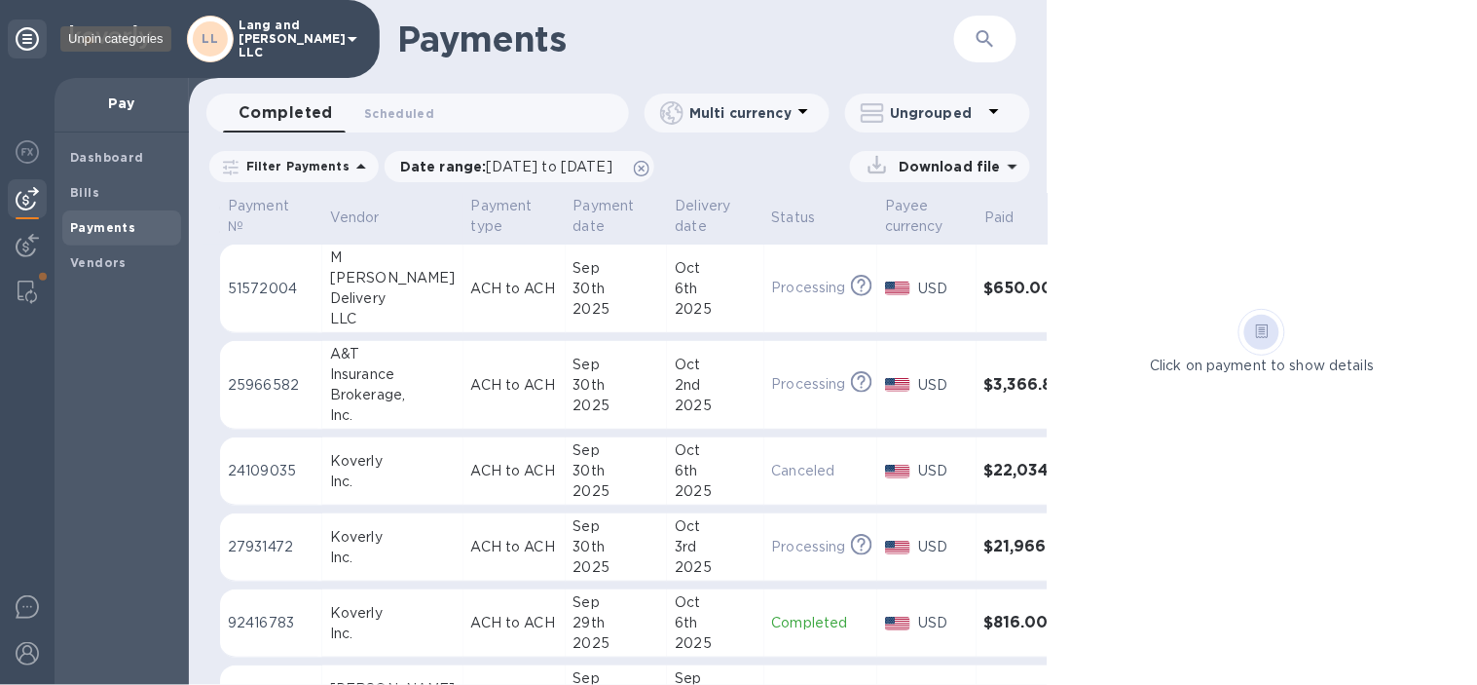
click at [45, 47] on div at bounding box center [27, 38] width 39 height 39
click at [857, 56] on h1 "Payments" at bounding box center [675, 39] width 557 height 41
click at [123, 231] on b "Payments" at bounding box center [102, 227] width 65 height 15
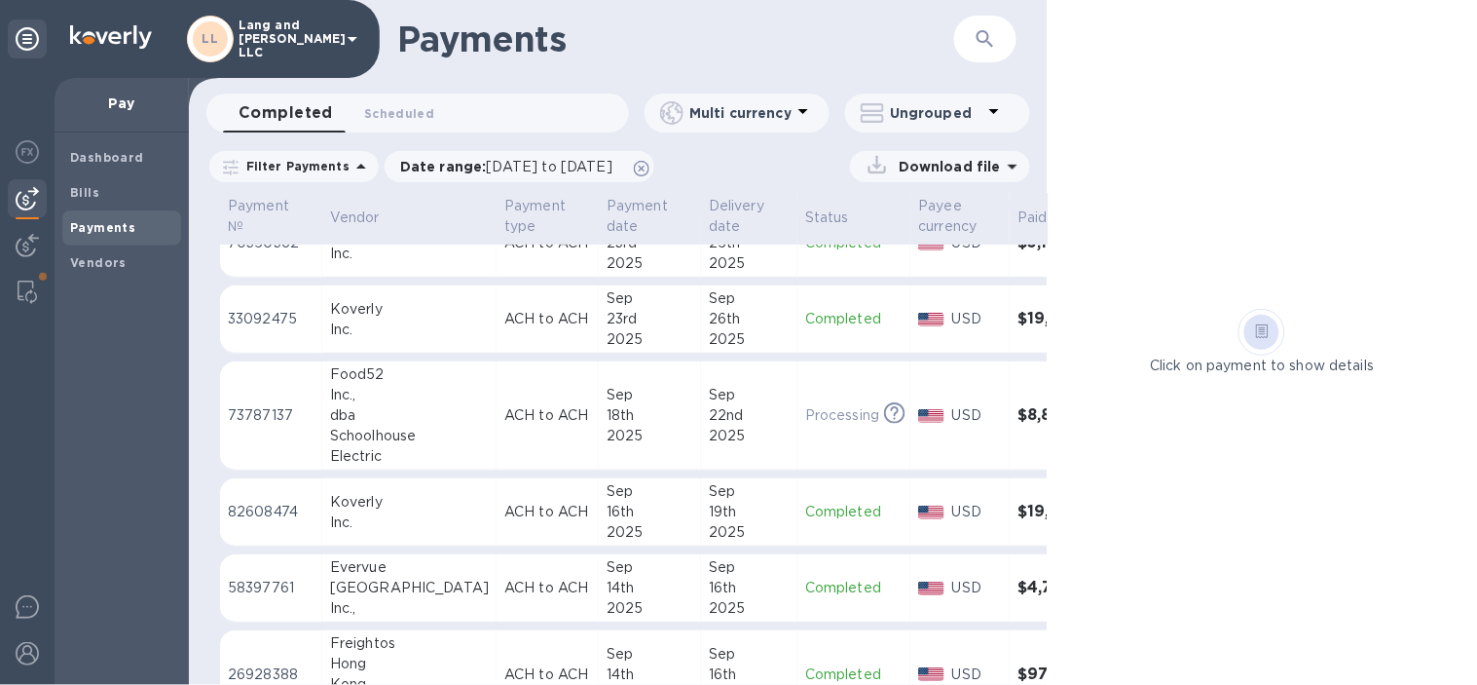
scroll to position [2087, 0]
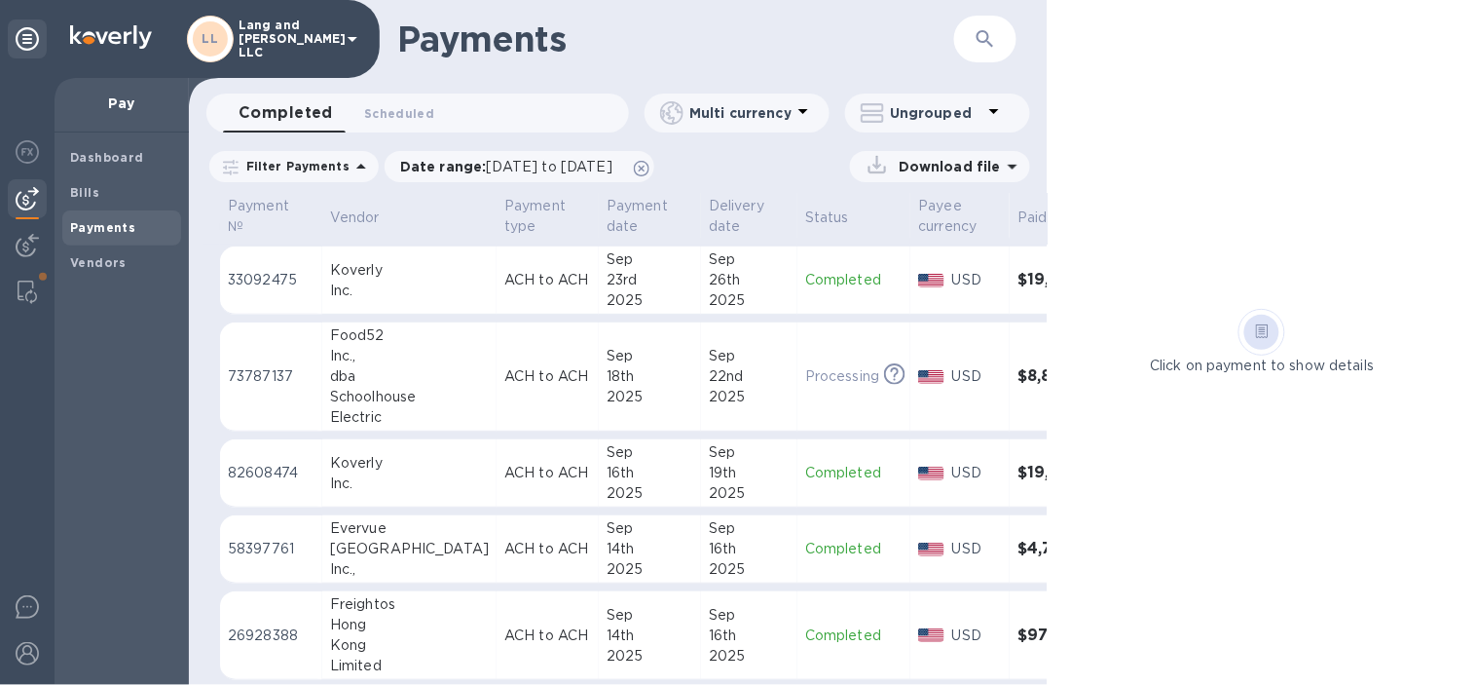
click at [798, 360] on td "Processing This payment is under compliance review, which may take up to 3 busi…" at bounding box center [854, 376] width 113 height 109
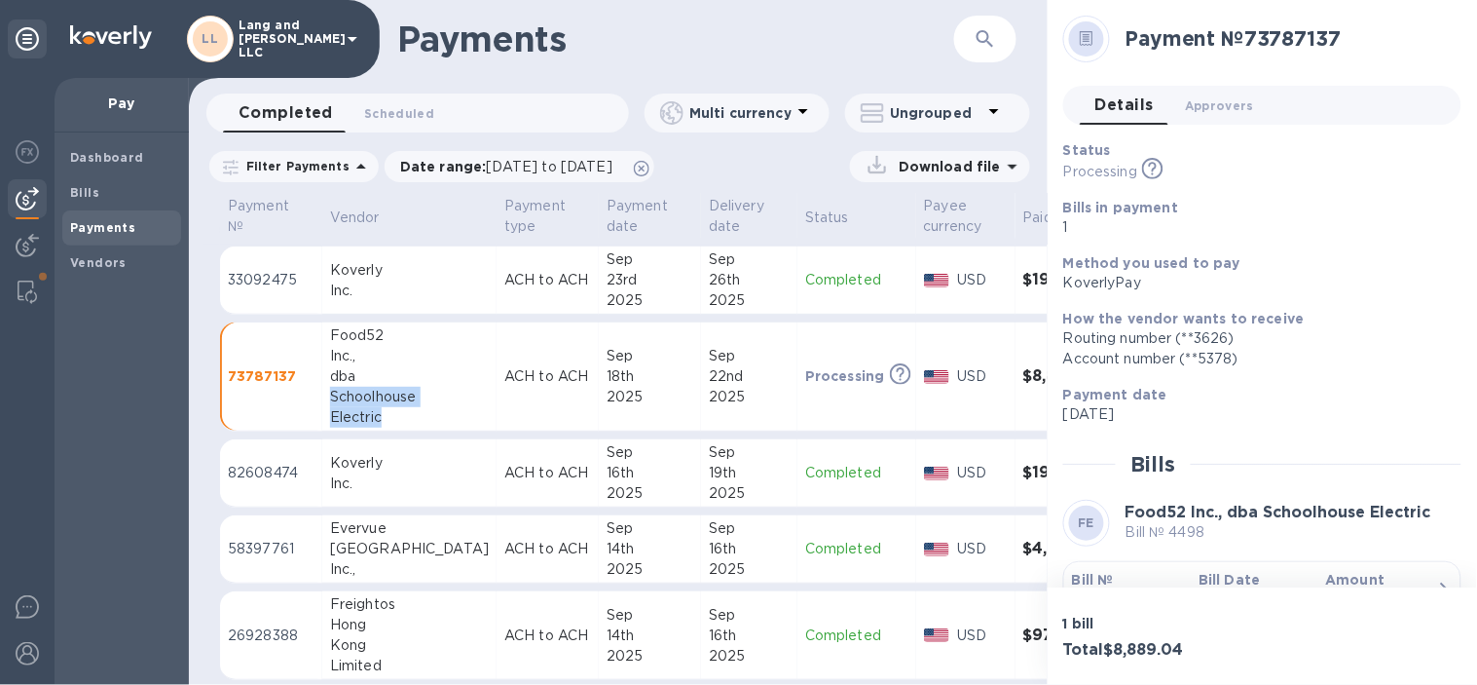
drag, startPoint x: 385, startPoint y: 419, endPoint x: 324, endPoint y: 395, distance: 64.7
click at [324, 395] on td "Food52 Inc., dba Schoolhouse Electric" at bounding box center [409, 376] width 174 height 109
copy div "Schoolhouse Electric"
